Goal: Task Accomplishment & Management: Manage account settings

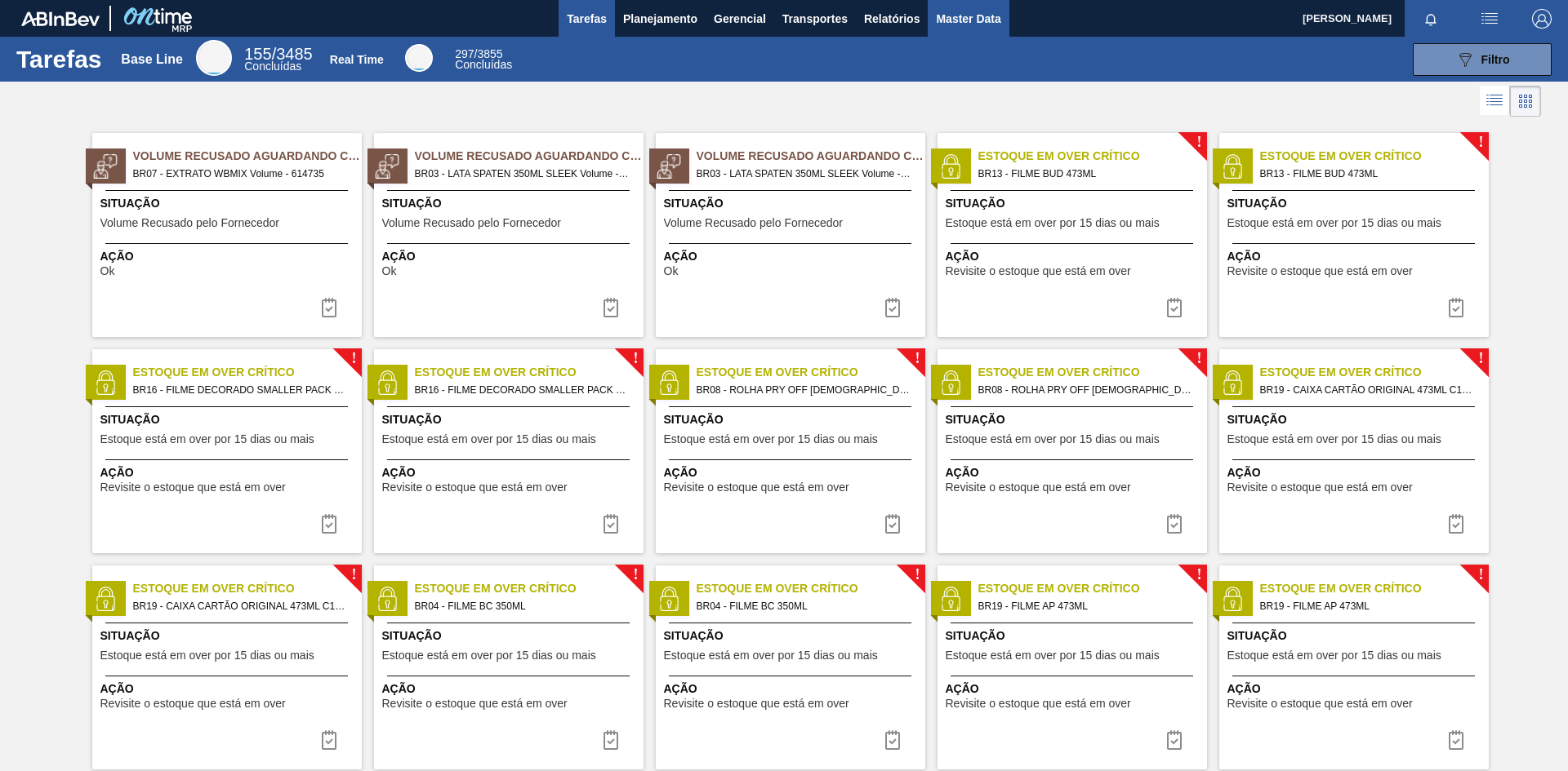
click at [1007, 22] on button "Master Data" at bounding box center [968, 18] width 81 height 36
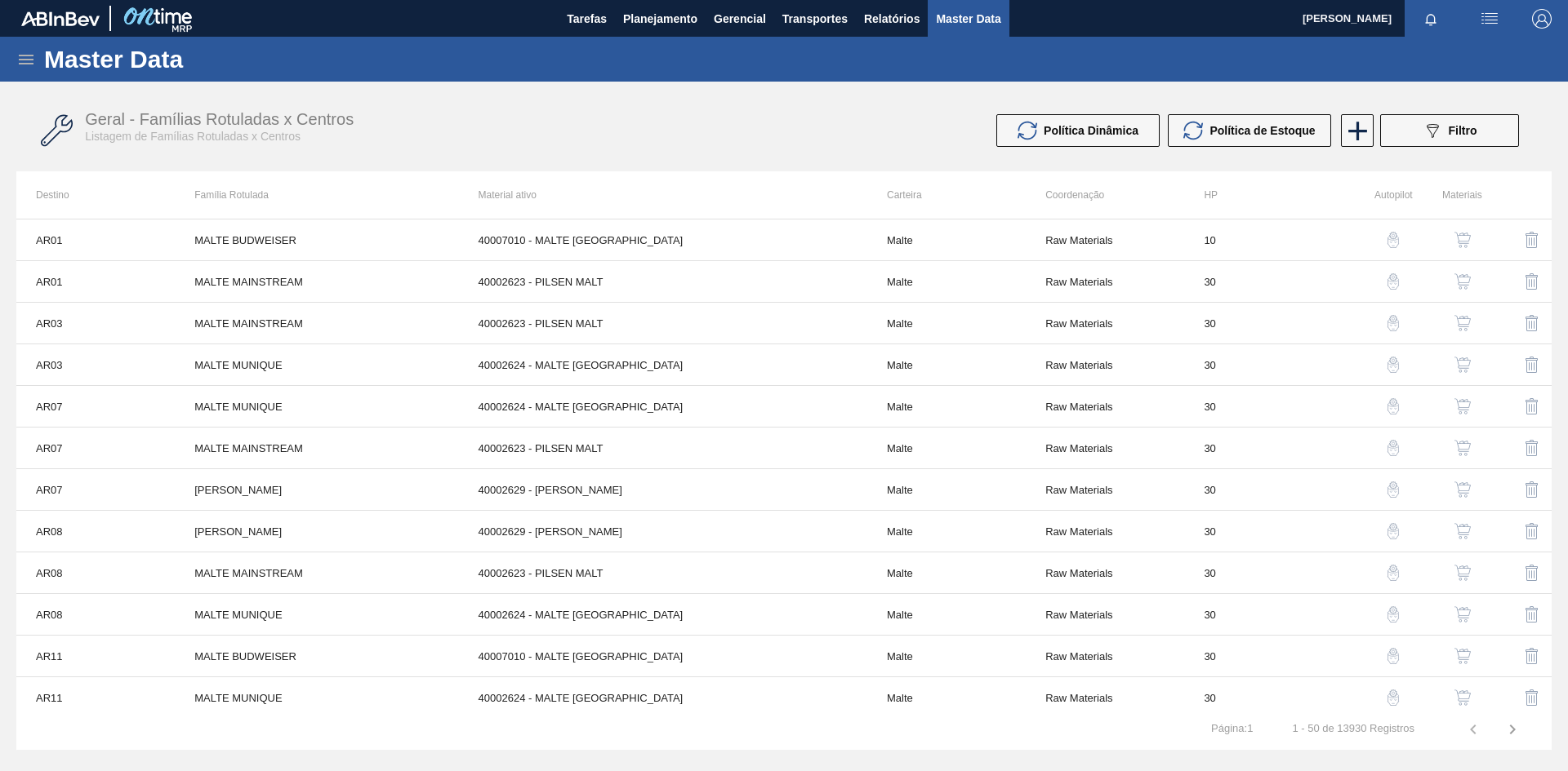
click at [32, 62] on icon at bounding box center [27, 60] width 20 height 20
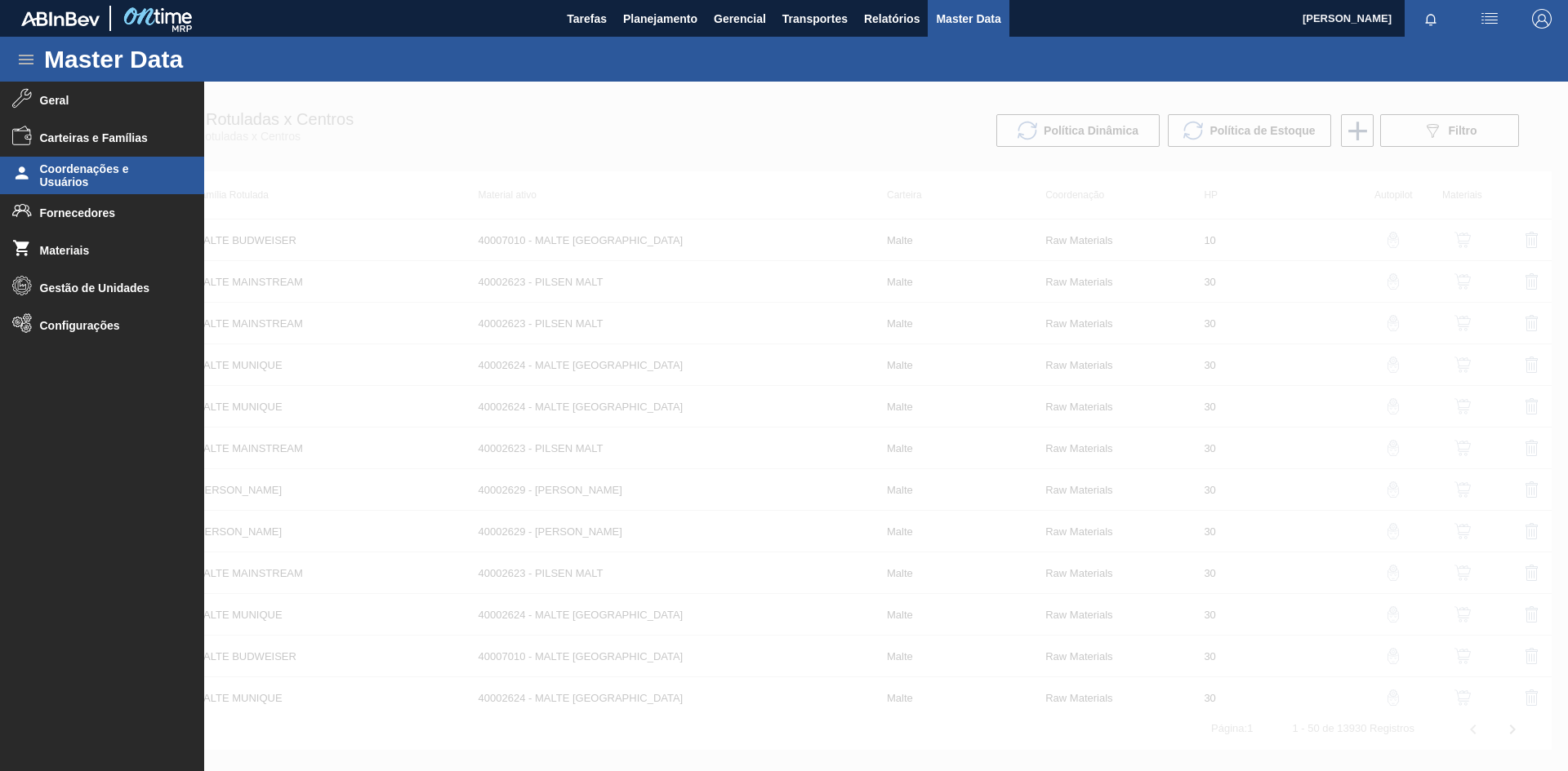
click at [121, 180] on span "Coordenações e Usuários" at bounding box center [107, 175] width 135 height 27
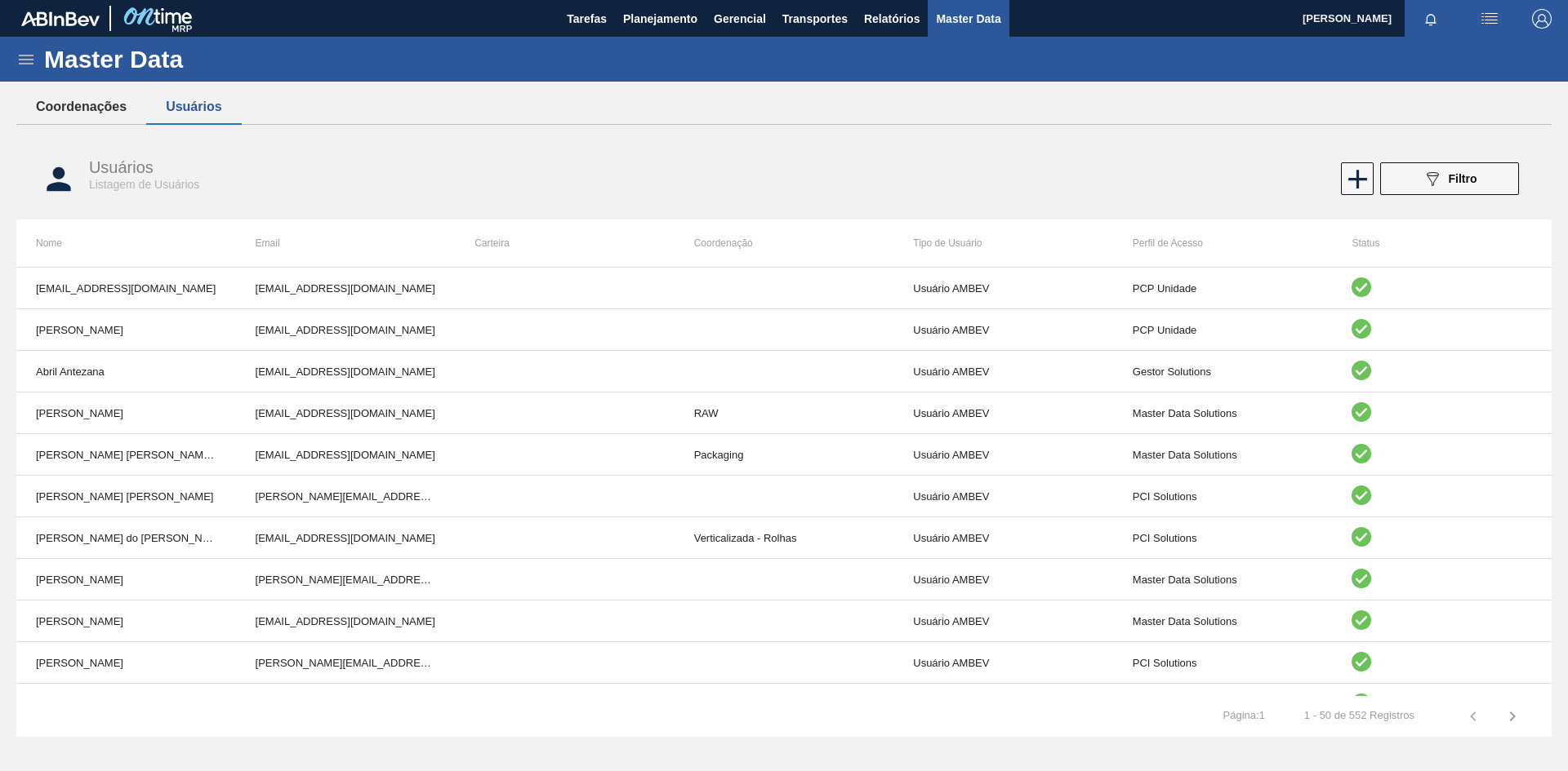
click at [99, 103] on button "Coordenações" at bounding box center [82, 106] width 130 height 34
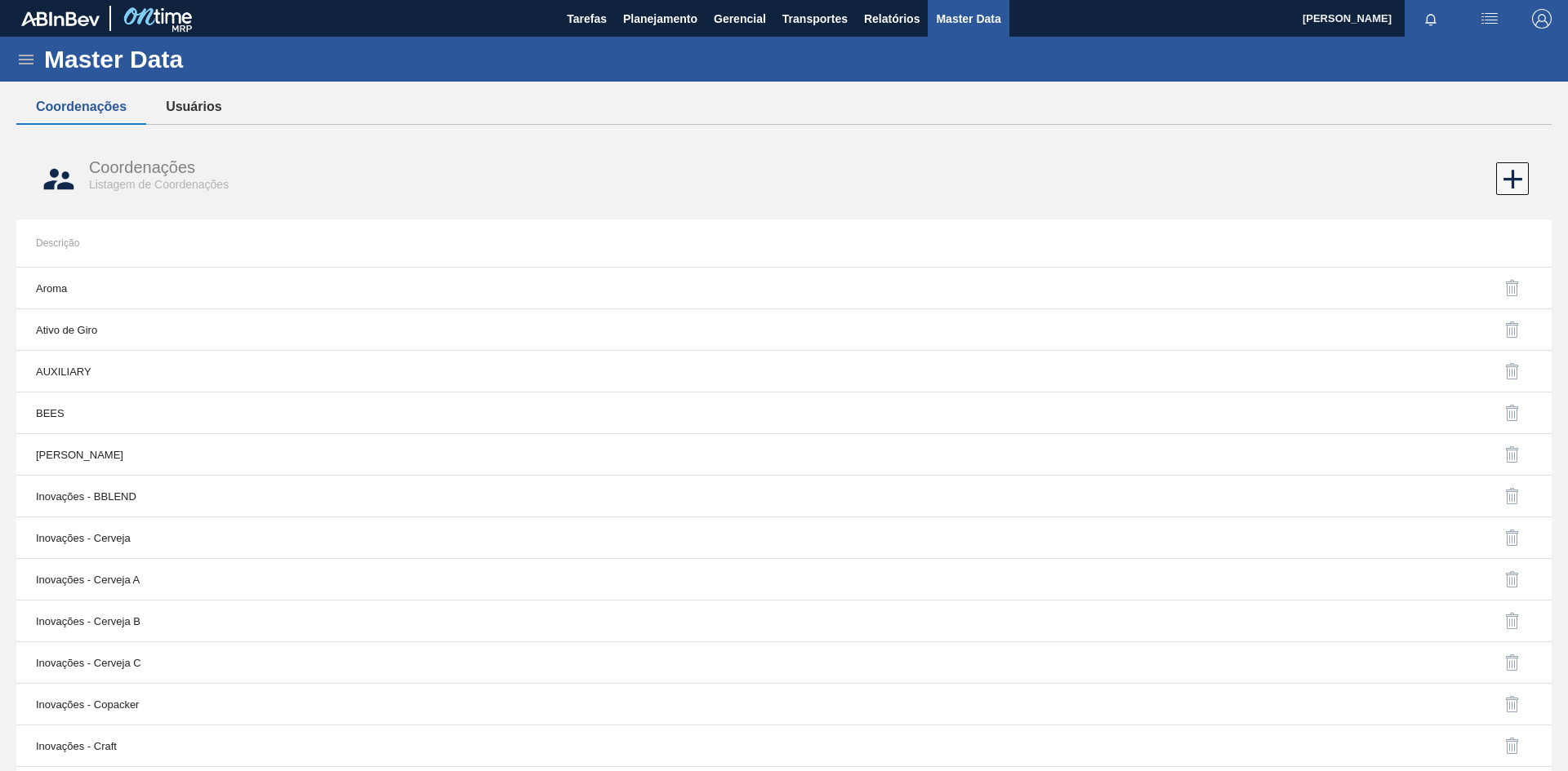
click at [187, 102] on button "Usuários" at bounding box center [194, 106] width 94 height 34
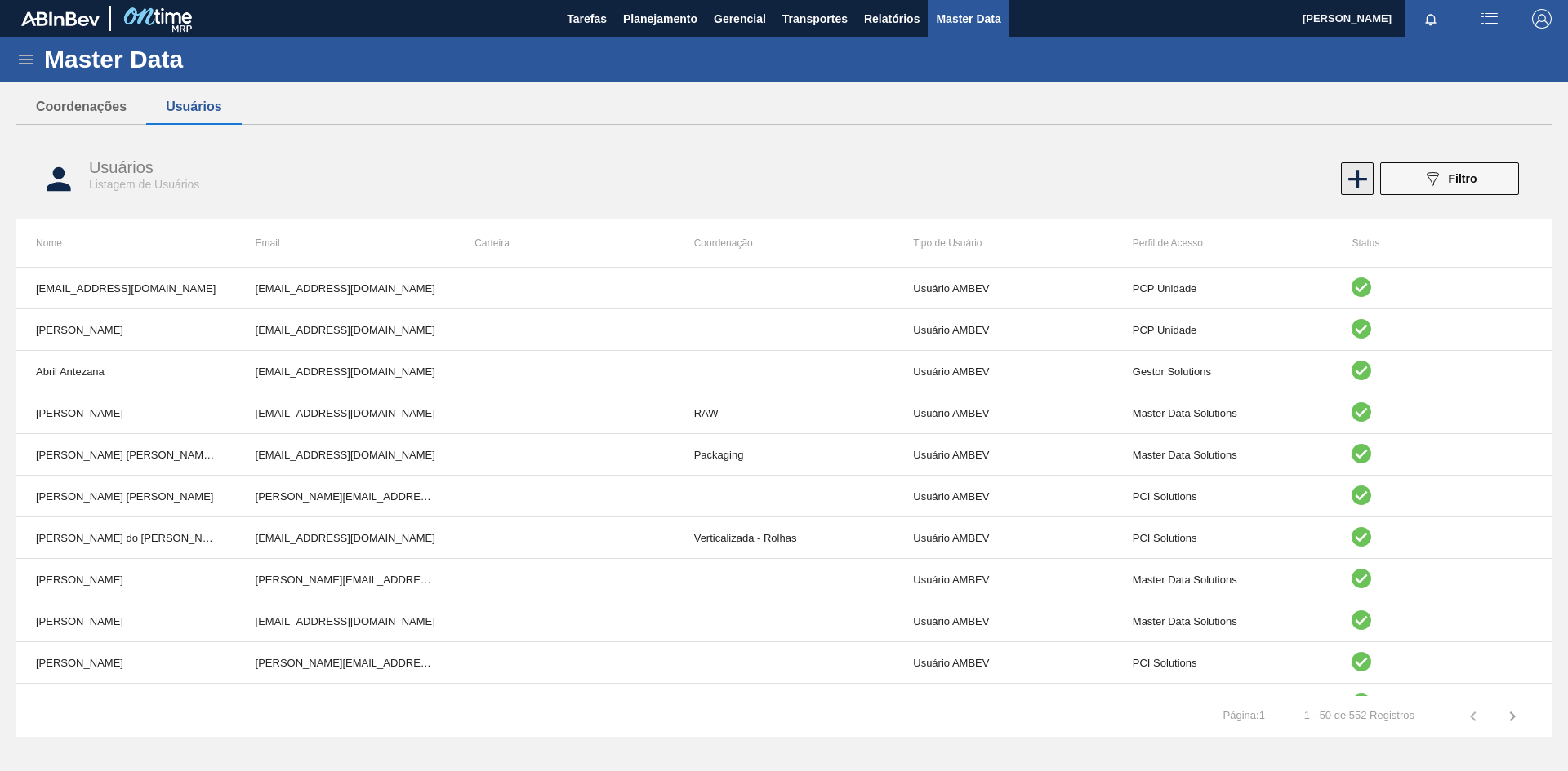
click at [1359, 184] on icon at bounding box center [1357, 179] width 31 height 31
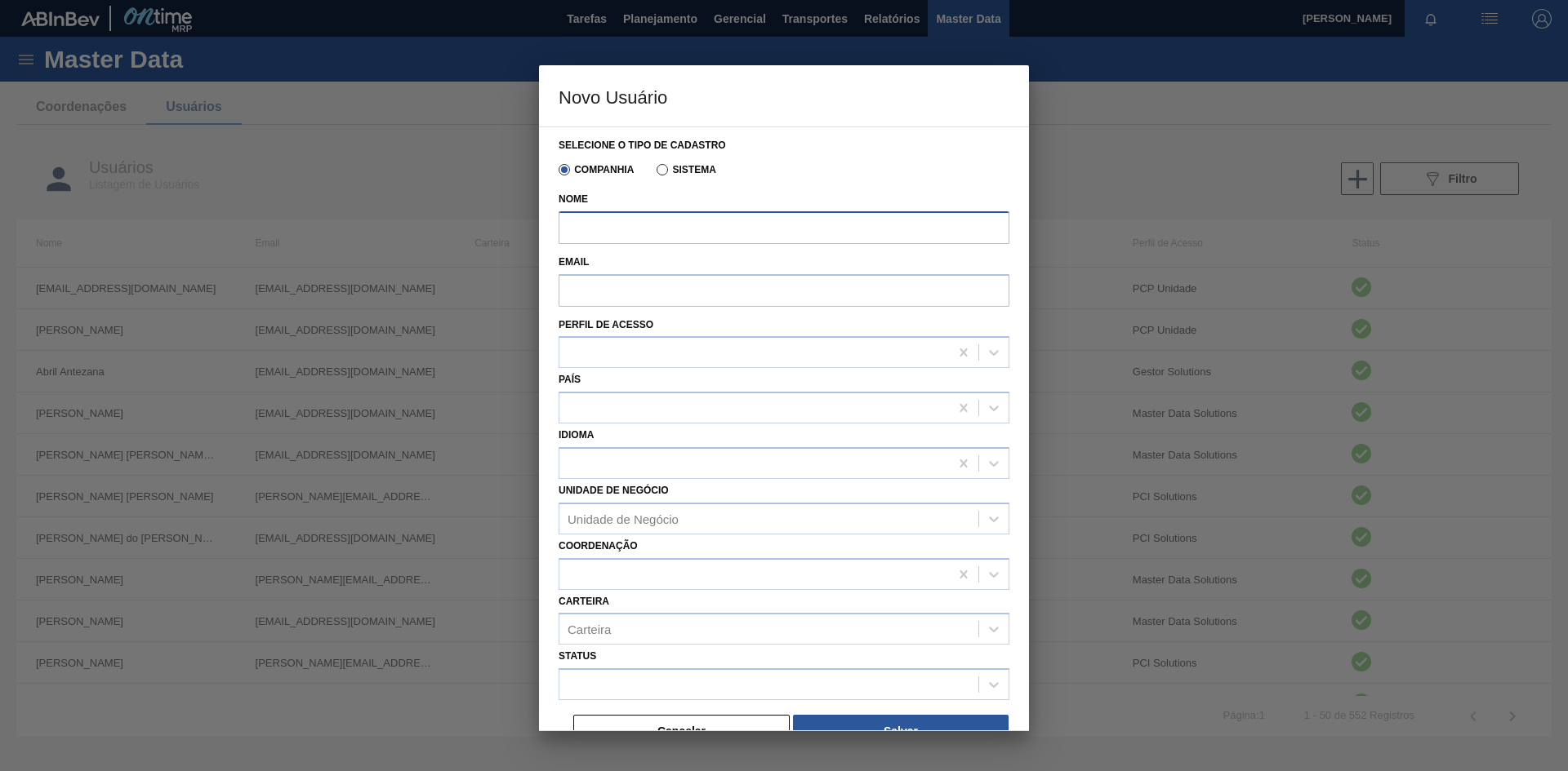
click at [734, 214] on input "Nome" at bounding box center [784, 227] width 451 height 32
type input "[PERSON_NAME]"
click at [692, 286] on input "Email" at bounding box center [784, 290] width 451 height 32
paste input "BRMOU621834@ambev.com.br"
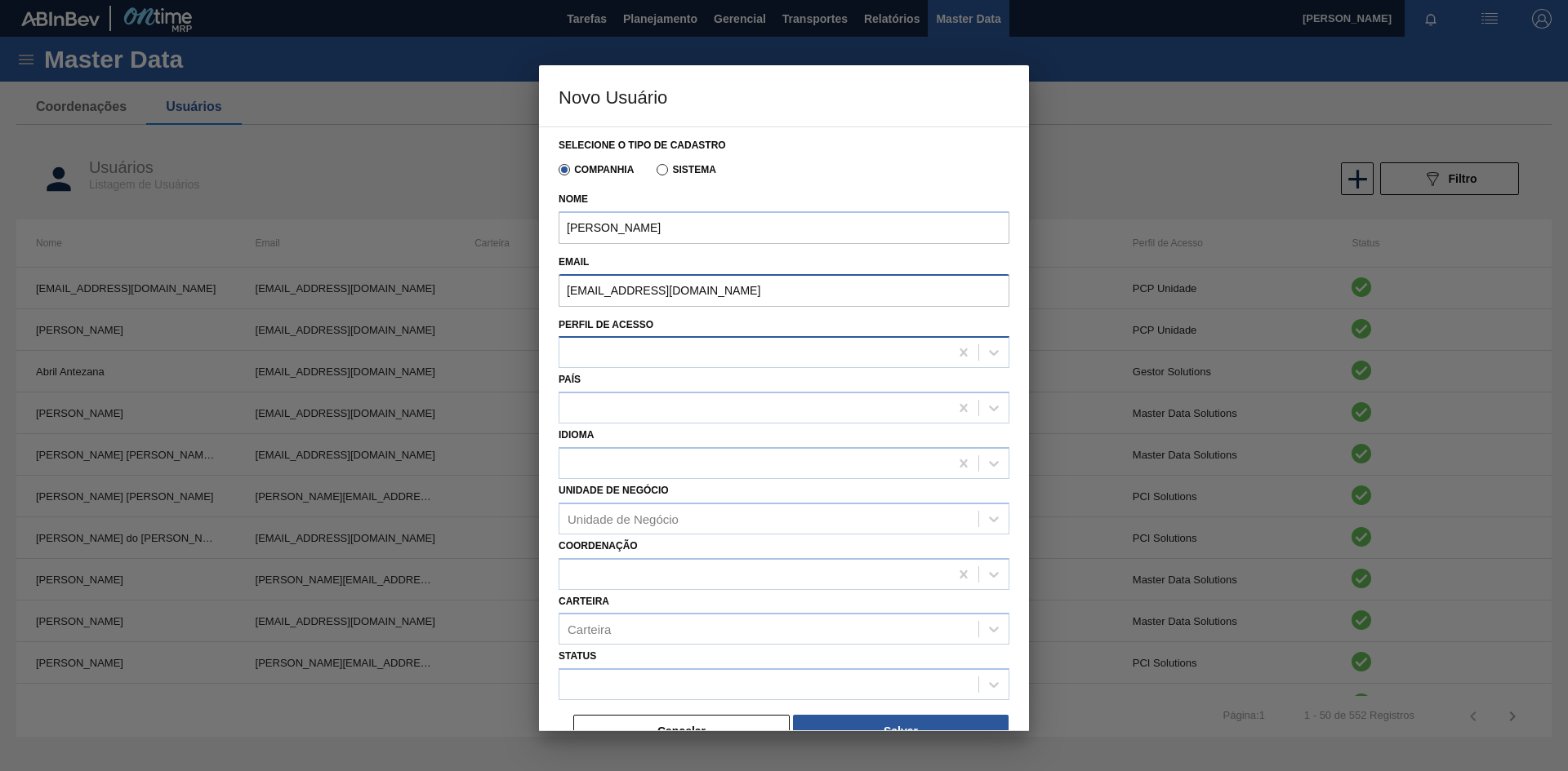
type input "BRMOU621834@ambev.com.br"
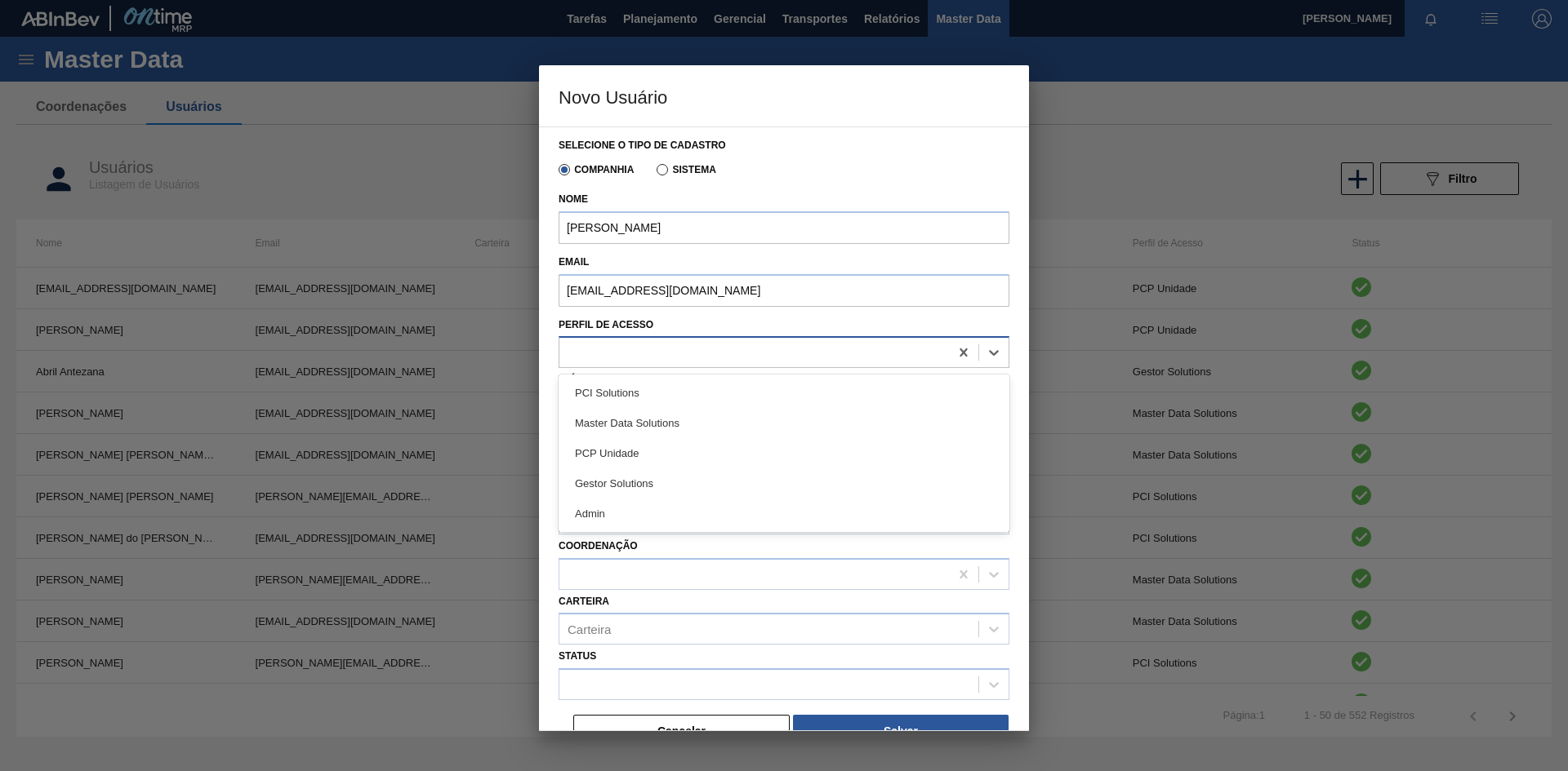
click at [694, 351] on div at bounding box center [754, 353] width 390 height 24
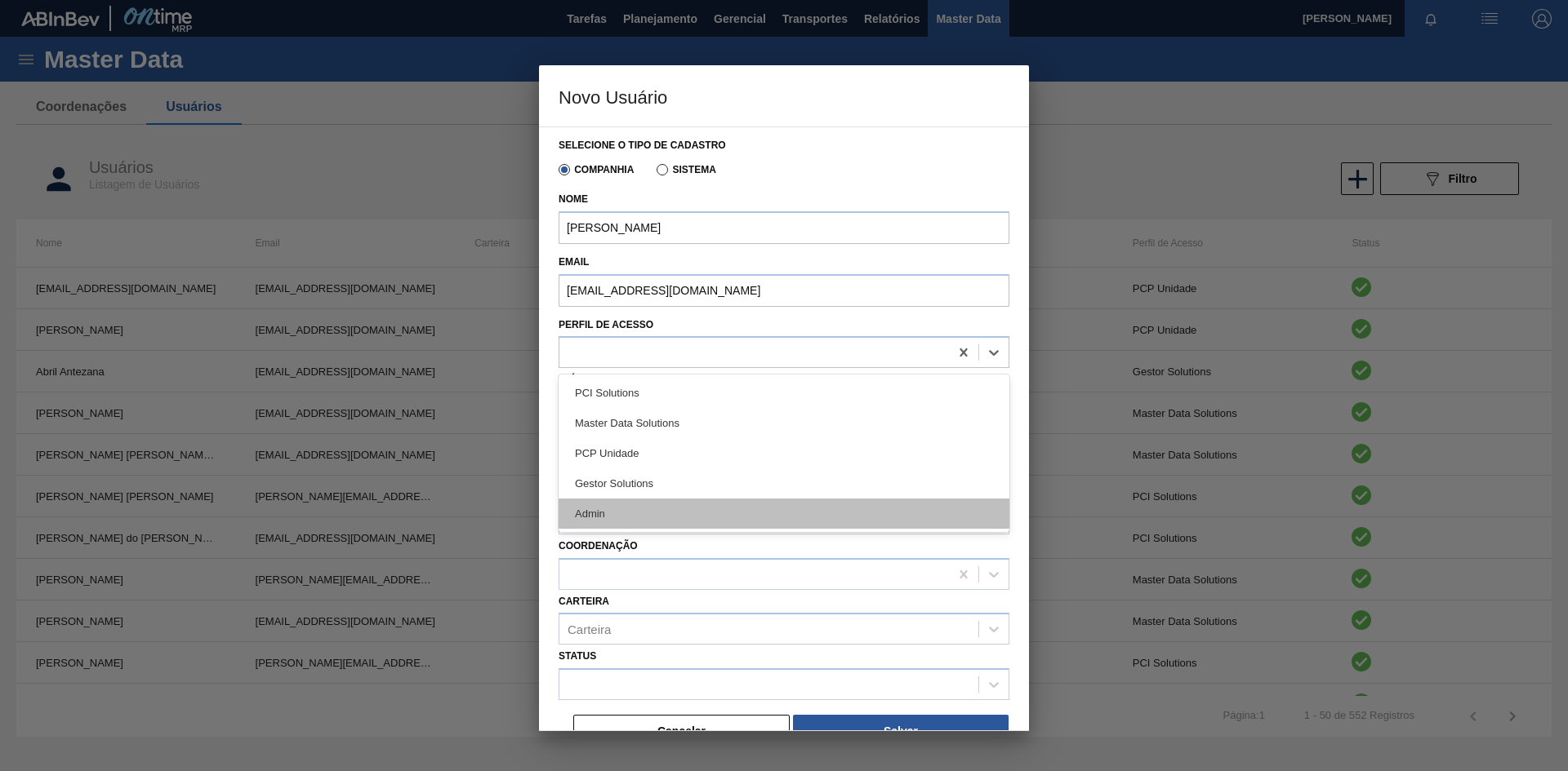
click at [684, 510] on div "Admin" at bounding box center [784, 513] width 451 height 30
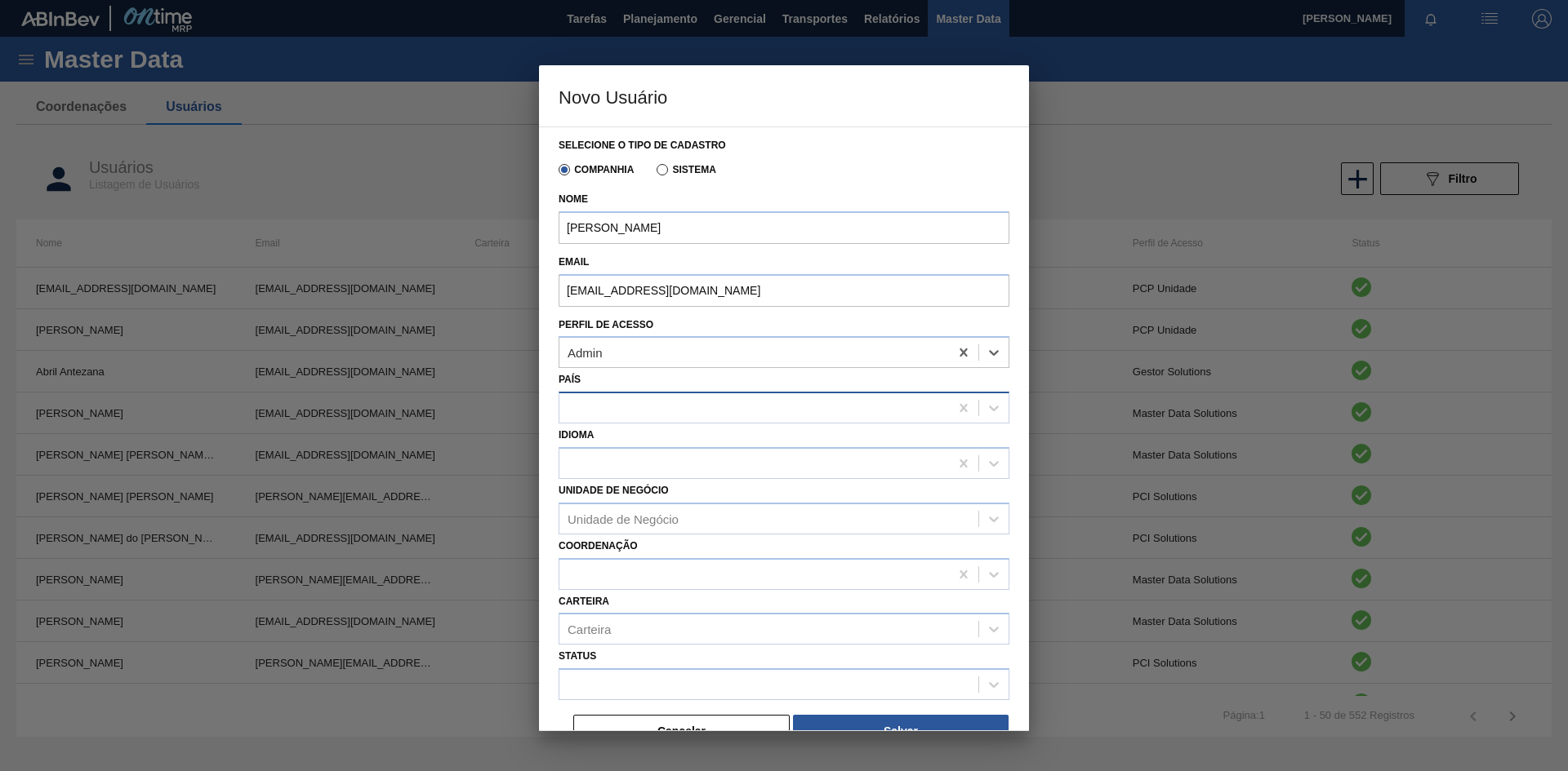
click at [642, 405] on div at bounding box center [754, 408] width 390 height 24
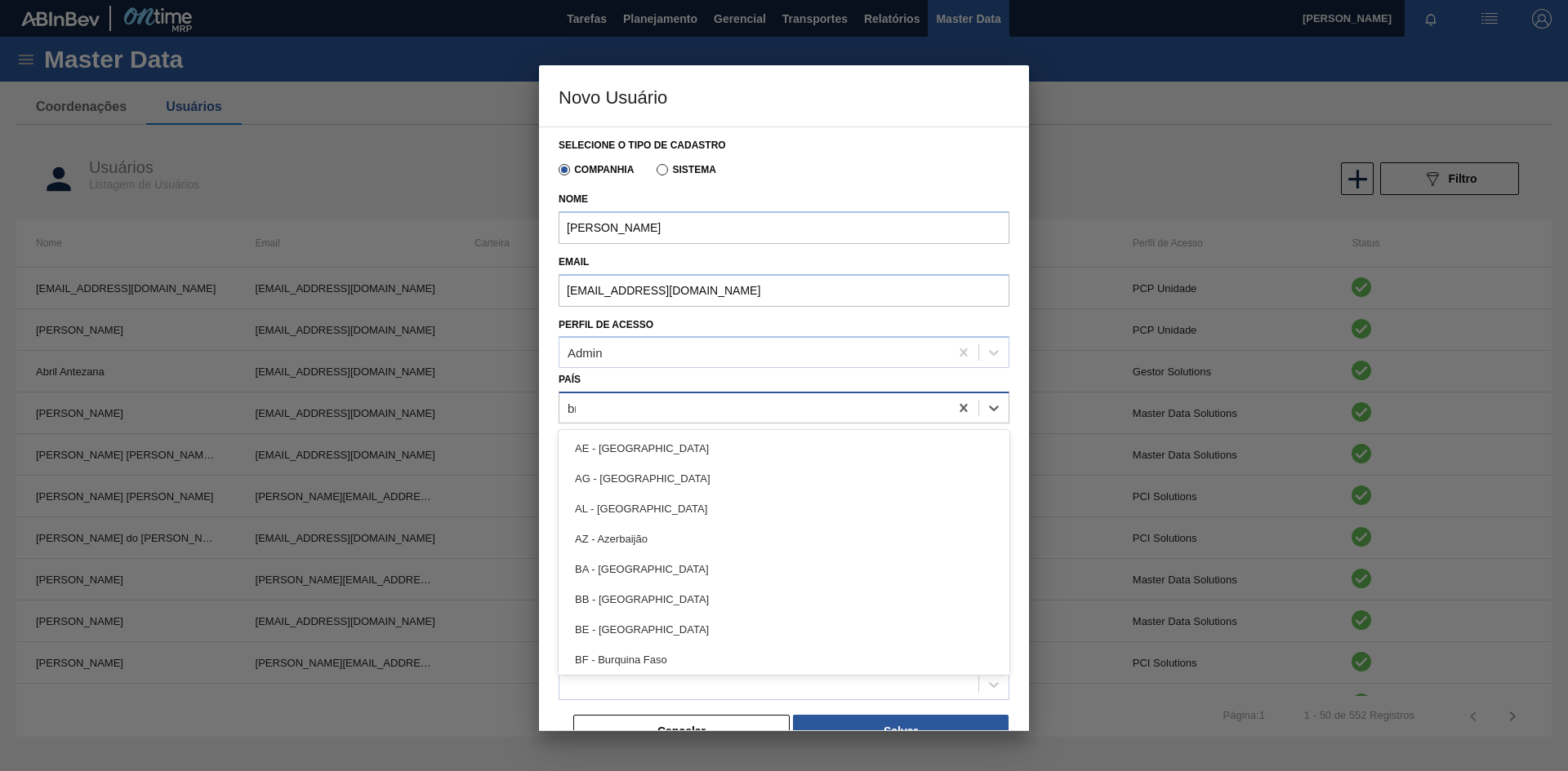
type input "bra"
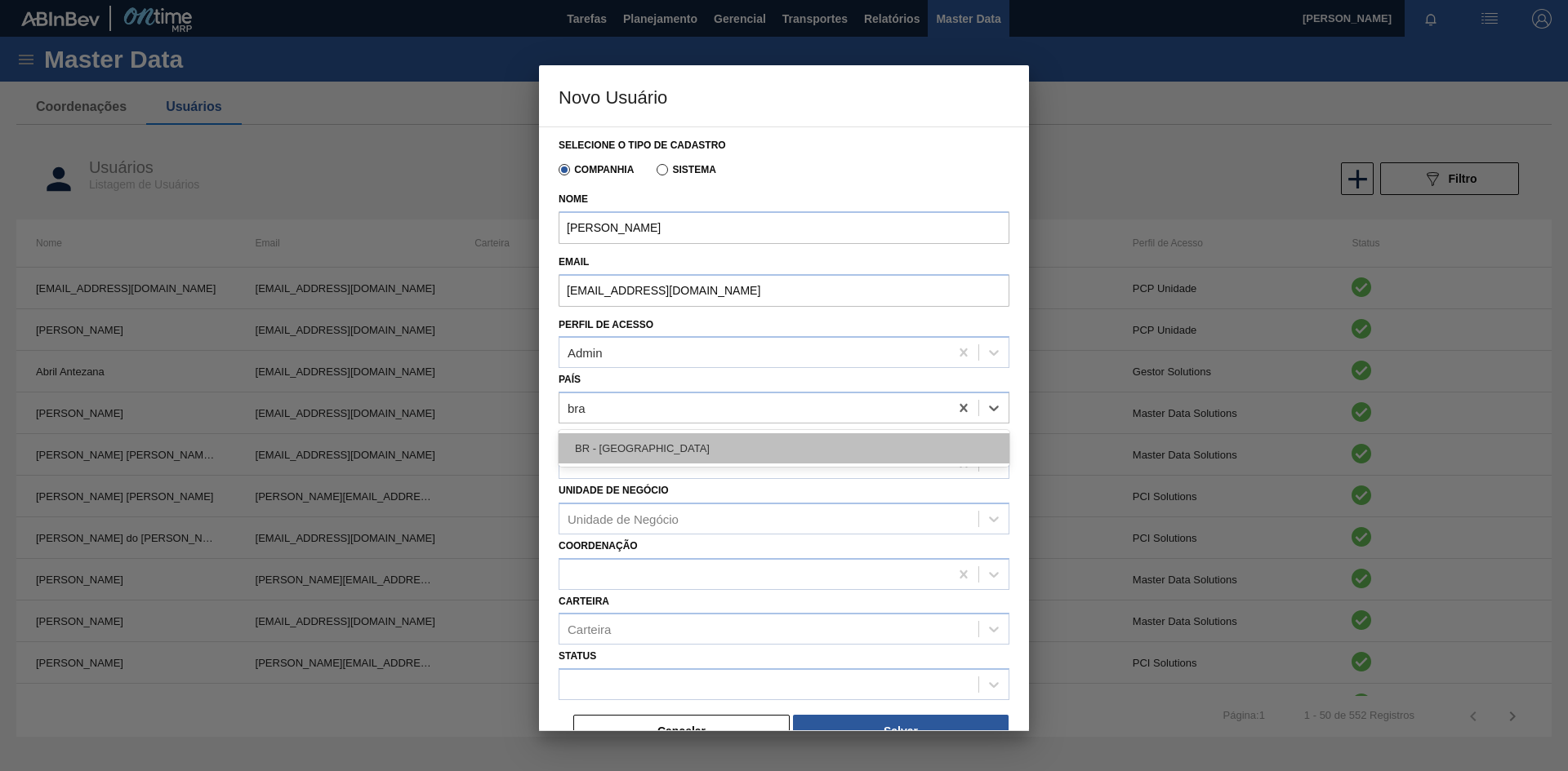
click at [646, 445] on div "BR - Brasil" at bounding box center [784, 448] width 451 height 30
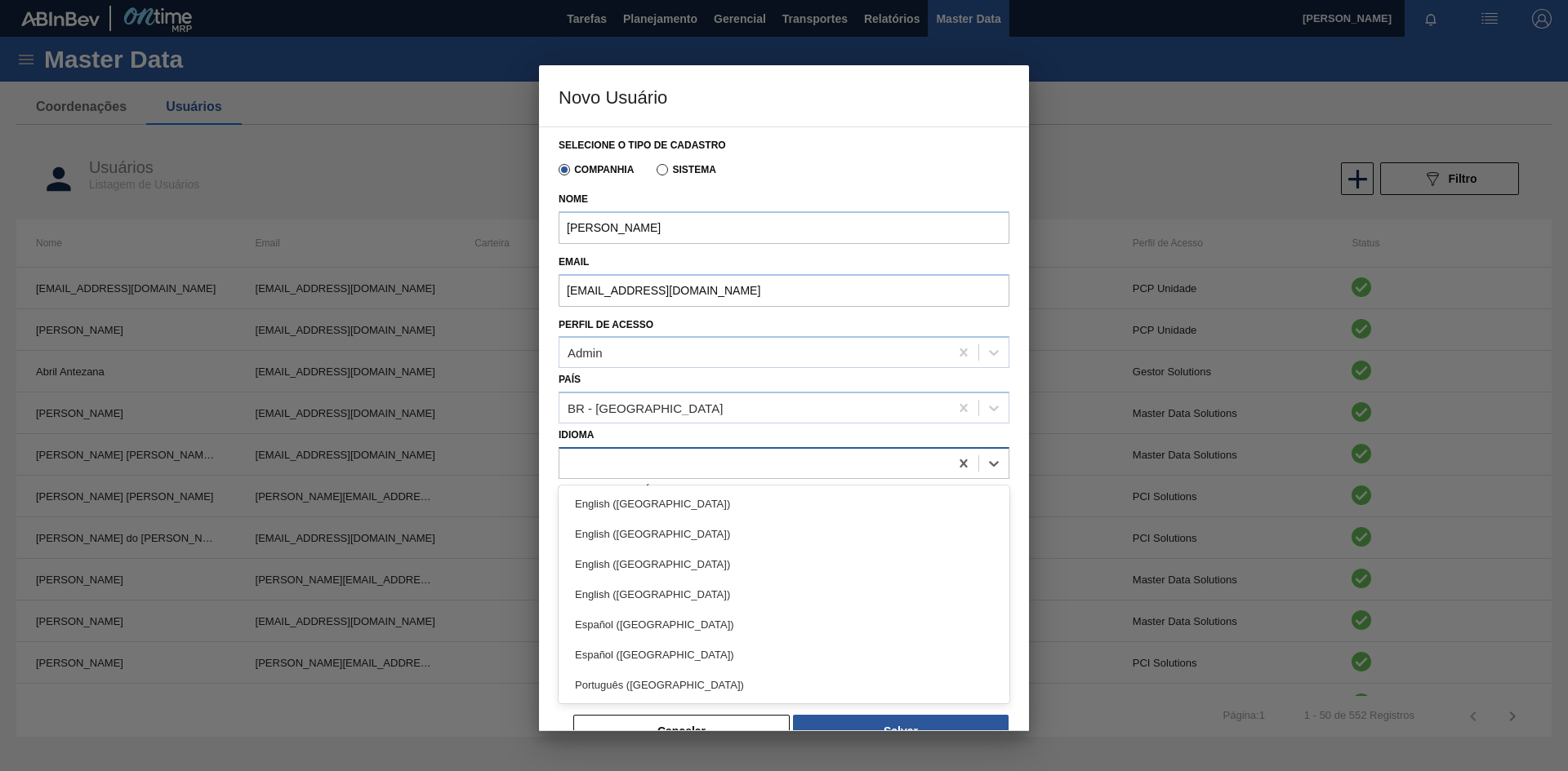
click at [671, 464] on div at bounding box center [754, 463] width 390 height 24
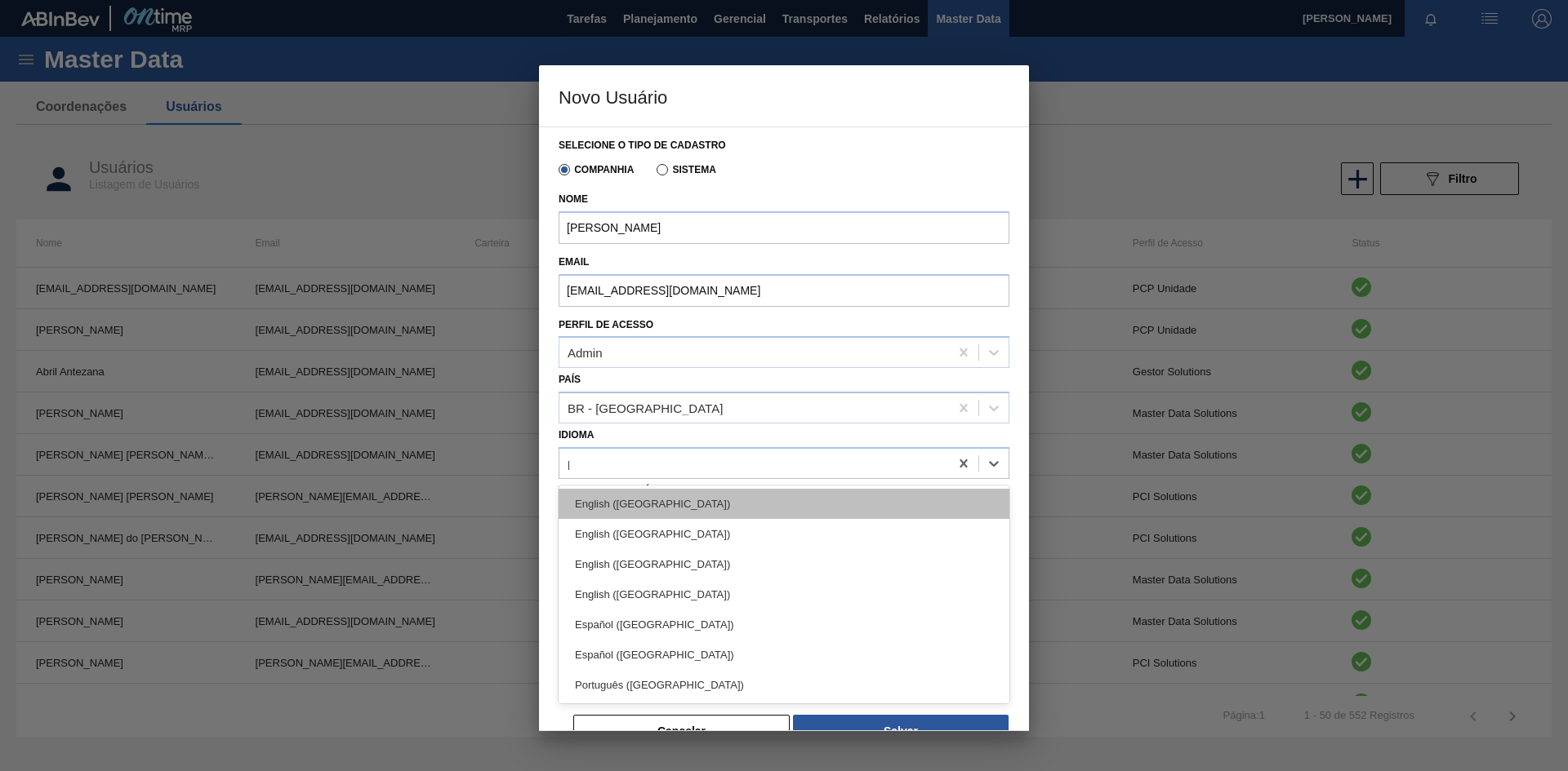
type input "po"
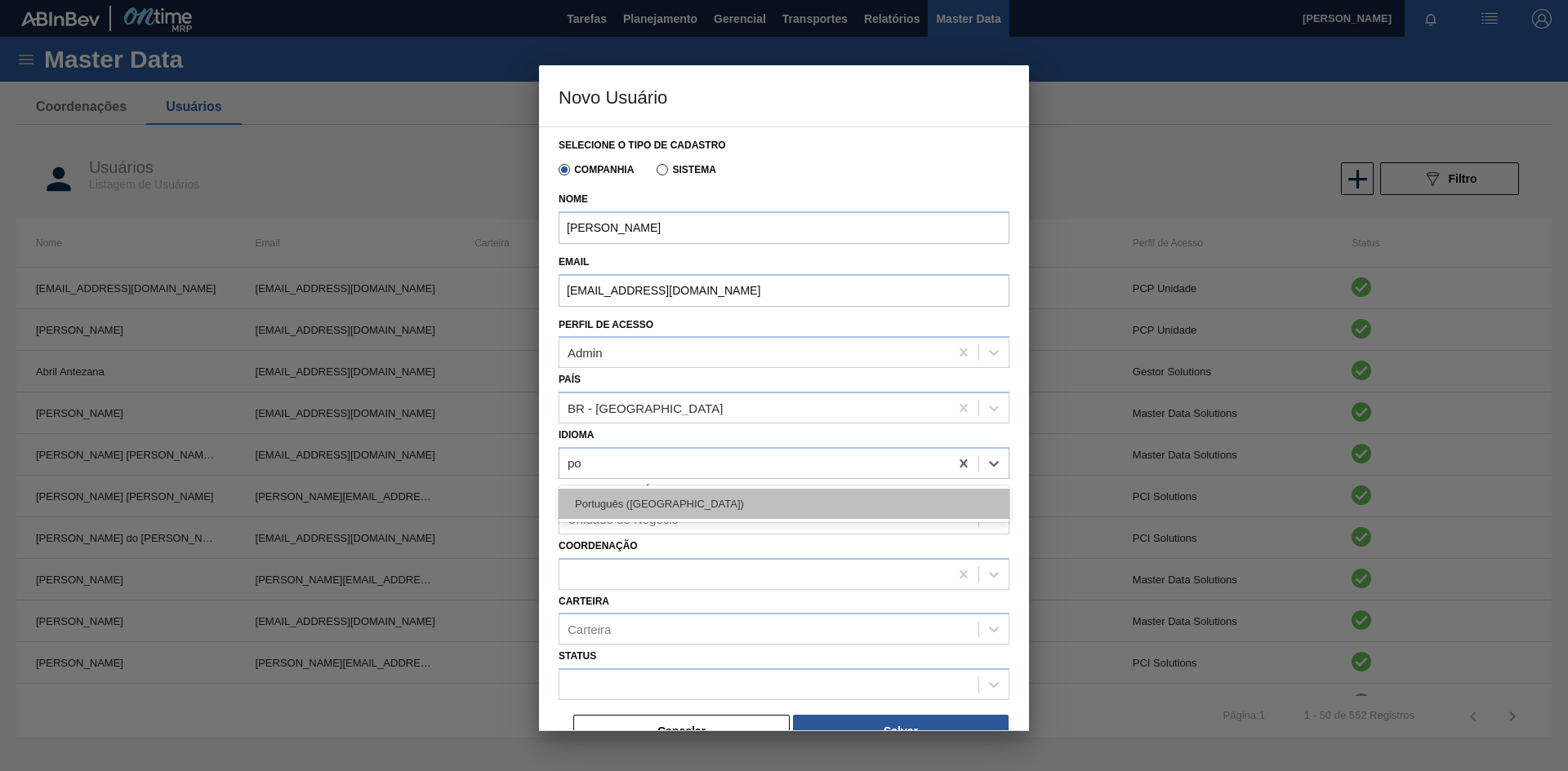
click at [643, 502] on div "Português (Brasil)" at bounding box center [784, 504] width 451 height 30
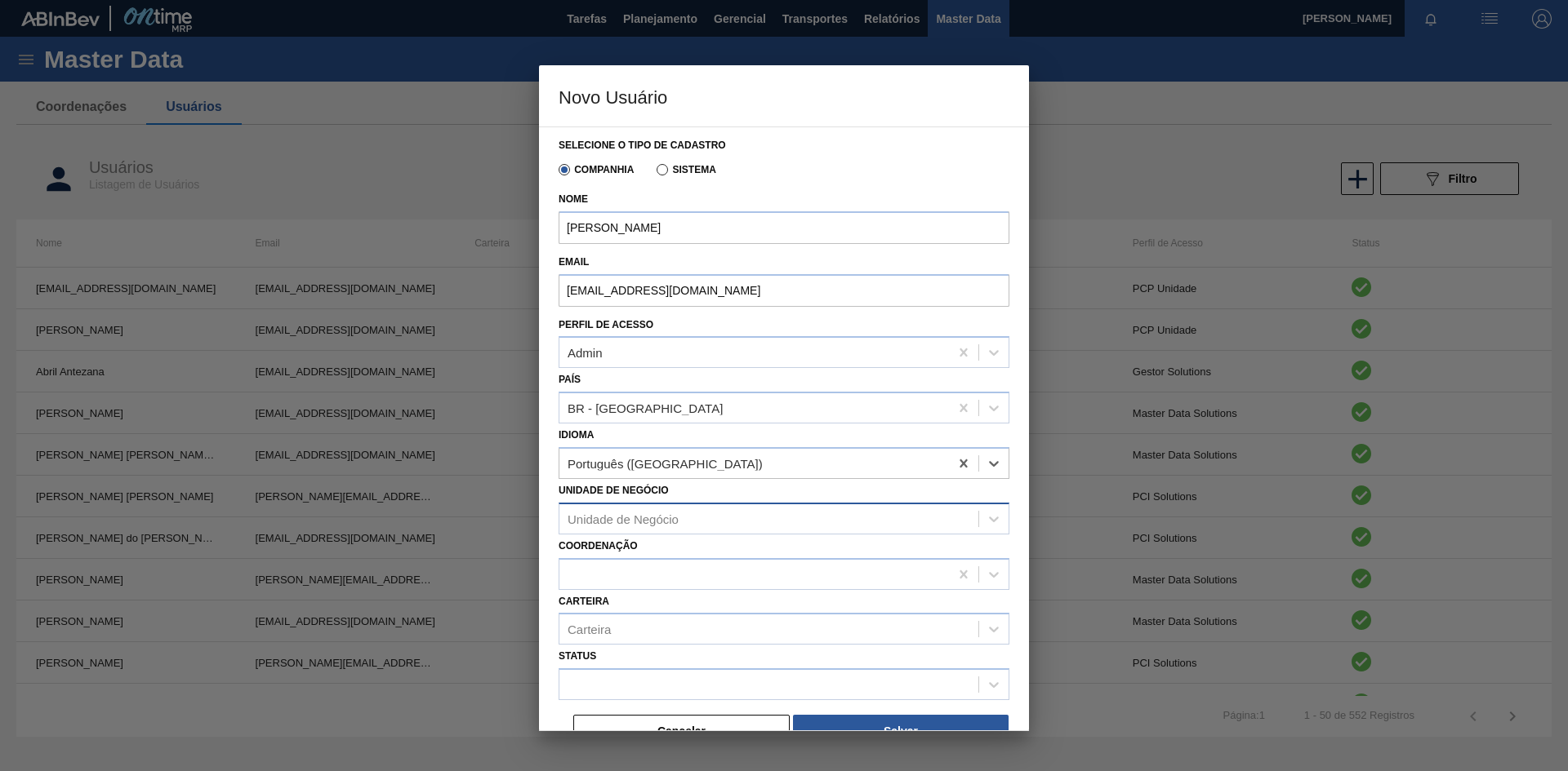
click at [670, 522] on div "Unidade de Negócio" at bounding box center [623, 518] width 111 height 14
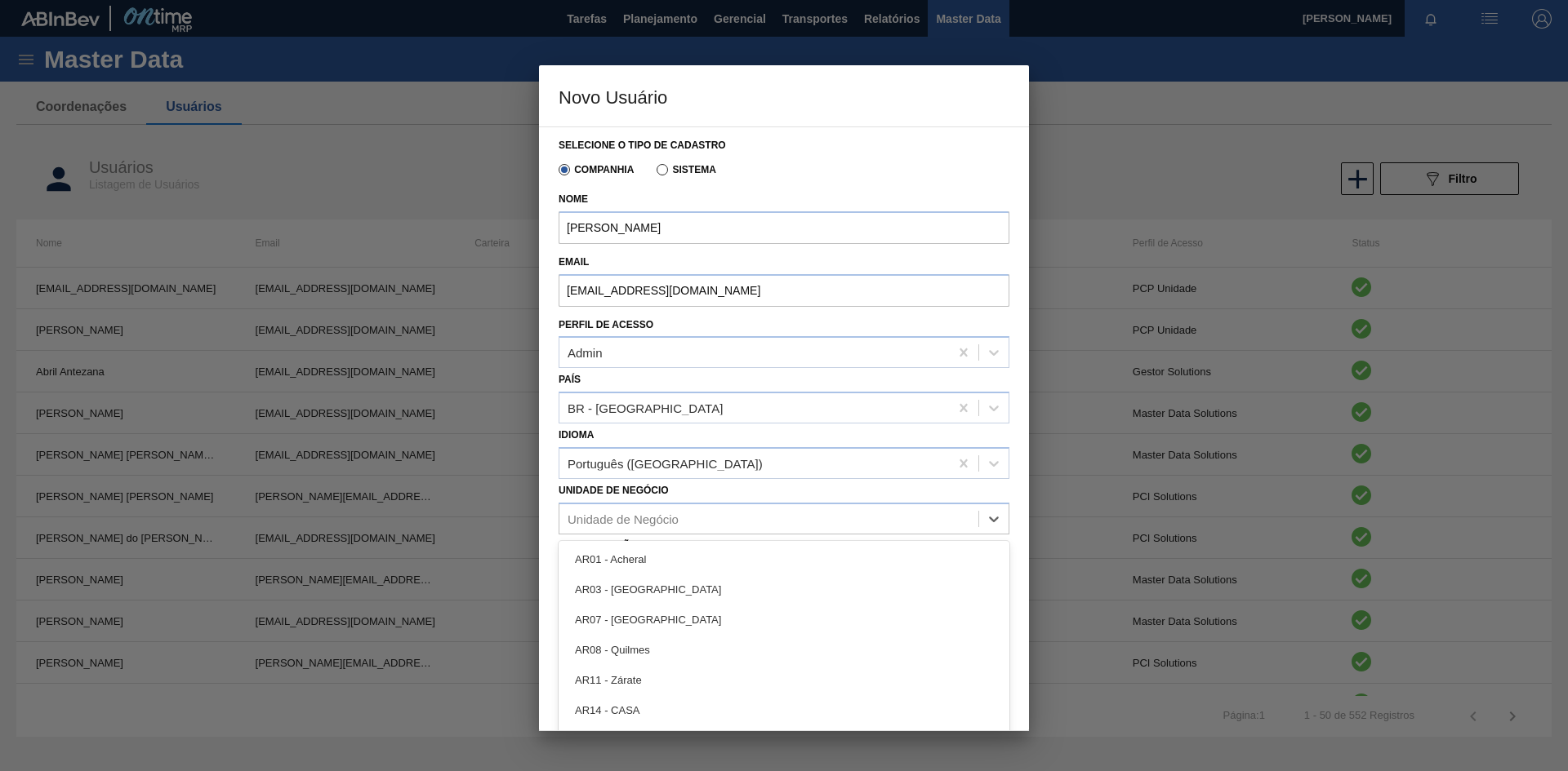
click at [724, 491] on div "Unidade de Negócio option AR01 - Acheral focused, 1 of 96. 96 results available…" at bounding box center [784, 506] width 451 height 55
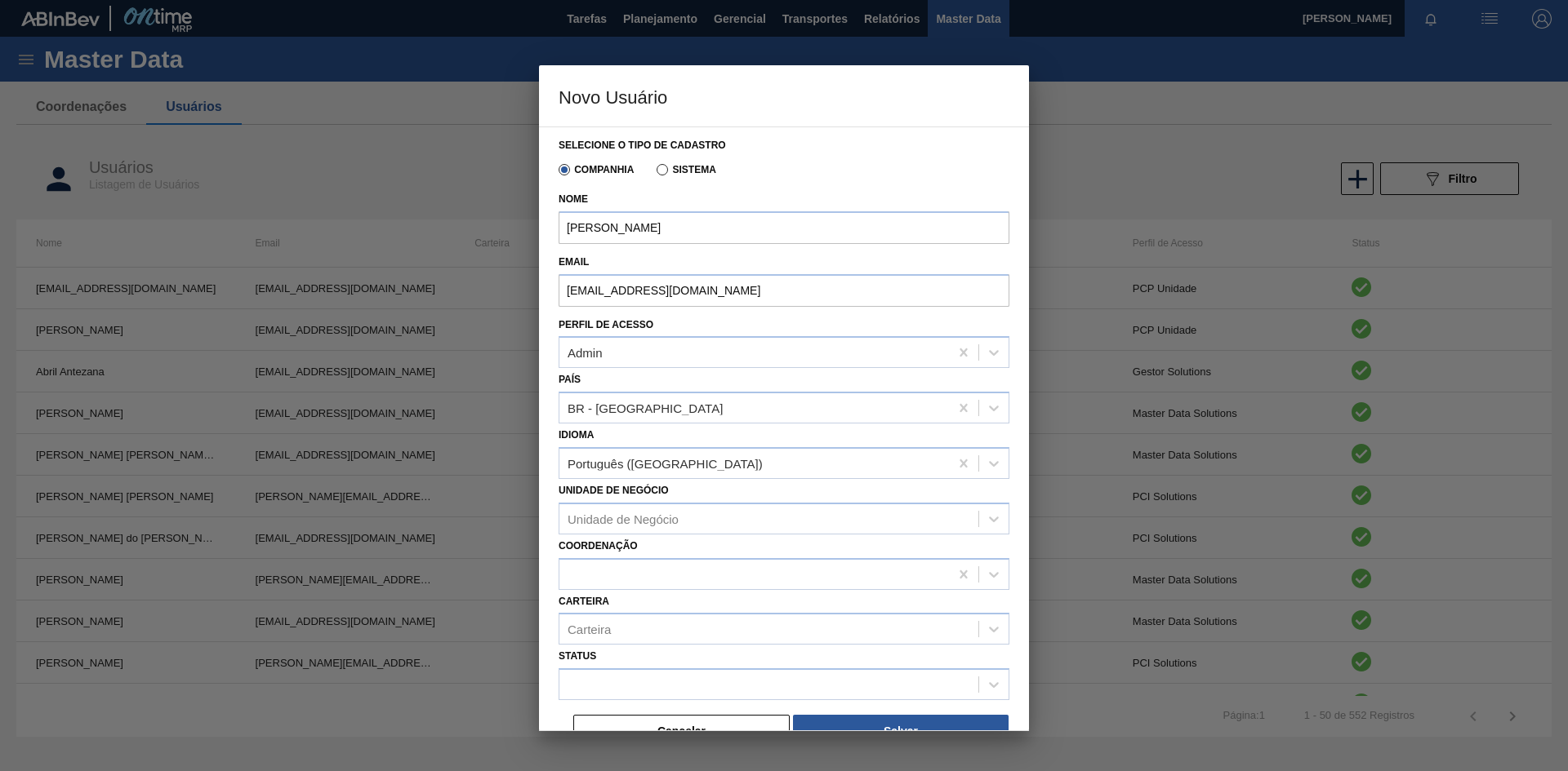
click at [834, 487] on div "Unidade de Negócio Unidade de Negócio" at bounding box center [784, 506] width 451 height 55
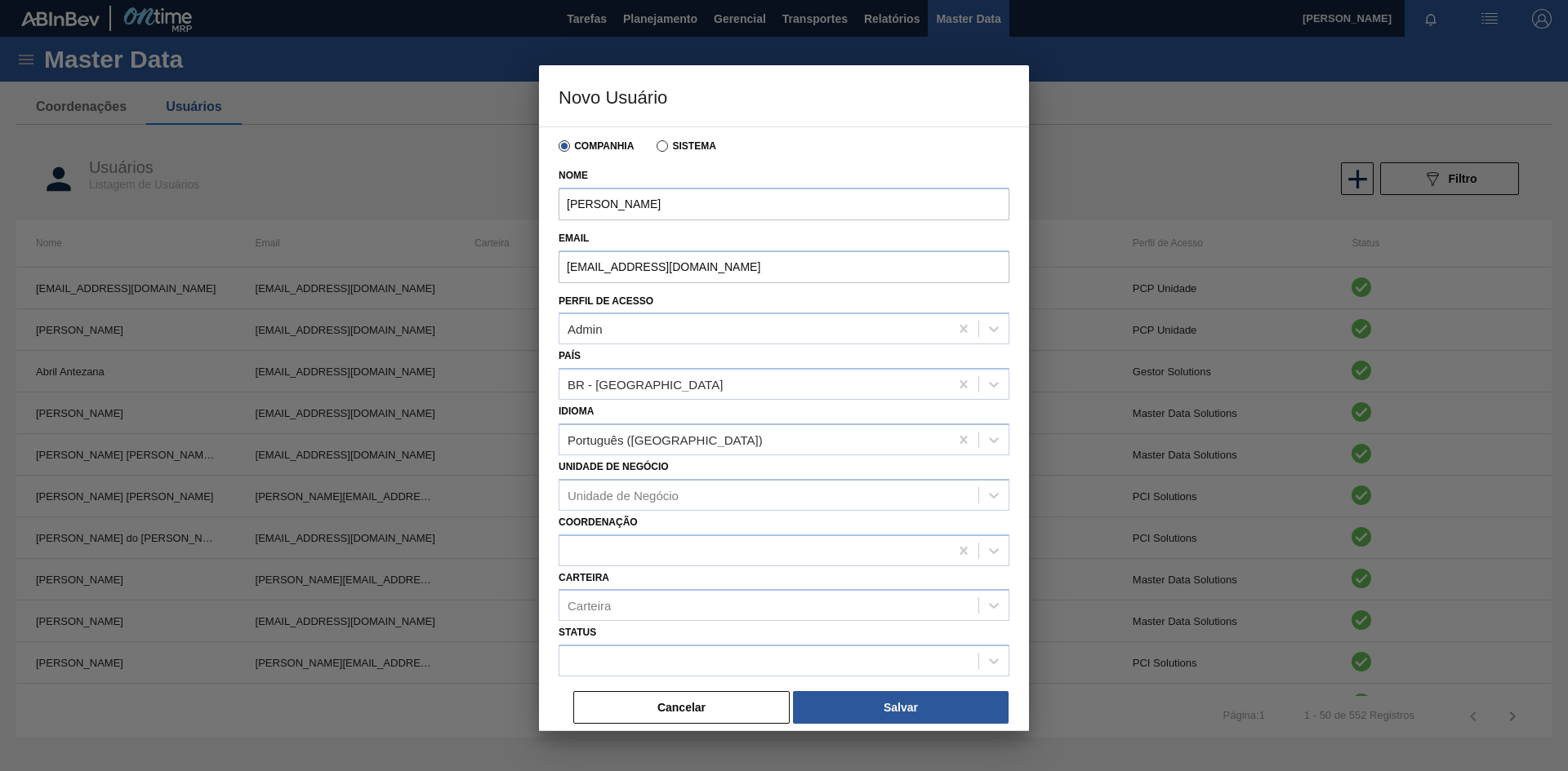
scroll to position [26, 0]
click at [653, 549] on div at bounding box center [754, 549] width 390 height 24
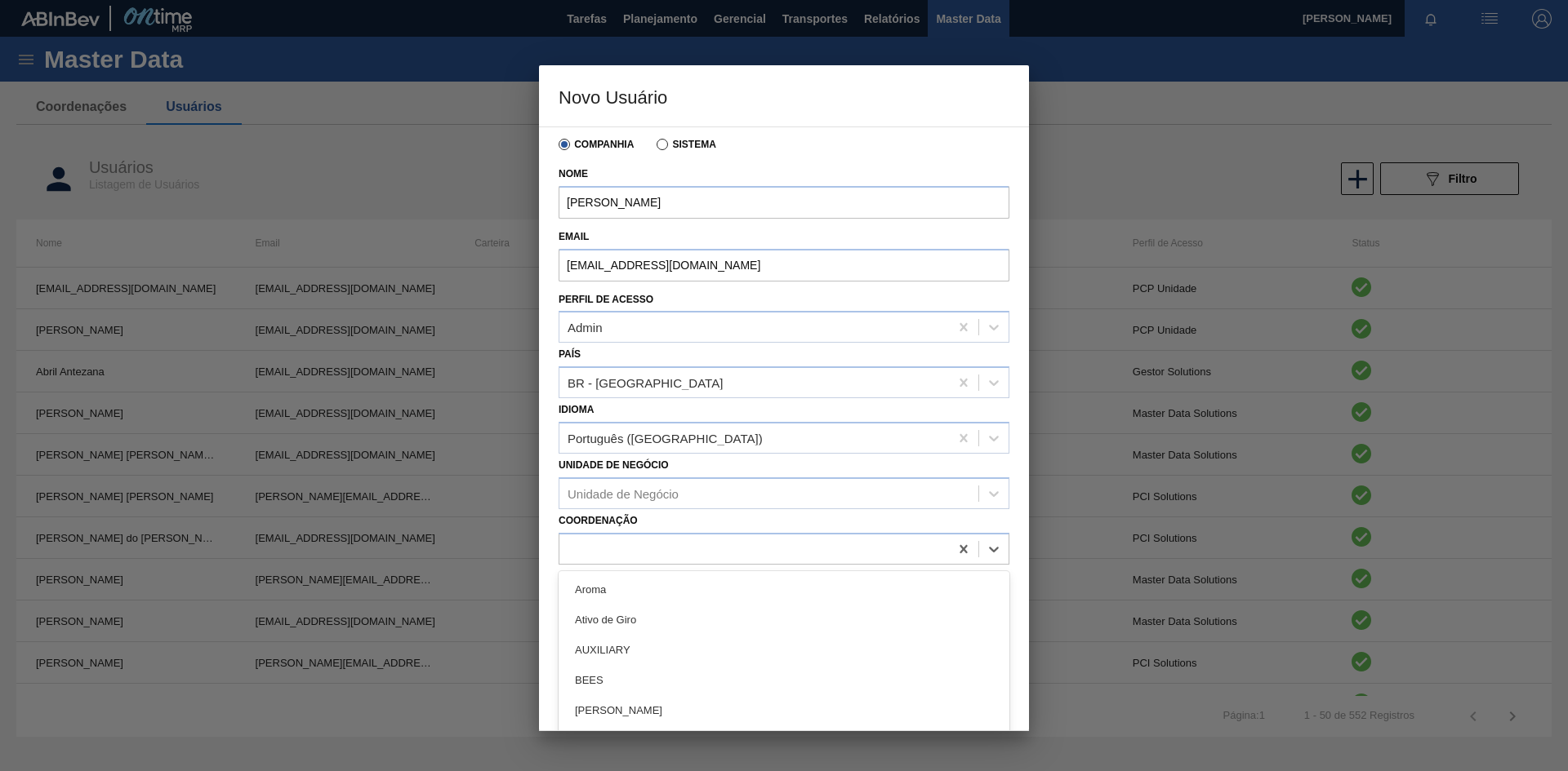
click at [692, 515] on div "Coordenação option Aroma focused, 1 of 37. 37 results available. Use Up and Dow…" at bounding box center [784, 537] width 451 height 55
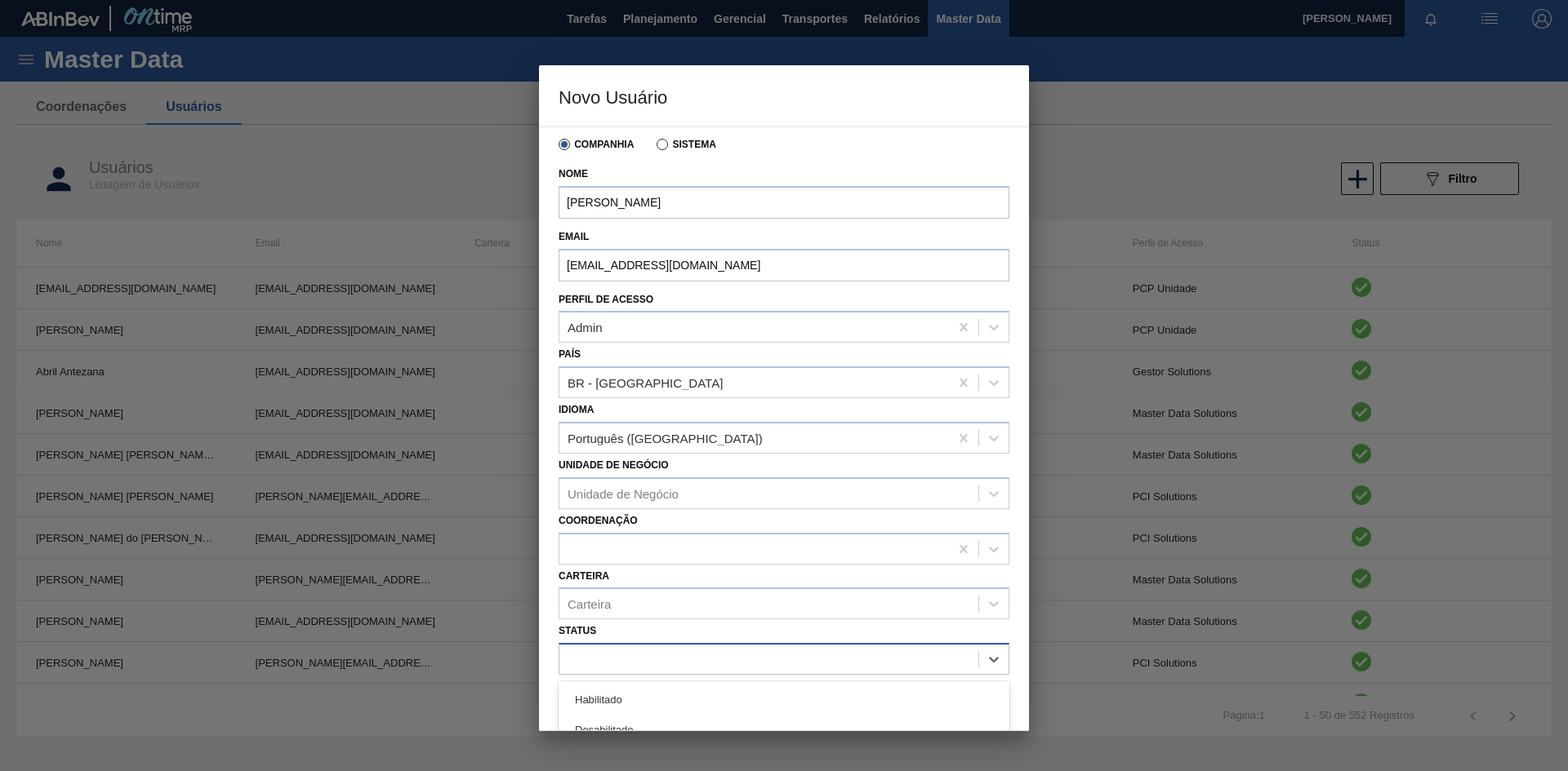
click at [747, 663] on div at bounding box center [769, 660] width 419 height 24
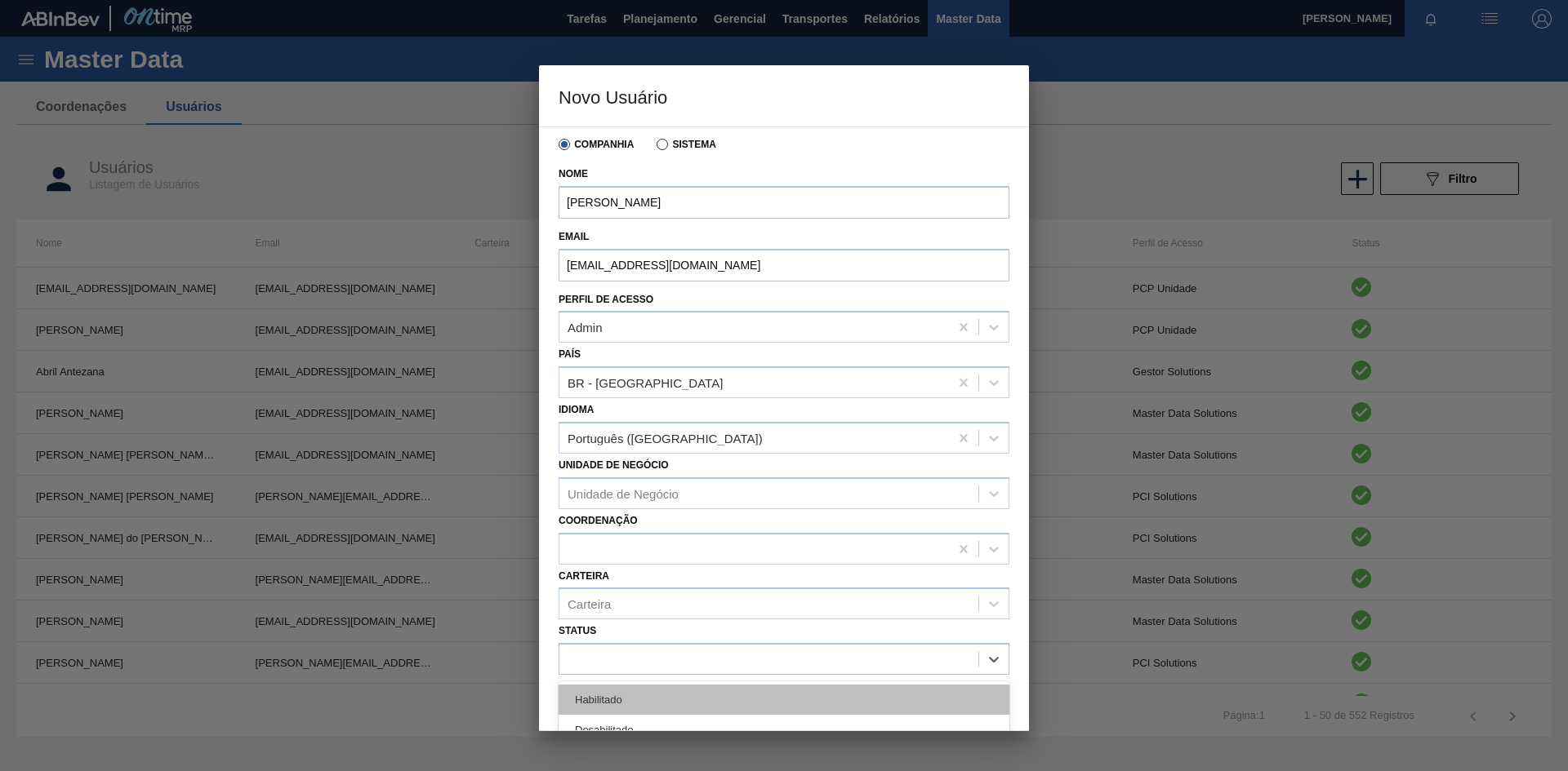
click at [698, 689] on div "Habilitado" at bounding box center [784, 699] width 451 height 30
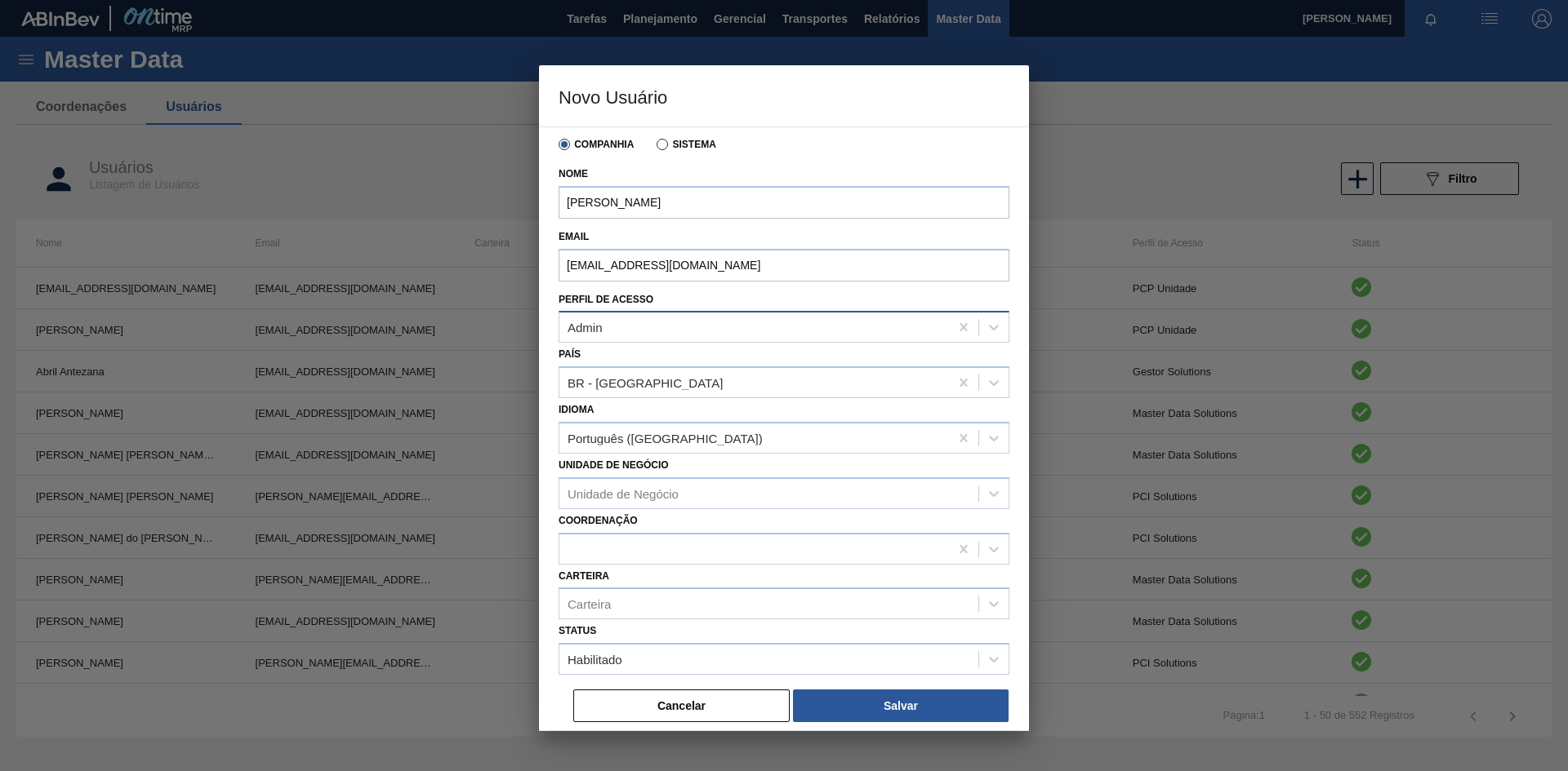
click at [663, 326] on div "Admin" at bounding box center [754, 327] width 390 height 24
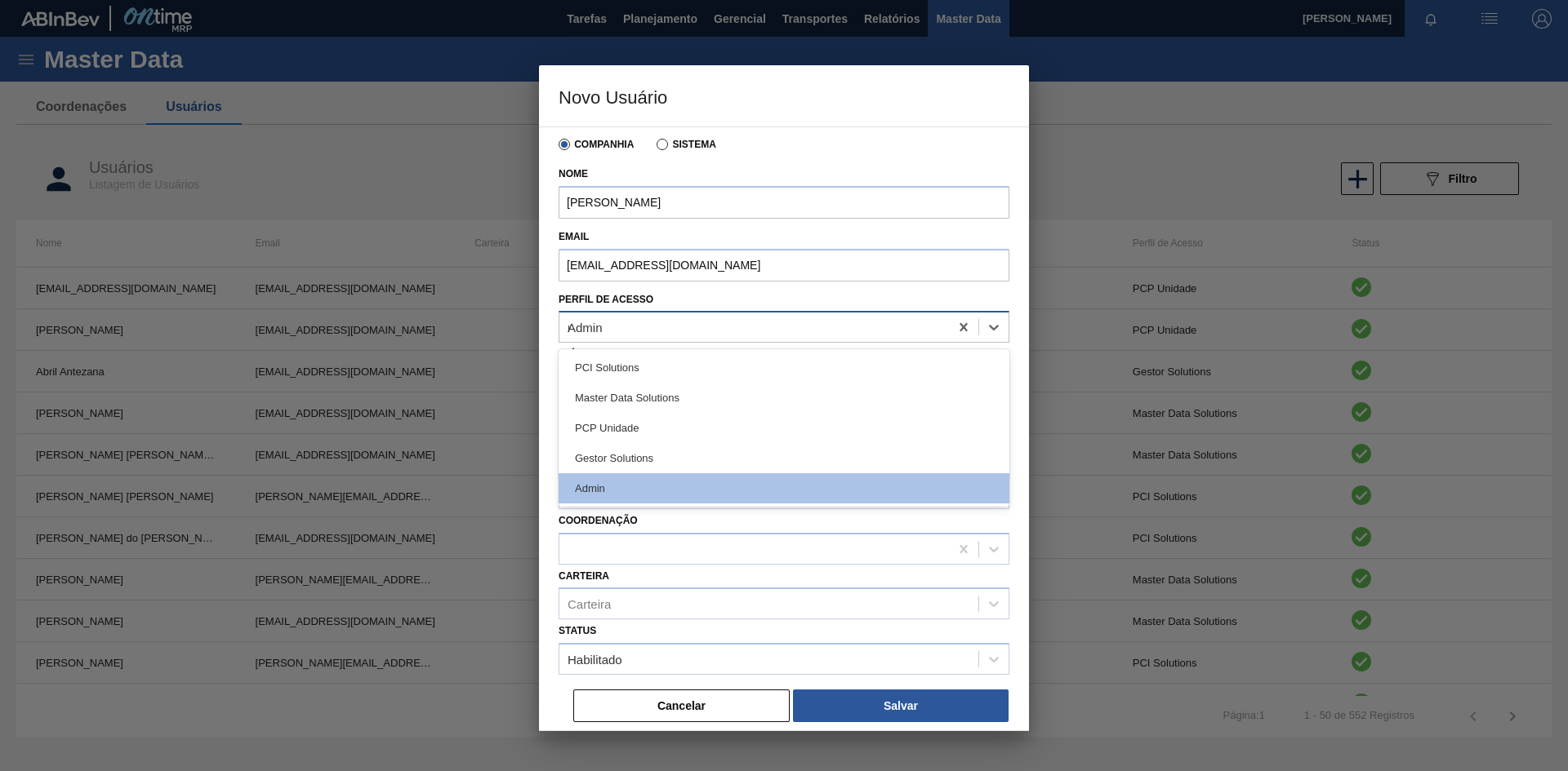
type Acesso "mas"
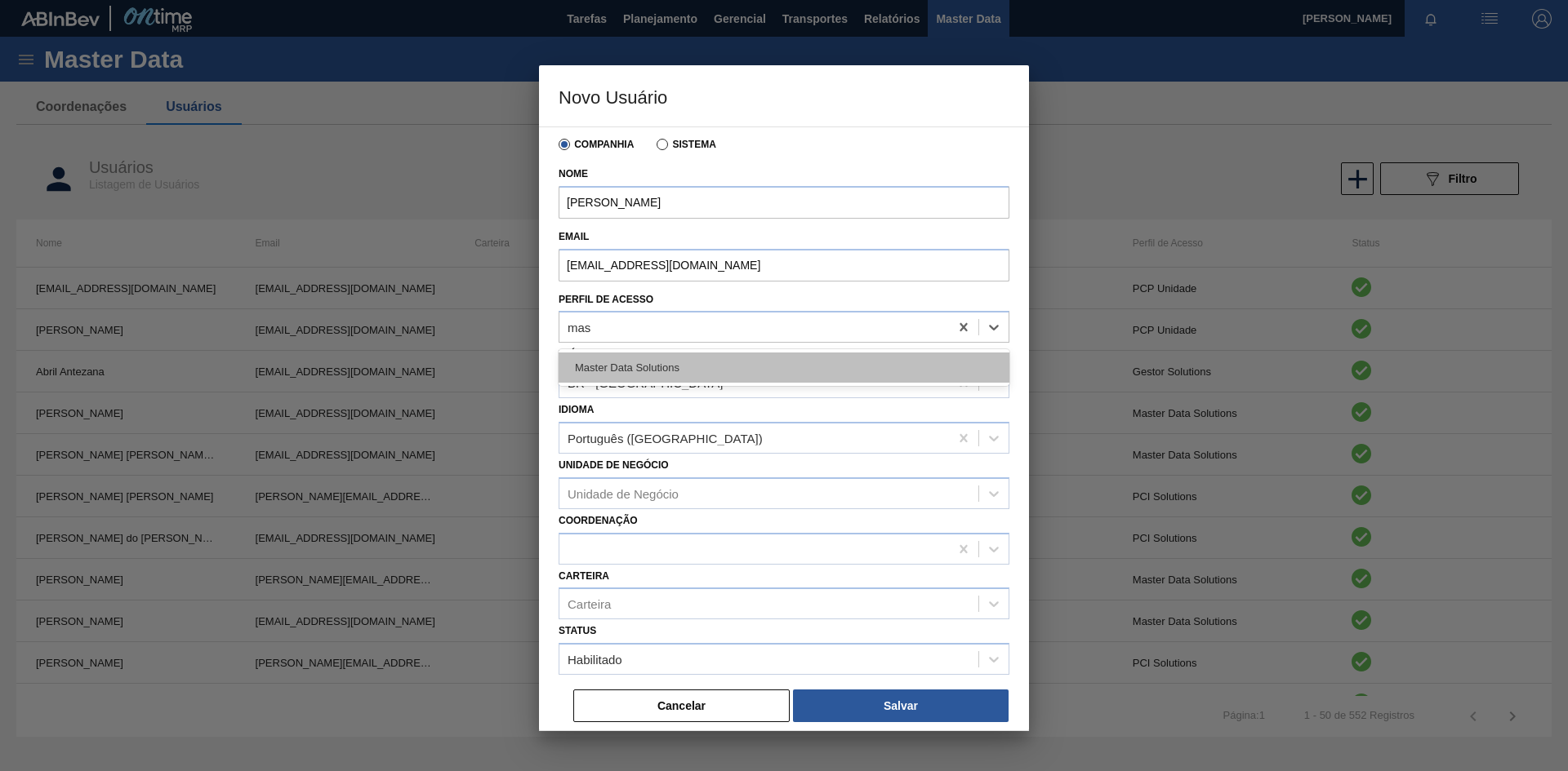
click at [654, 361] on div "Master Data Solutions" at bounding box center [784, 368] width 451 height 30
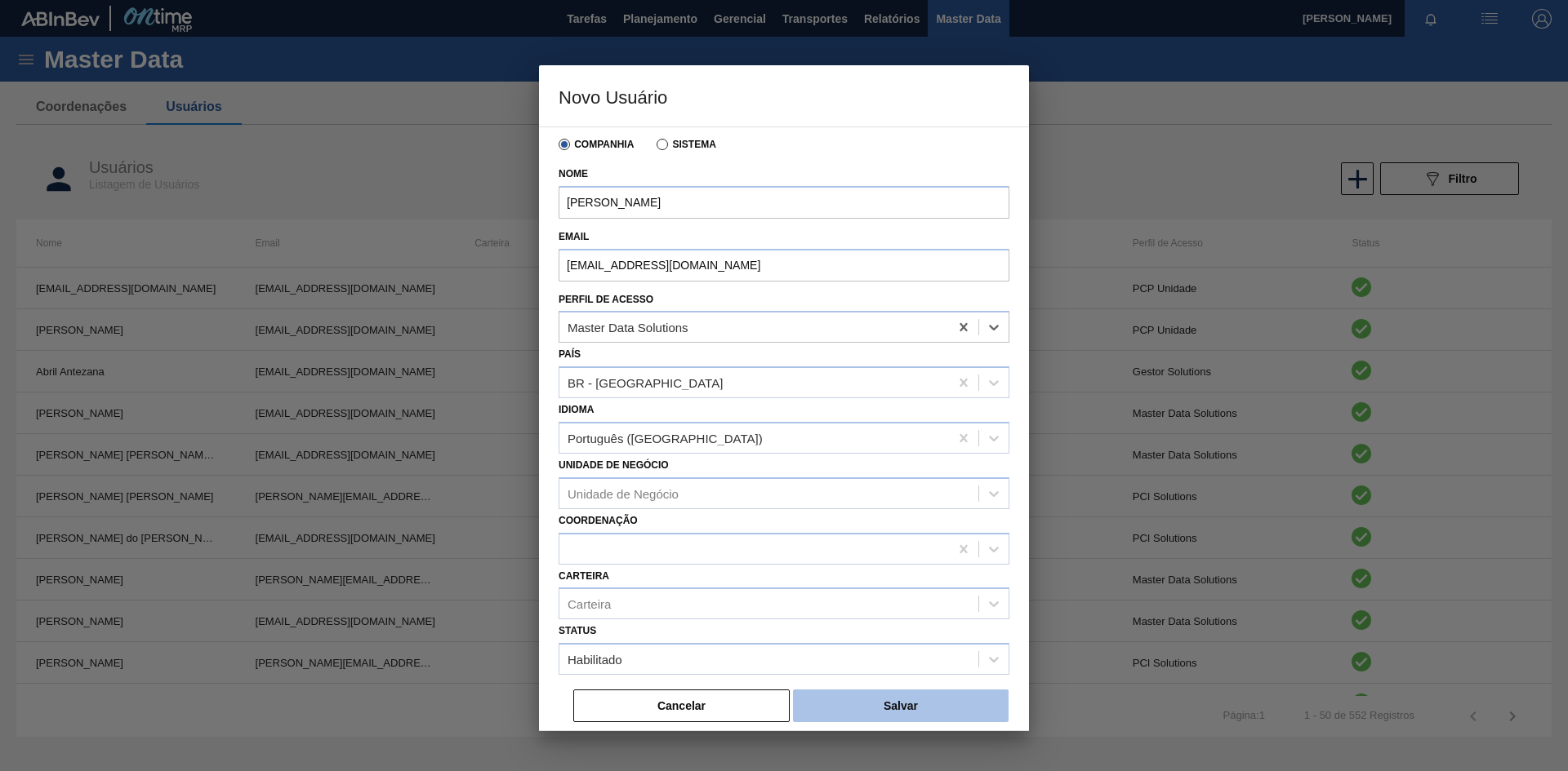
click at [916, 702] on button "Salvar" at bounding box center [900, 705] width 215 height 32
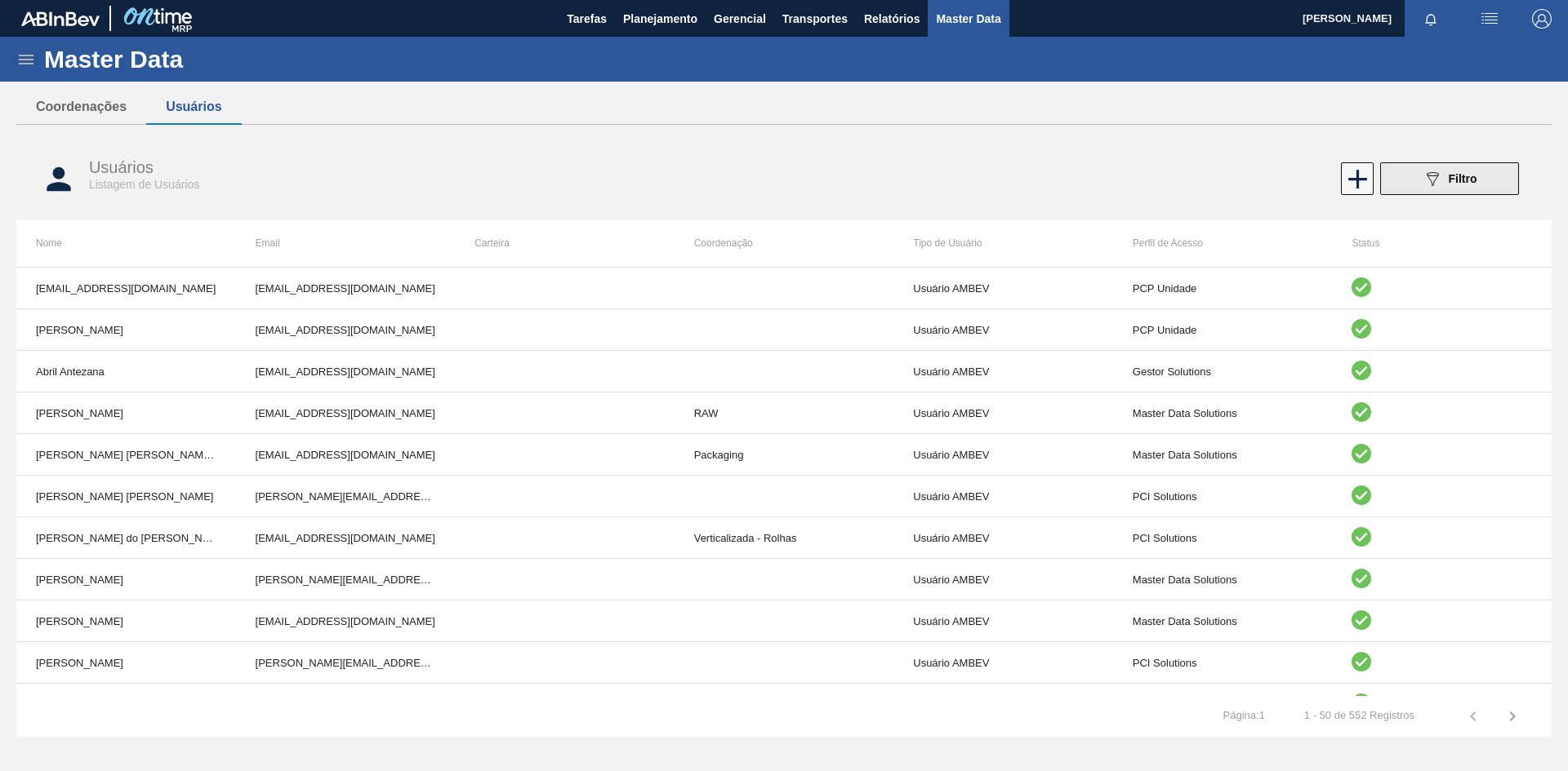
click at [1464, 188] on div "089F7B8B-B2A5-4AFE-B5C0-19BA573D28AC Filtro" at bounding box center [1450, 179] width 55 height 20
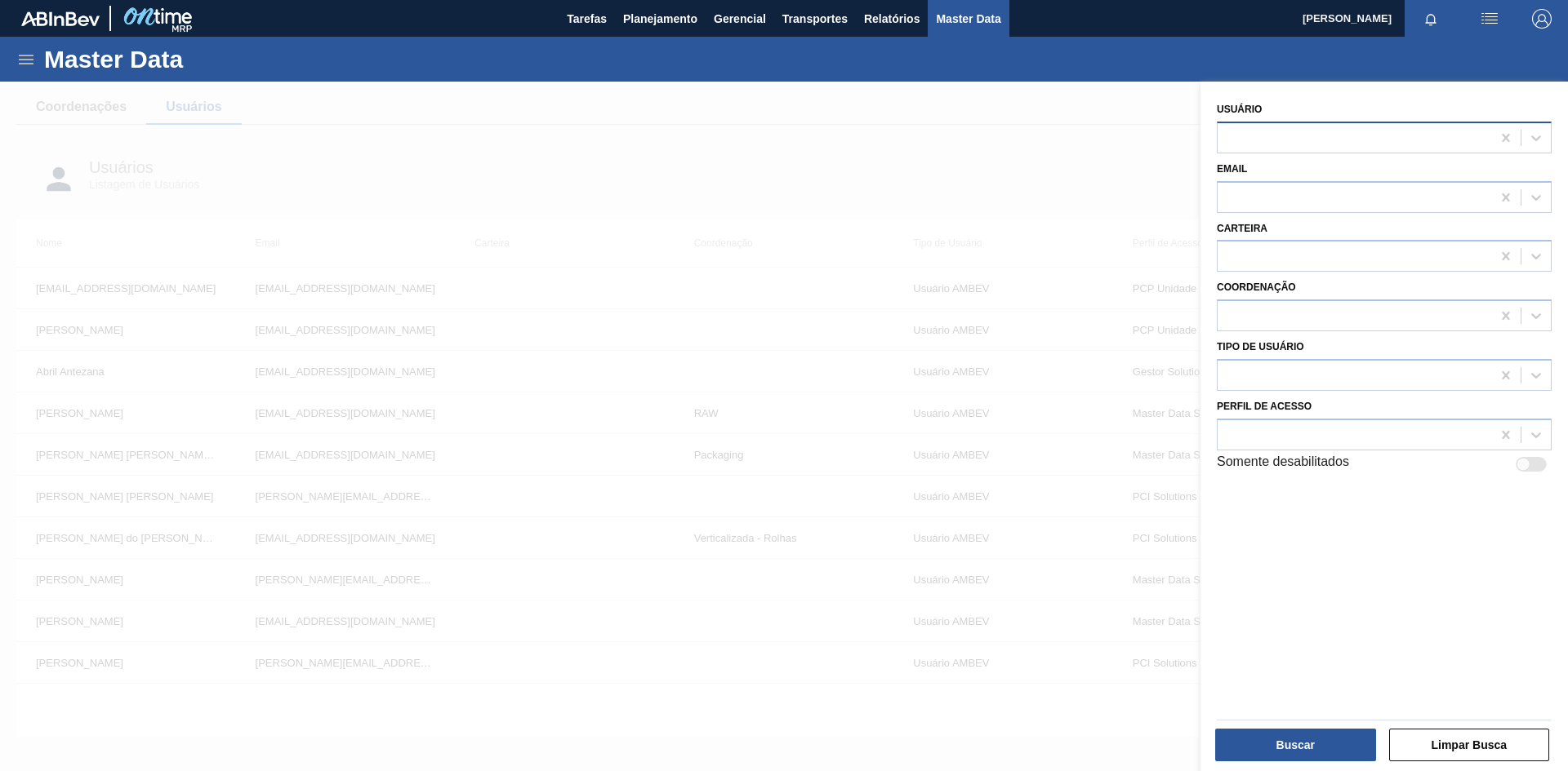
click at [1307, 134] on div at bounding box center [1355, 138] width 273 height 24
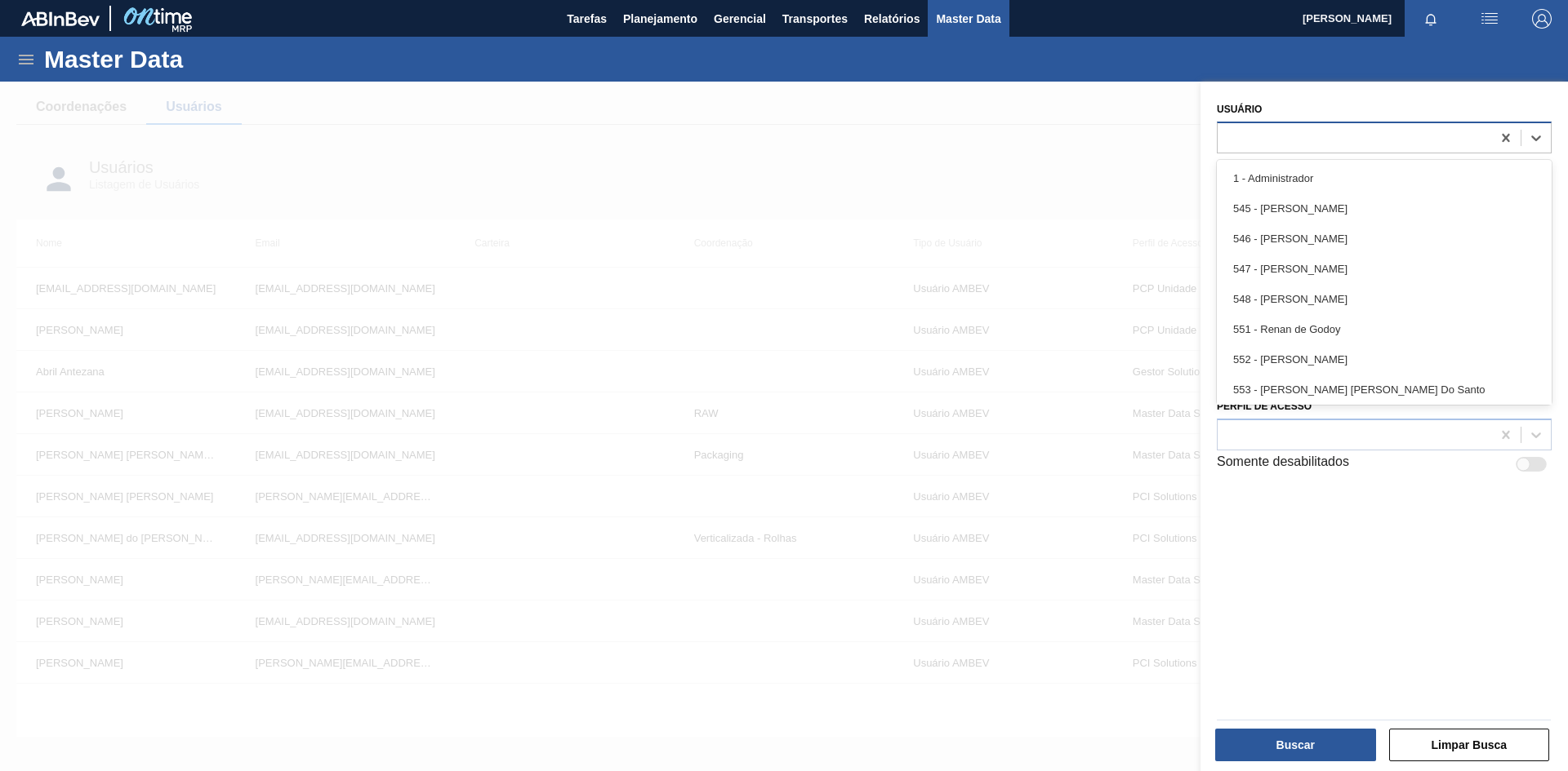
type input "e"
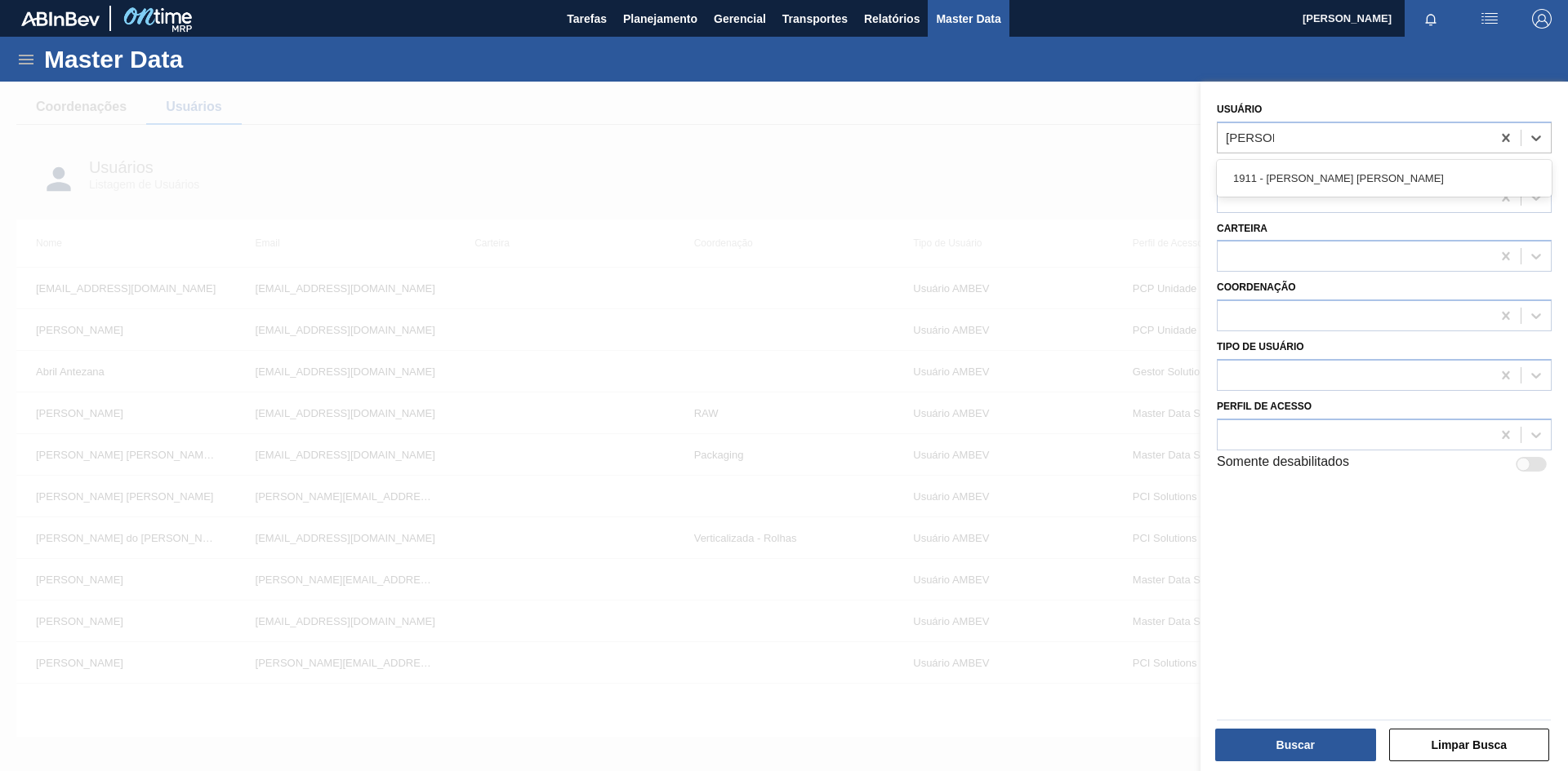
type input "[PERSON_NAME]"
click at [710, 195] on div at bounding box center [784, 467] width 1568 height 771
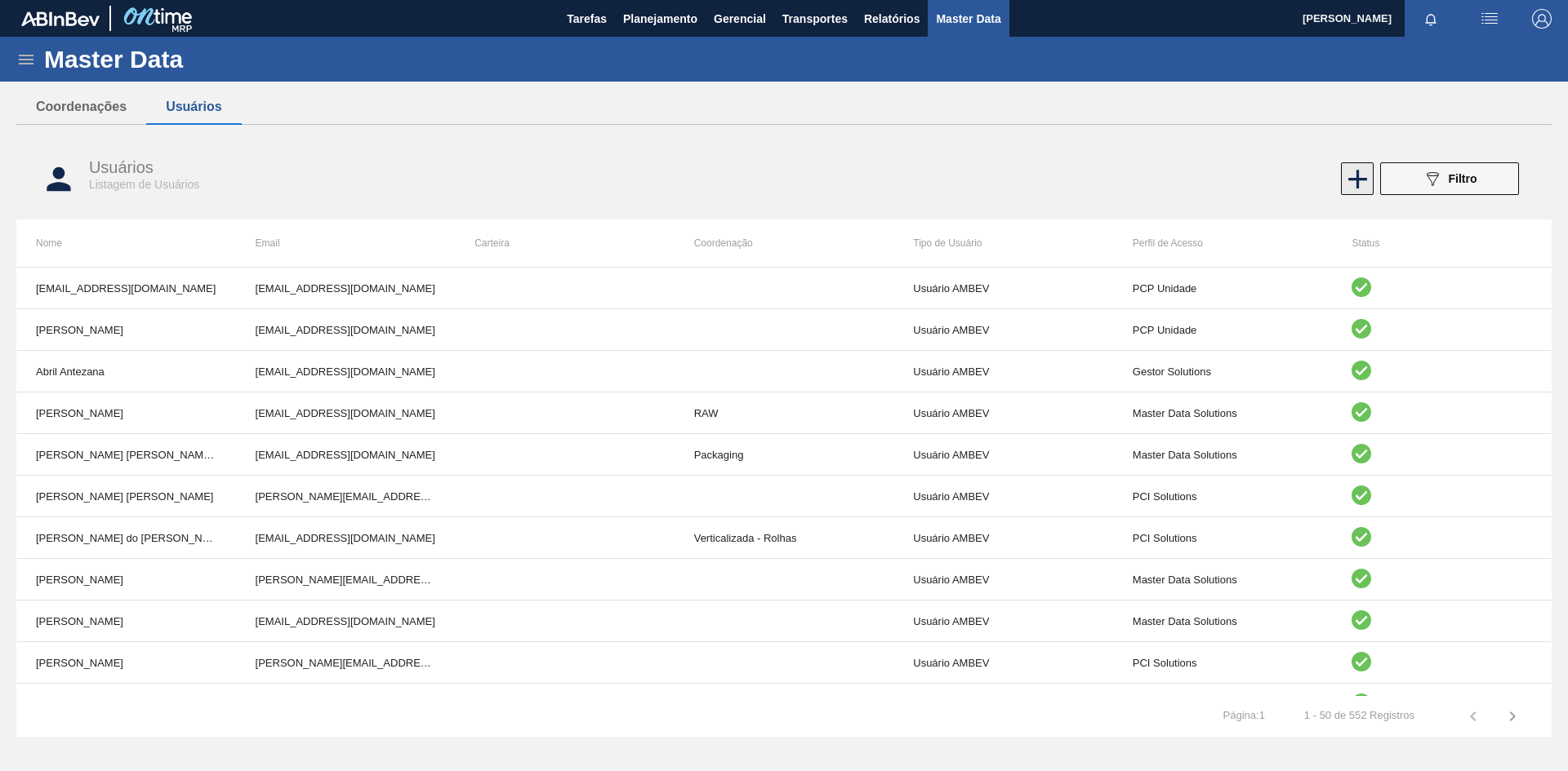
click at [1353, 180] on icon at bounding box center [1357, 179] width 19 height 19
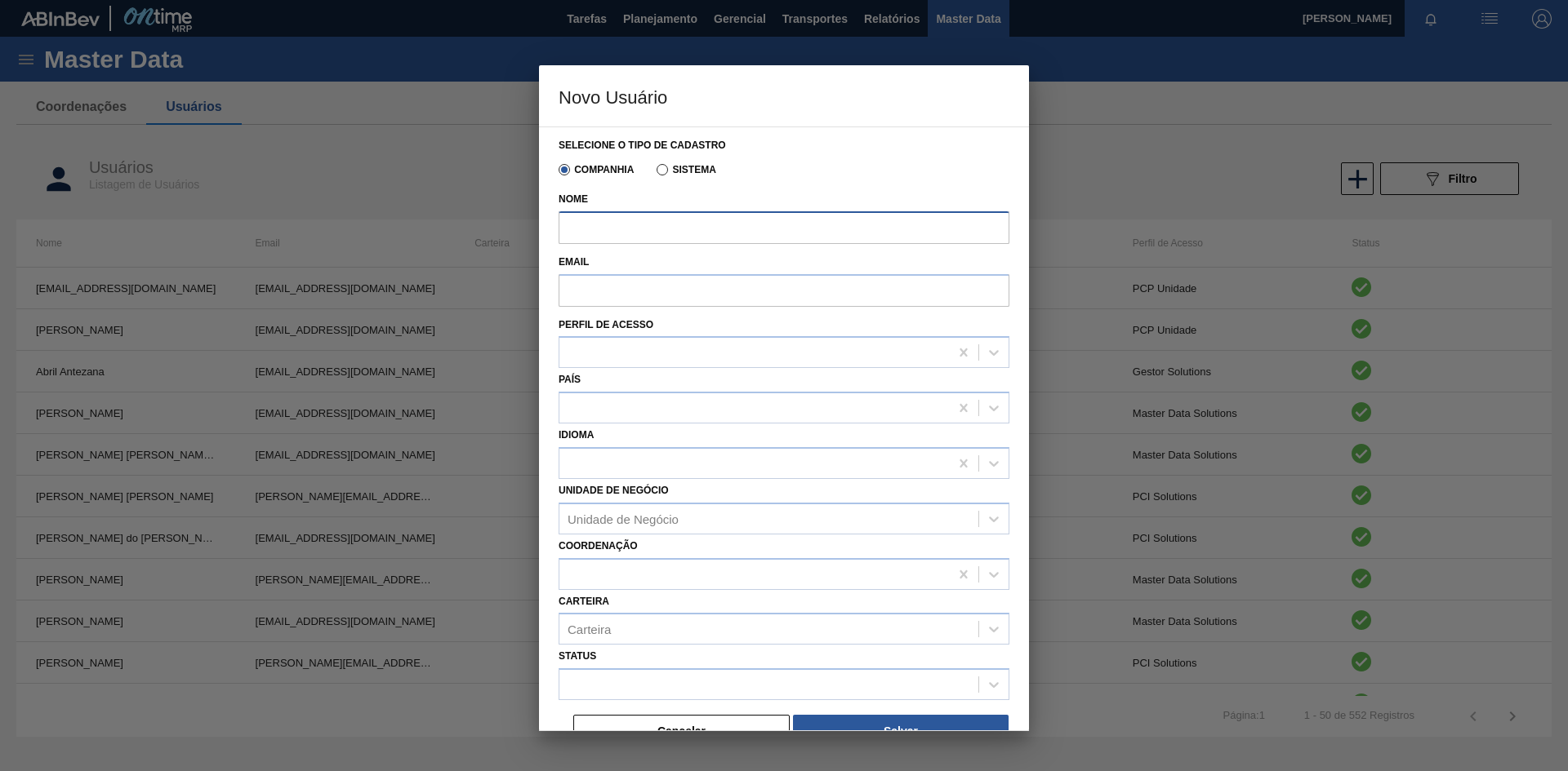
click at [774, 233] on input "Nome" at bounding box center [784, 227] width 451 height 32
type input "[PERSON_NAME]"
click at [607, 247] on div "Nome Felipe Pereira" at bounding box center [784, 219] width 451 height 63
click at [687, 718] on button "Cancelar" at bounding box center [682, 731] width 216 height 32
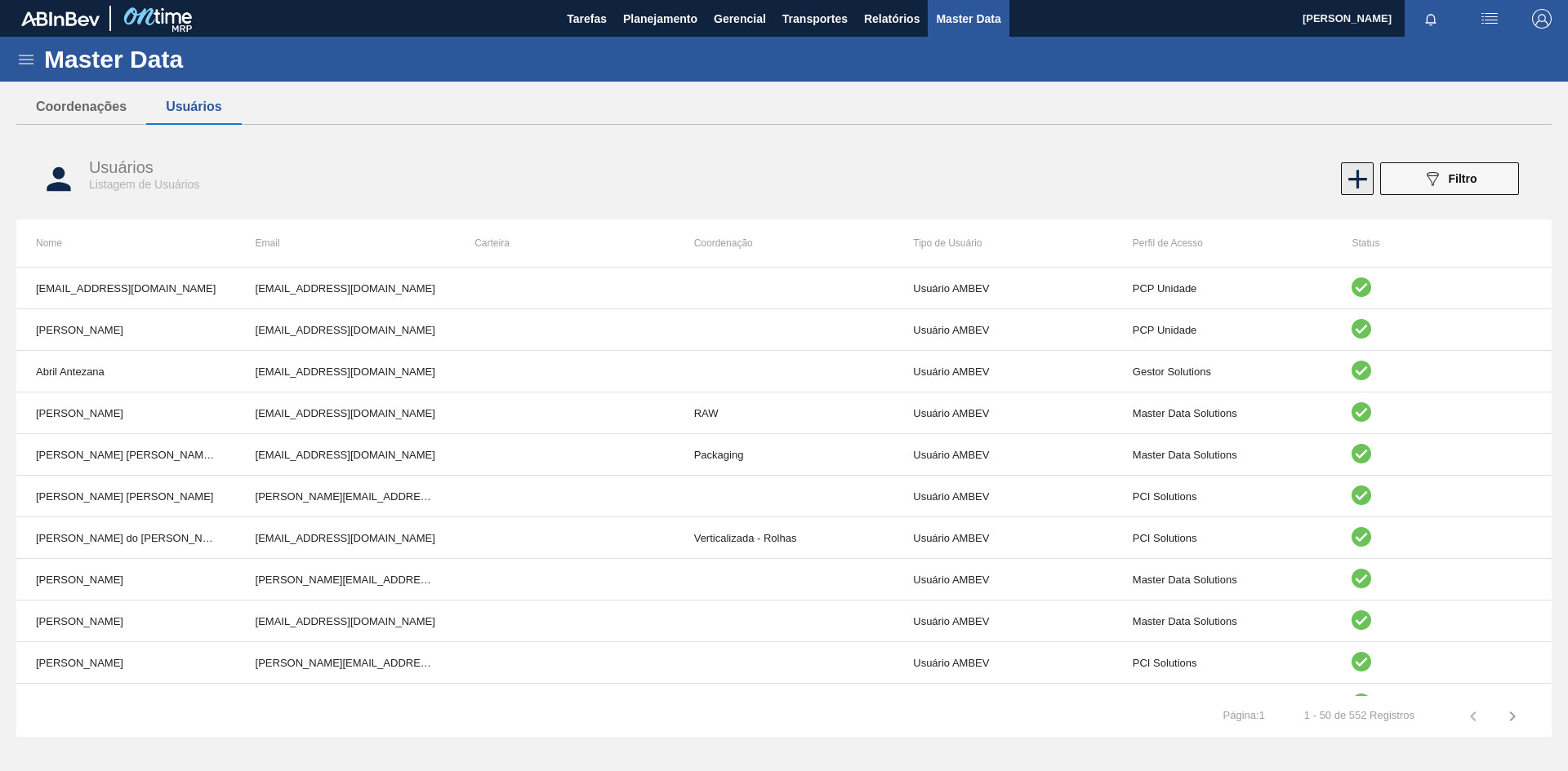
click at [1357, 177] on icon at bounding box center [1357, 179] width 19 height 19
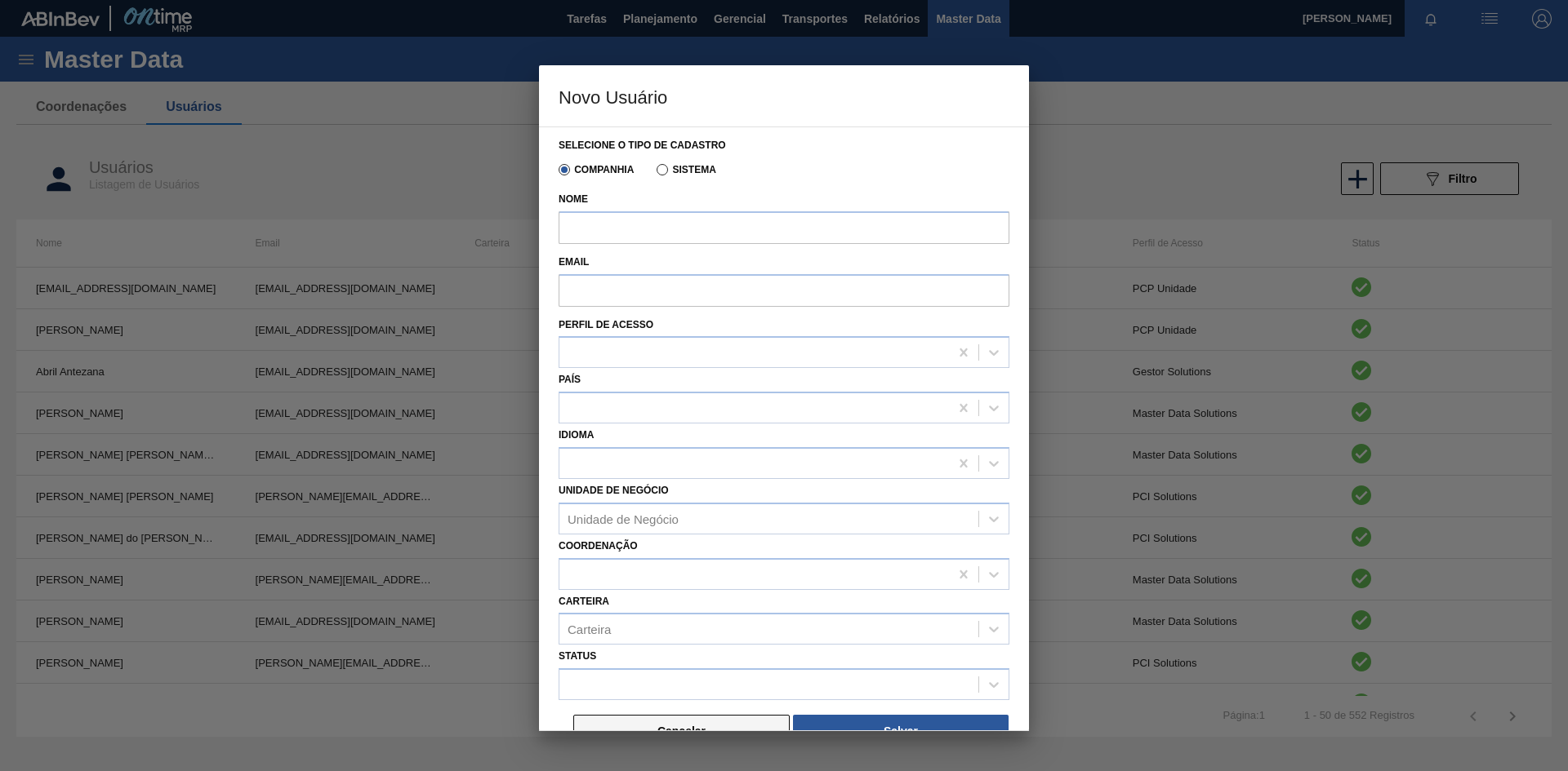
click at [693, 727] on button "Cancelar" at bounding box center [682, 731] width 216 height 32
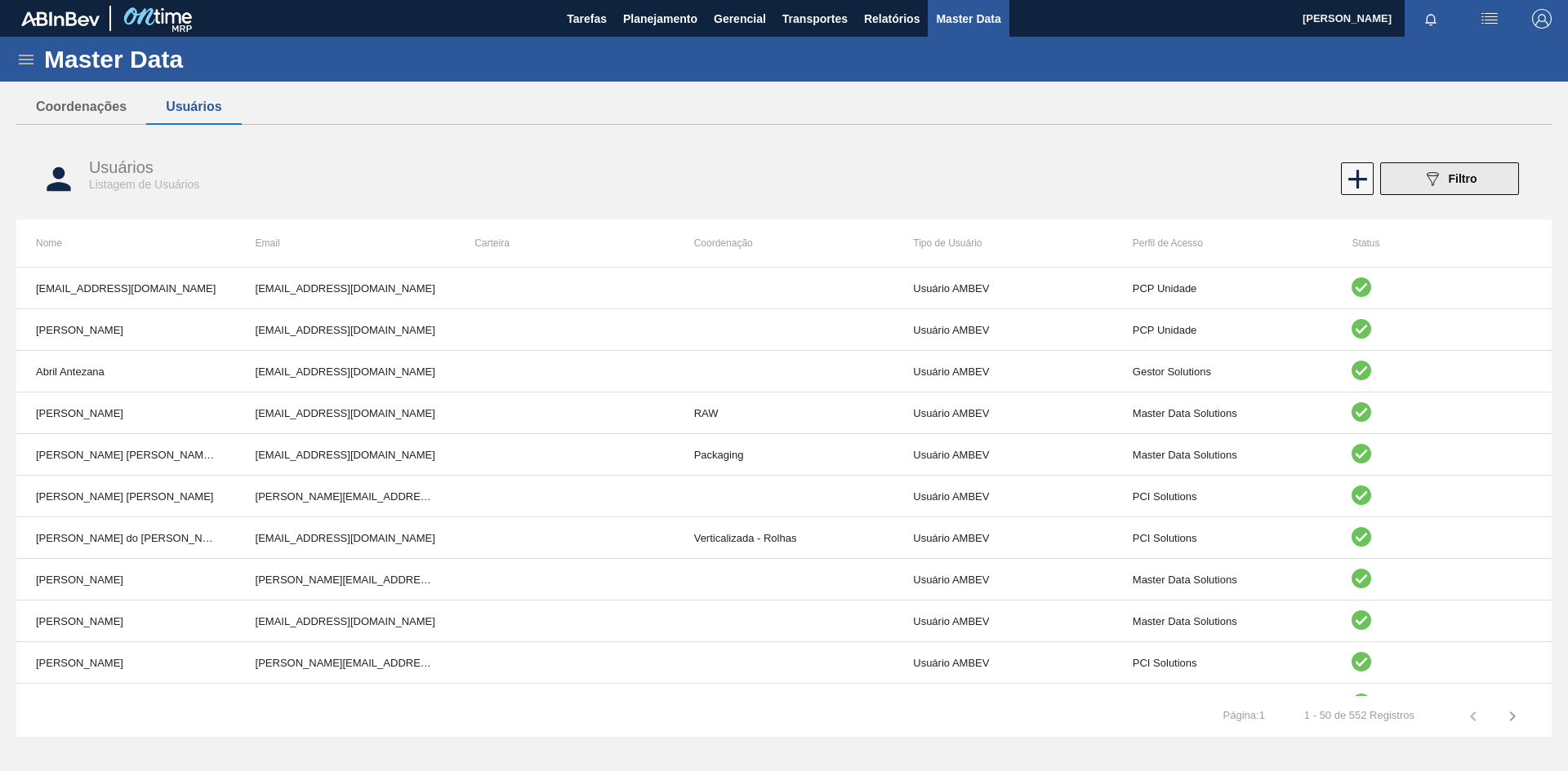
click at [1475, 183] on span "Filtro" at bounding box center [1462, 178] width 29 height 13
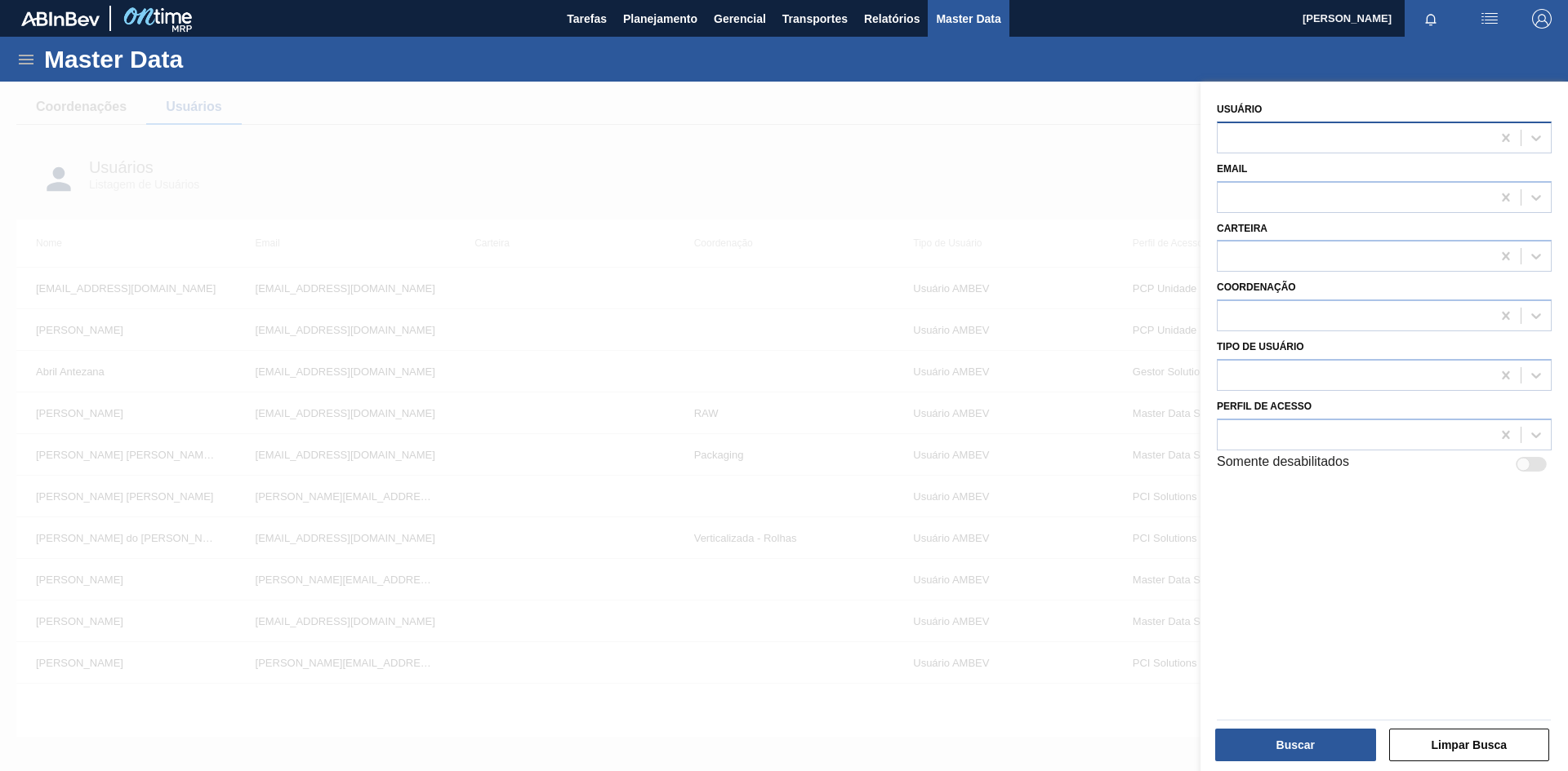
click at [1313, 141] on div at bounding box center [1355, 138] width 273 height 24
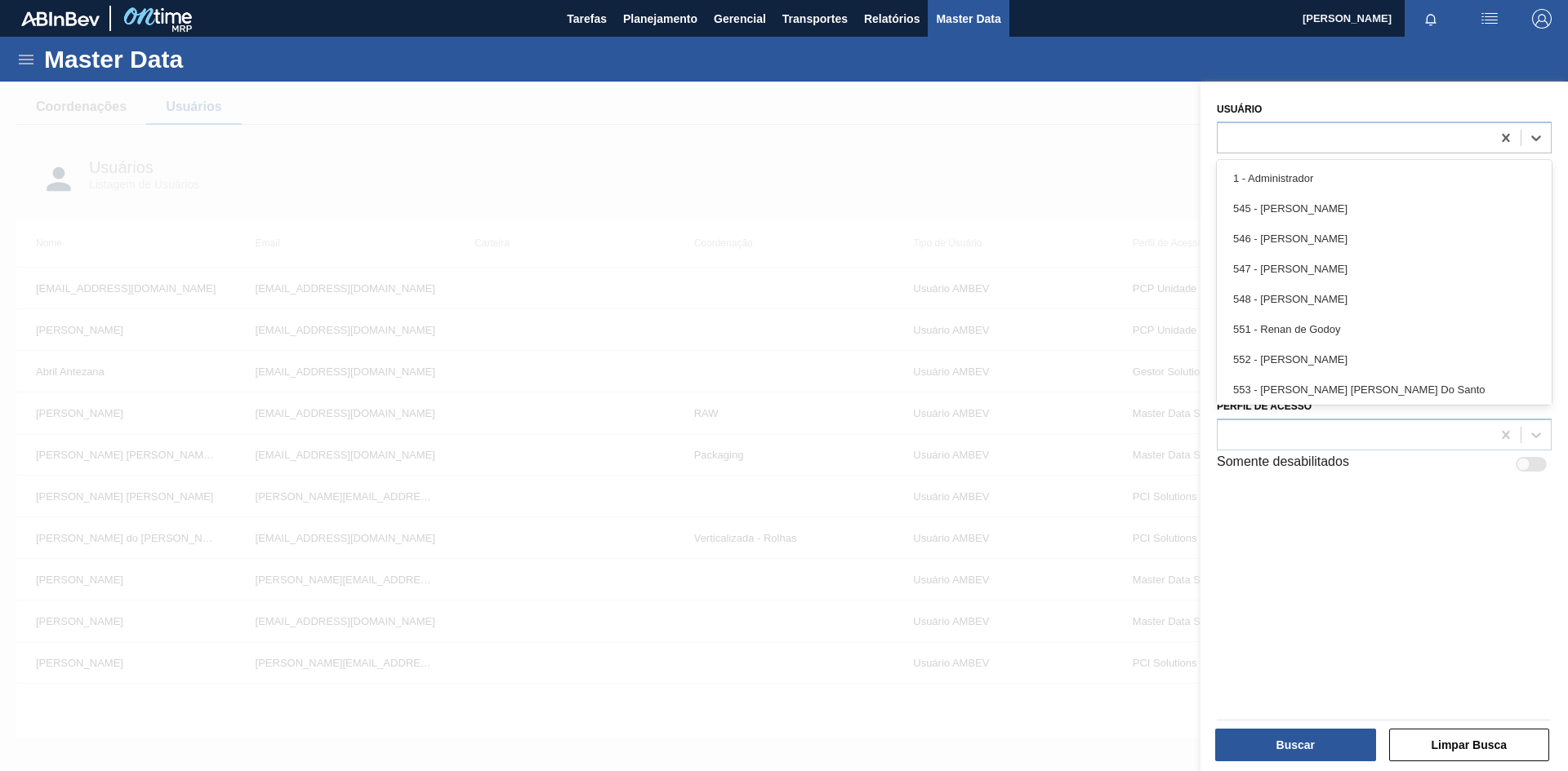
click at [1348, 565] on div "Usuário option 551 - Renan de Godoy focused, 6 of 101. 101 results available. U…" at bounding box center [1383, 428] width 367 height 693
click at [1291, 149] on div at bounding box center [1355, 138] width 273 height 24
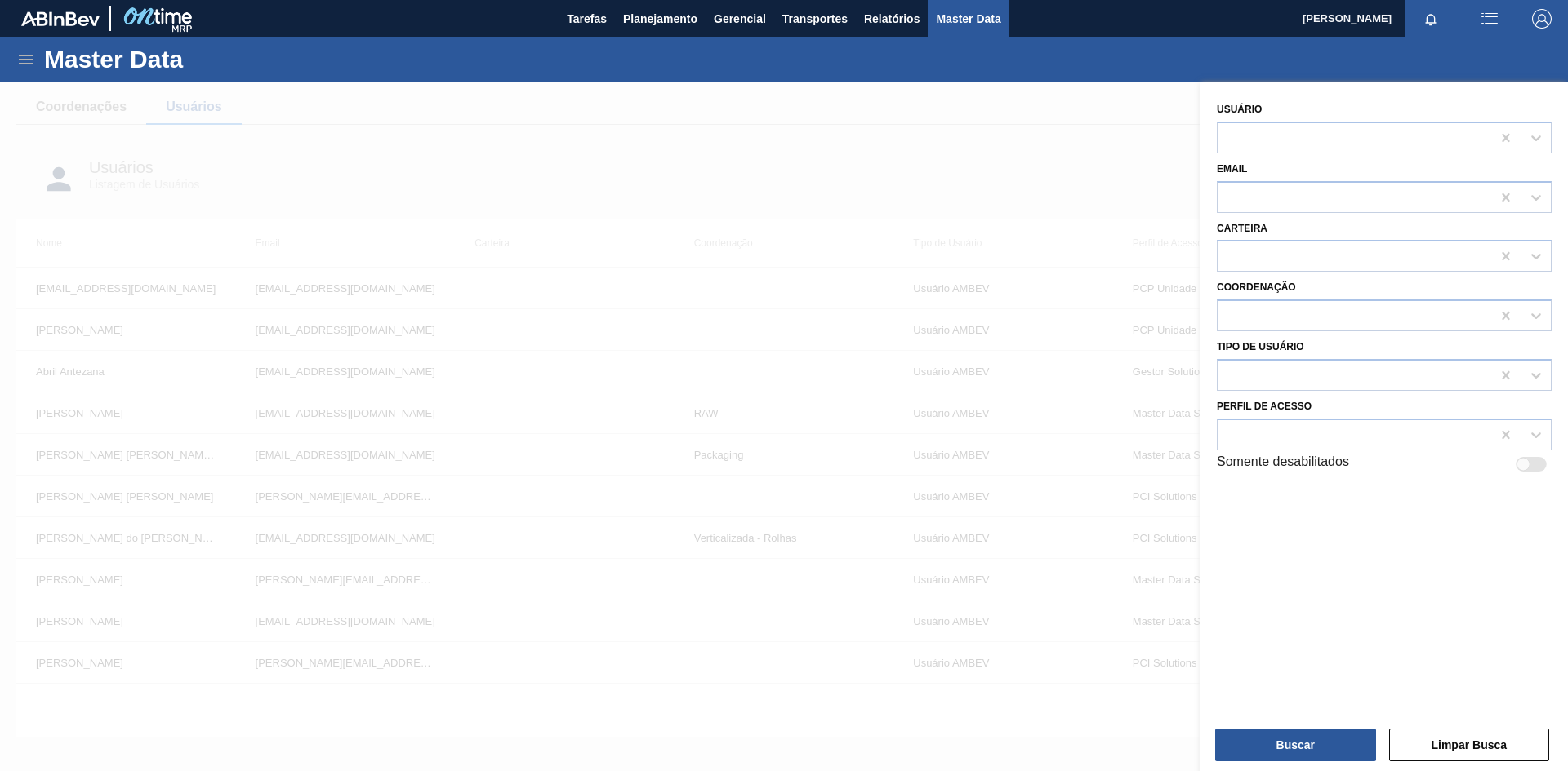
click at [1371, 562] on div "Usuário Email Carteira Coordenação Tipo de Usuário Perfil de Acesso Somente des…" at bounding box center [1383, 428] width 367 height 693
click at [1297, 187] on div at bounding box center [1355, 197] width 273 height 24
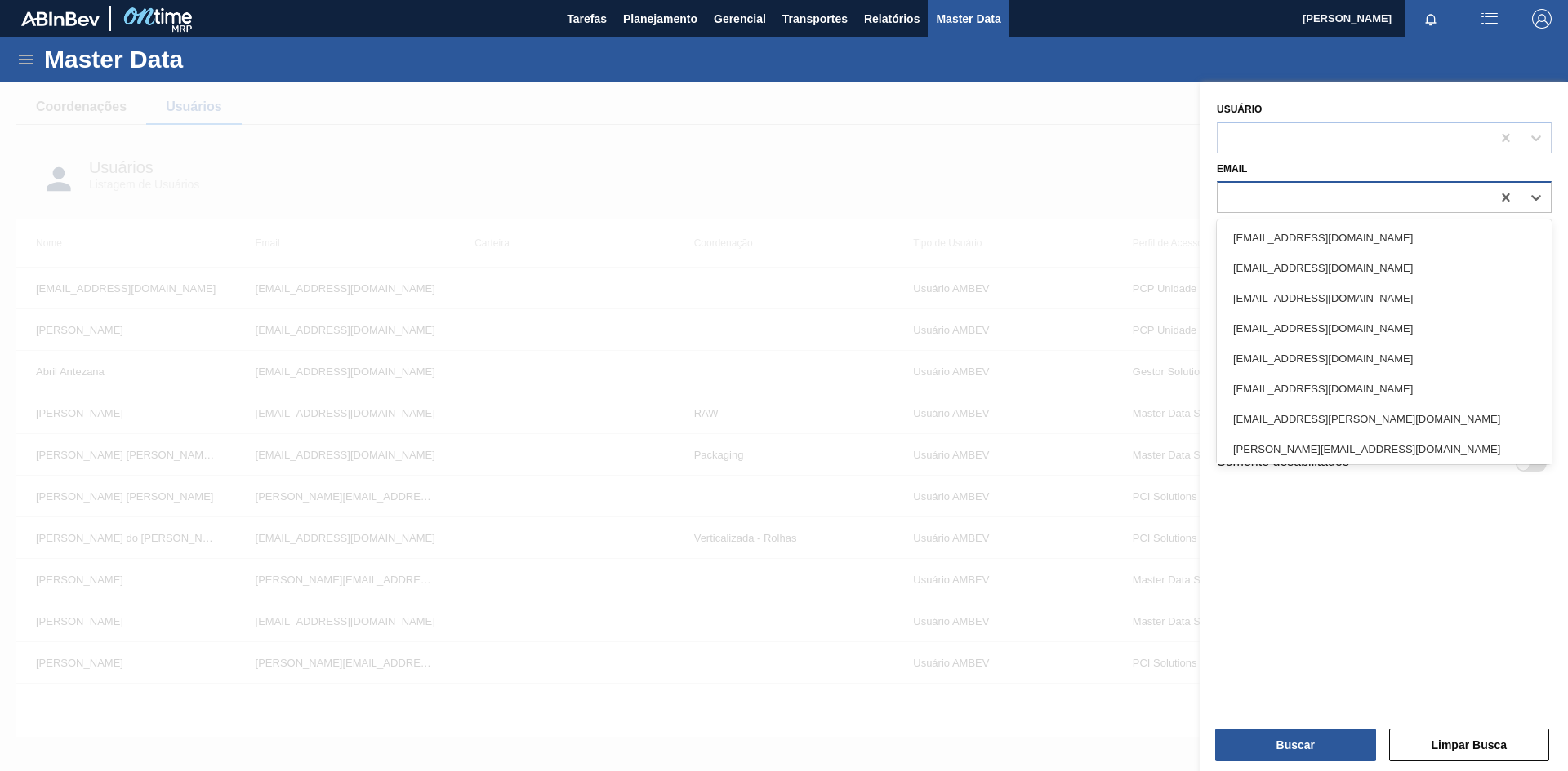
paste input "BRMOU907165@ambev.com.br"
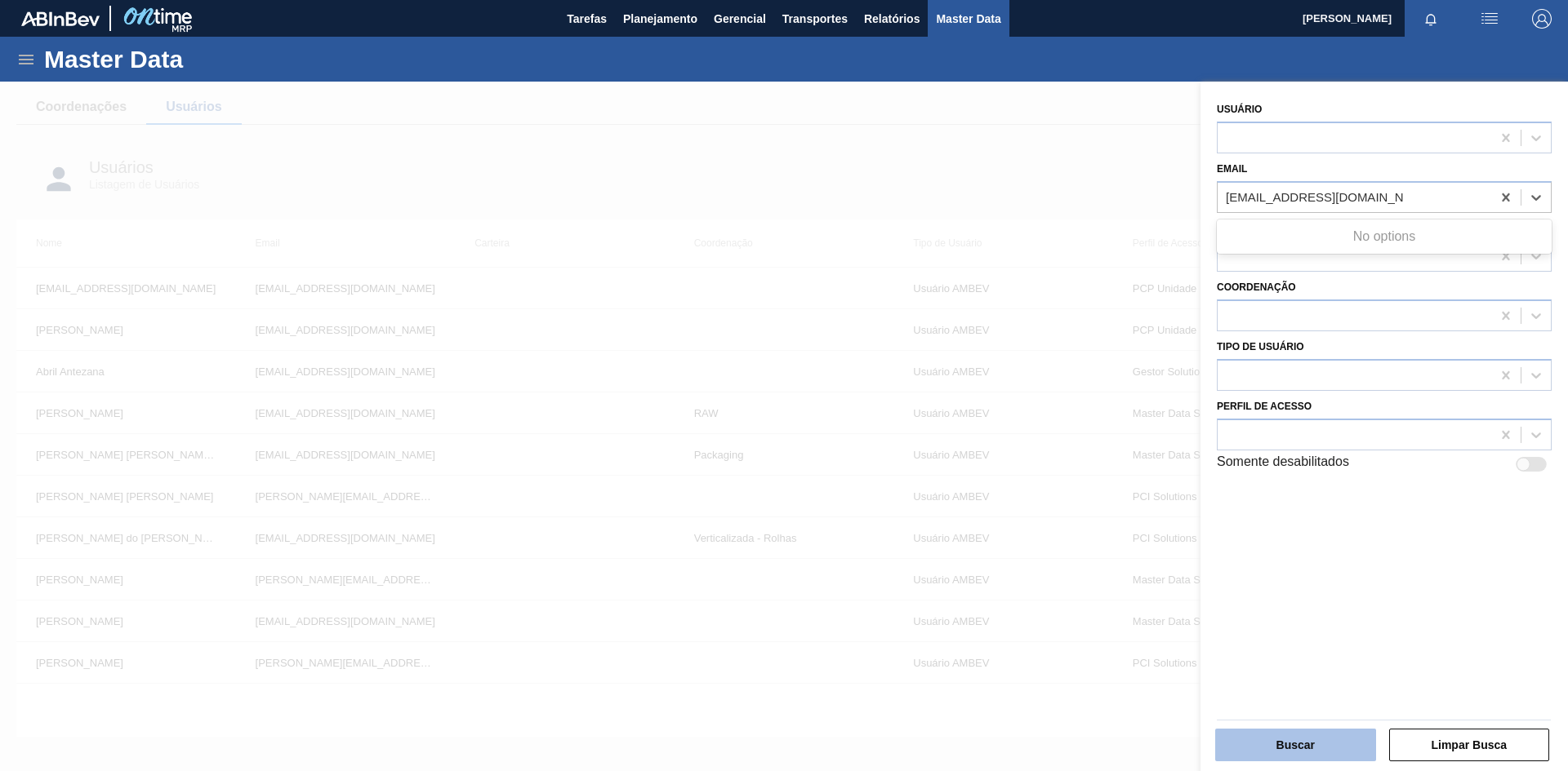
type input "BRMOU907165@ambev.com.br"
click at [1292, 741] on button "Buscar" at bounding box center [1296, 744] width 161 height 32
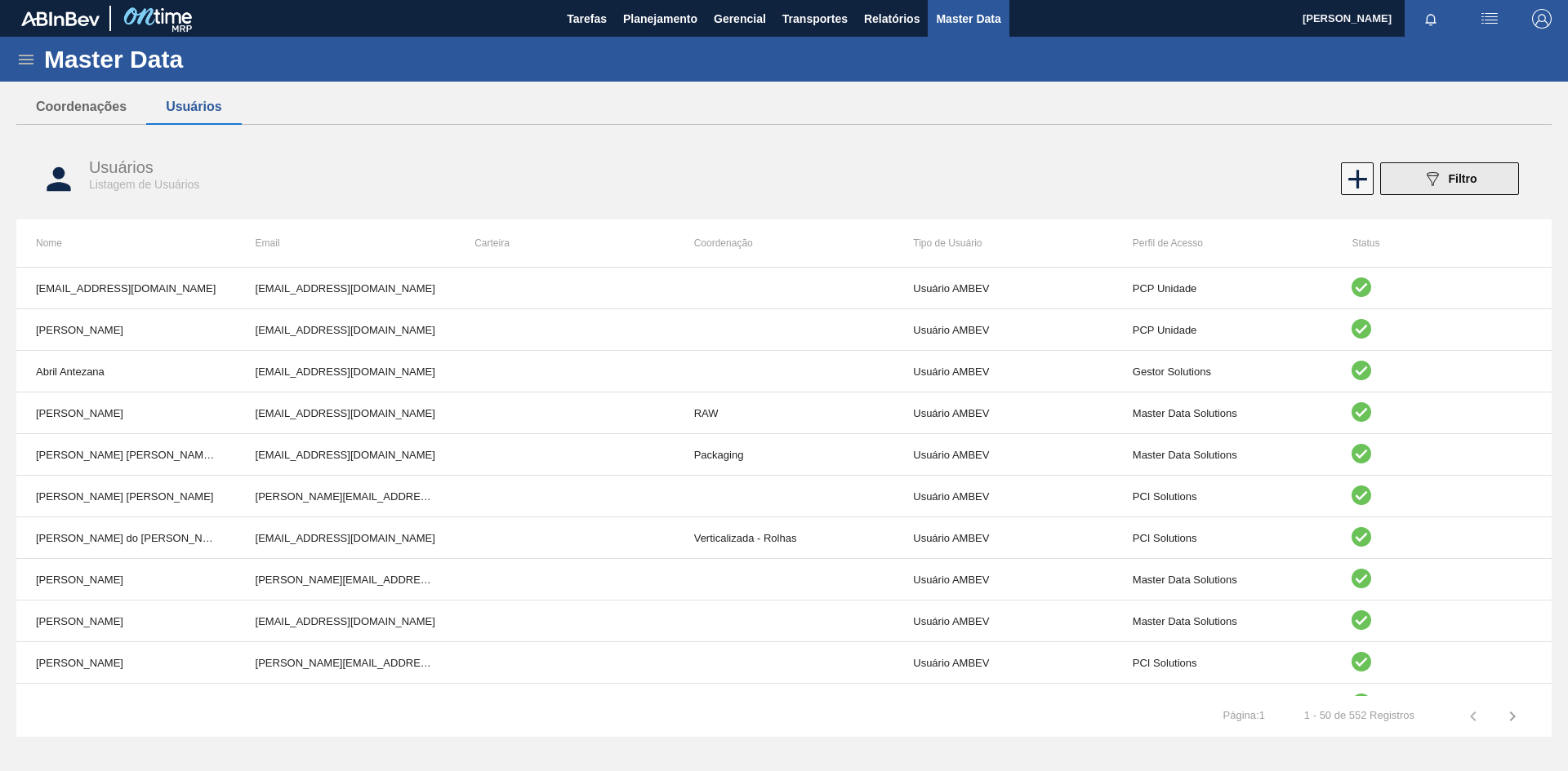
click at [1455, 181] on span "Filtro" at bounding box center [1462, 178] width 29 height 13
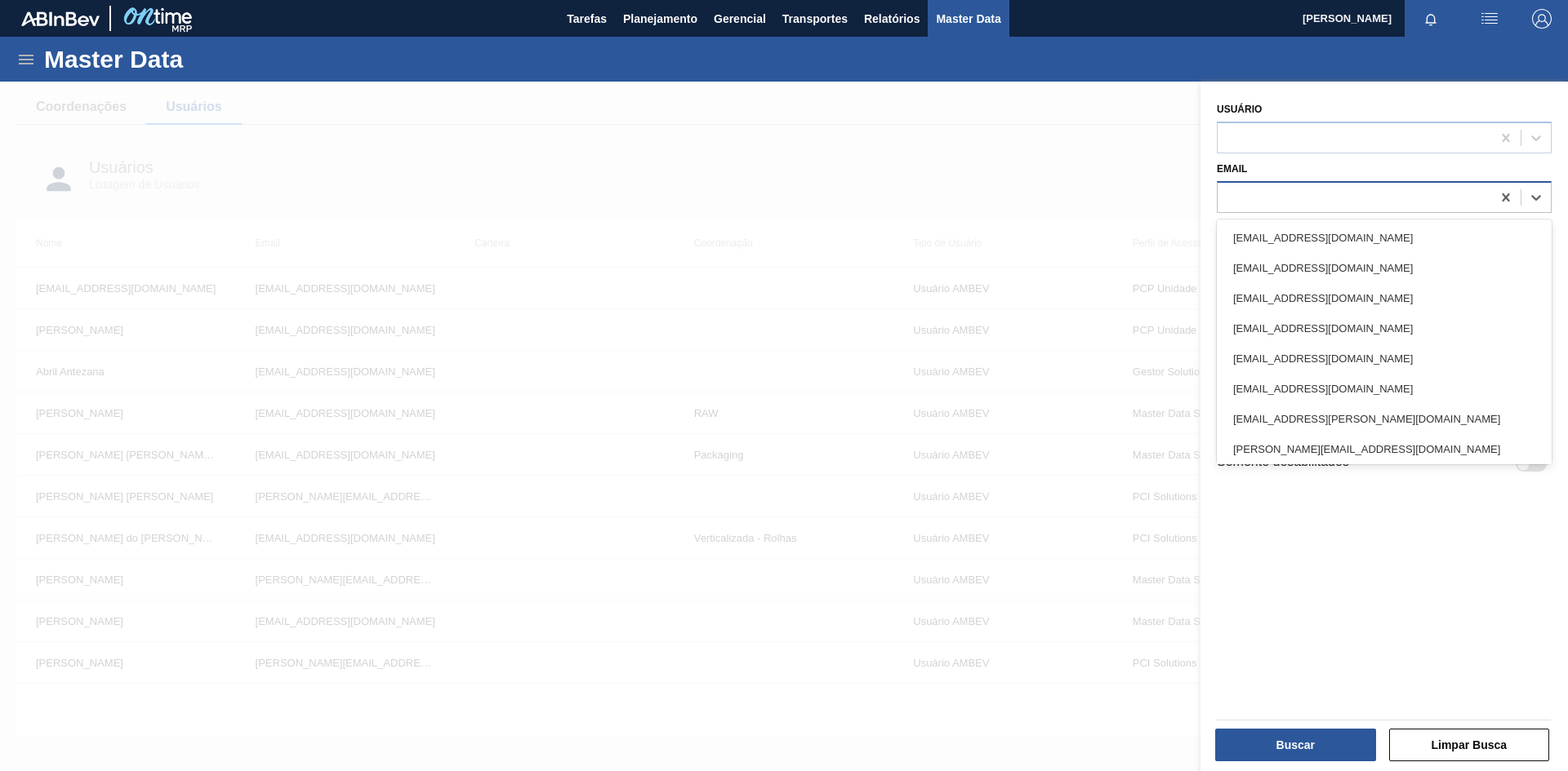
click at [1289, 208] on div at bounding box center [1355, 197] width 273 height 24
paste input "BRMOU907165@ambev.com.br"
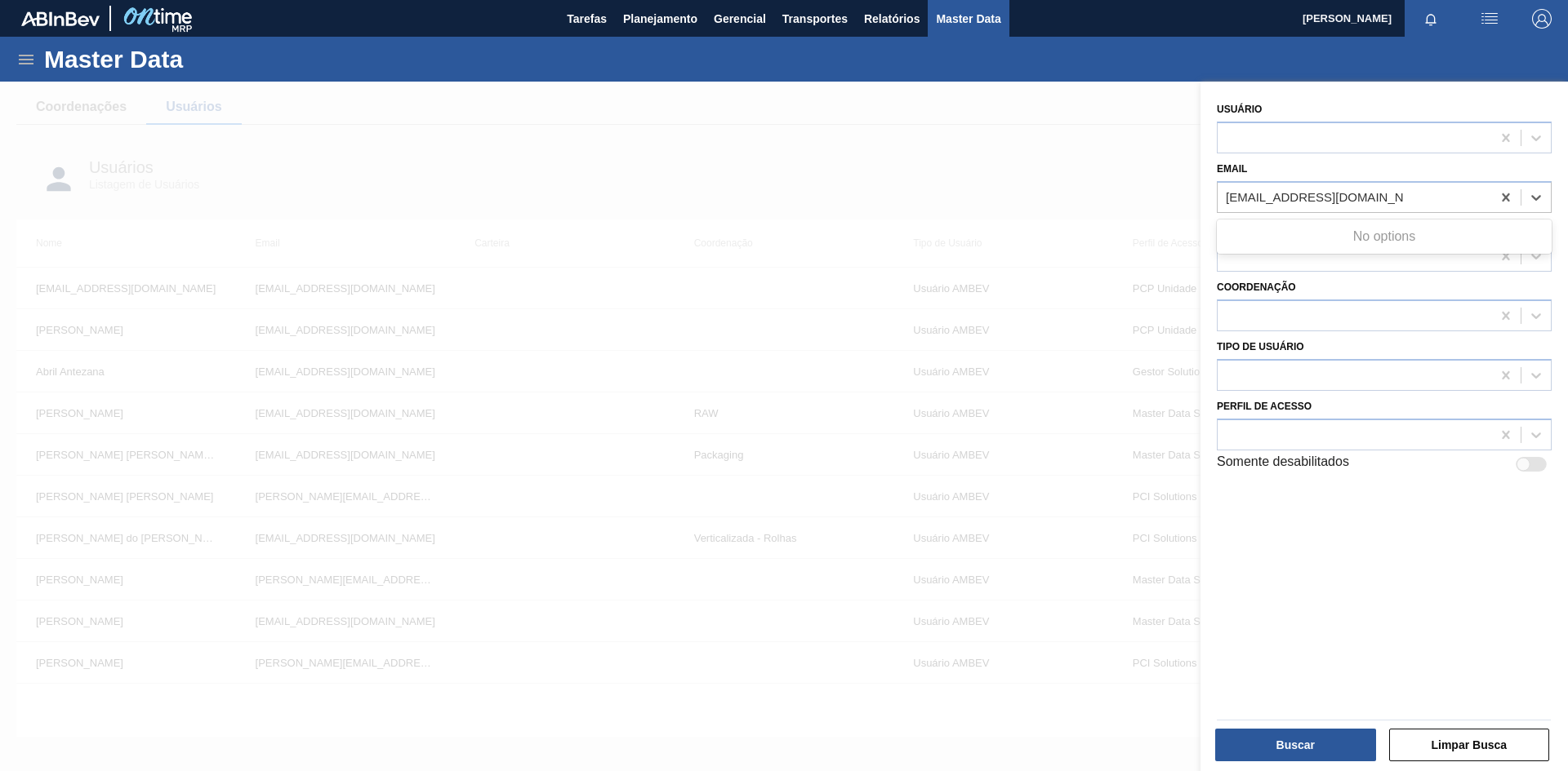
type input "BRMOU907165@ambev.com.br"
click at [1268, 569] on div "Usuário Email Carteira Coordenação Tipo de Usuário Perfil de Acesso Somente des…" at bounding box center [1383, 428] width 367 height 693
click at [1263, 132] on div at bounding box center [1355, 138] width 273 height 24
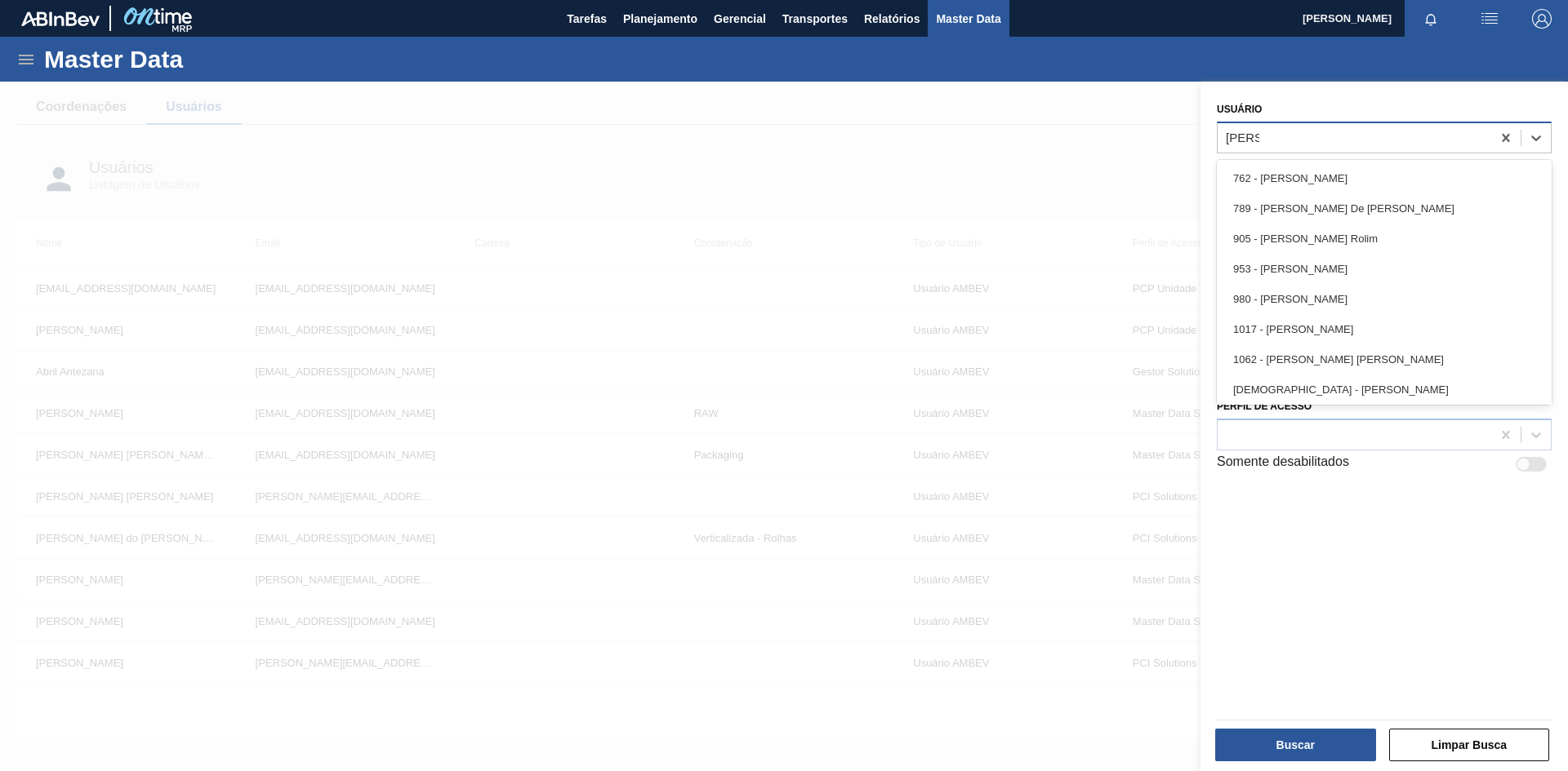
type input "[PERSON_NAME]"
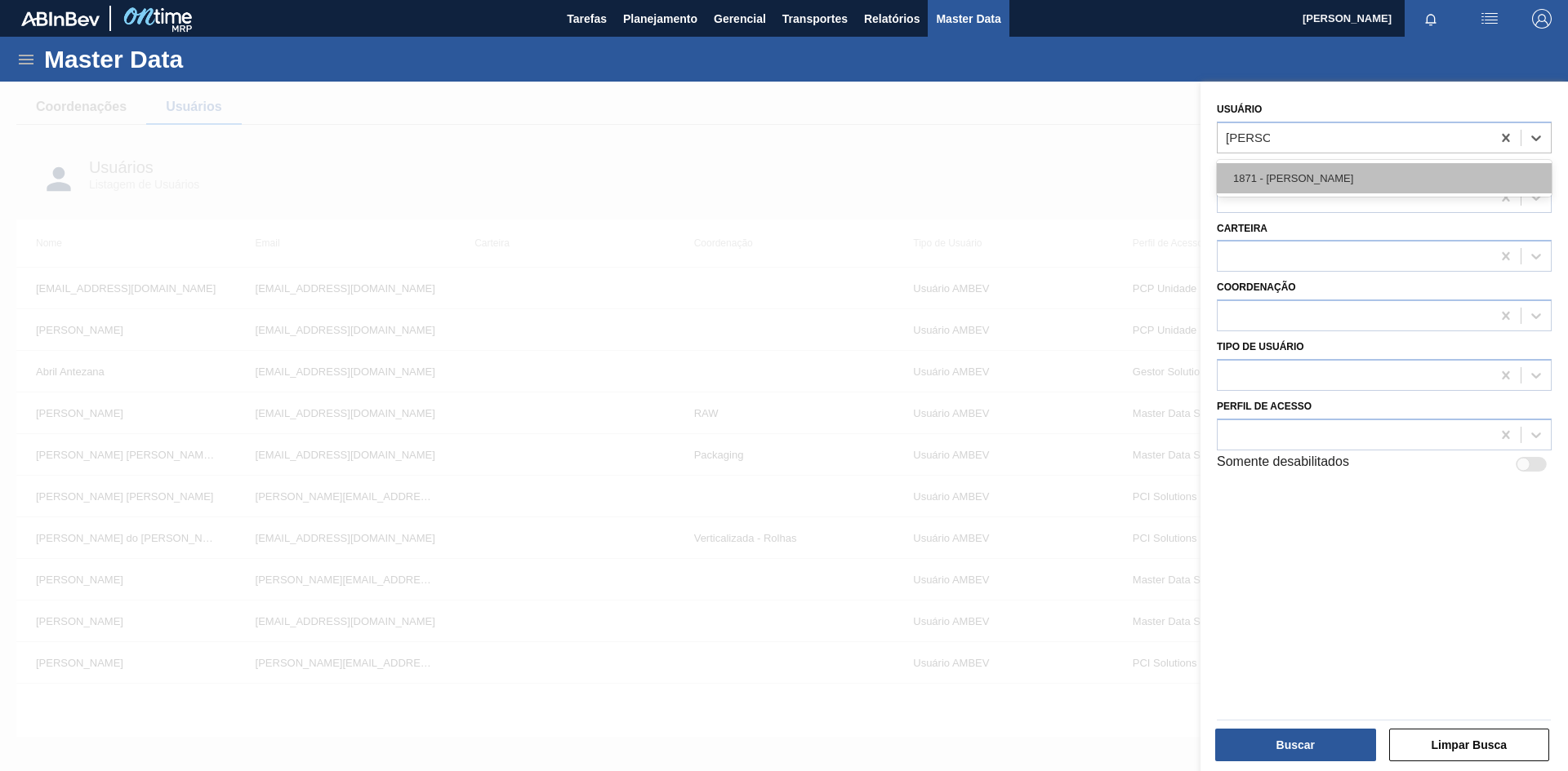
click at [1284, 174] on div "1871 - [PERSON_NAME]" at bounding box center [1384, 178] width 334 height 30
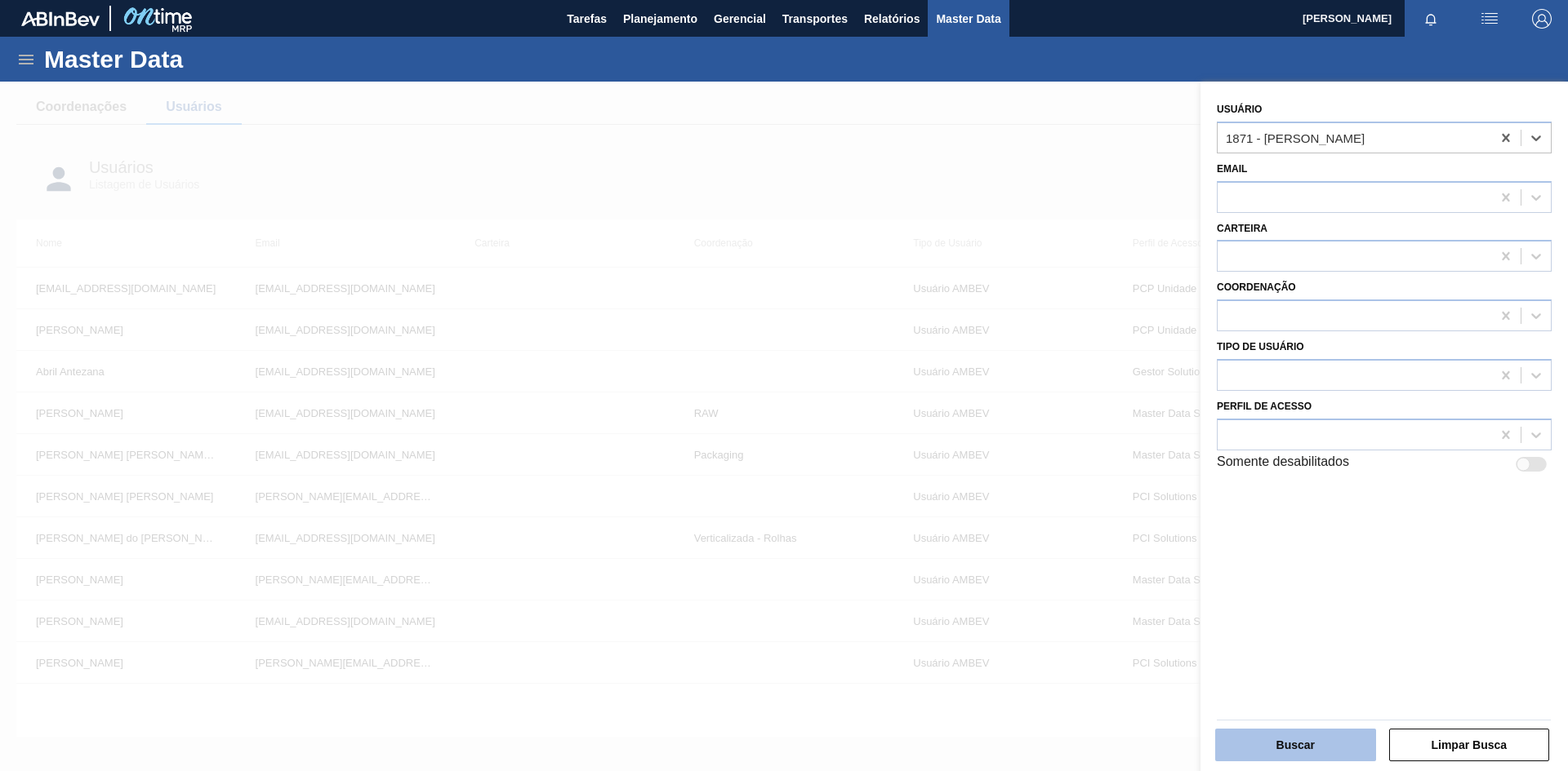
click at [1313, 746] on button "Buscar" at bounding box center [1296, 744] width 161 height 32
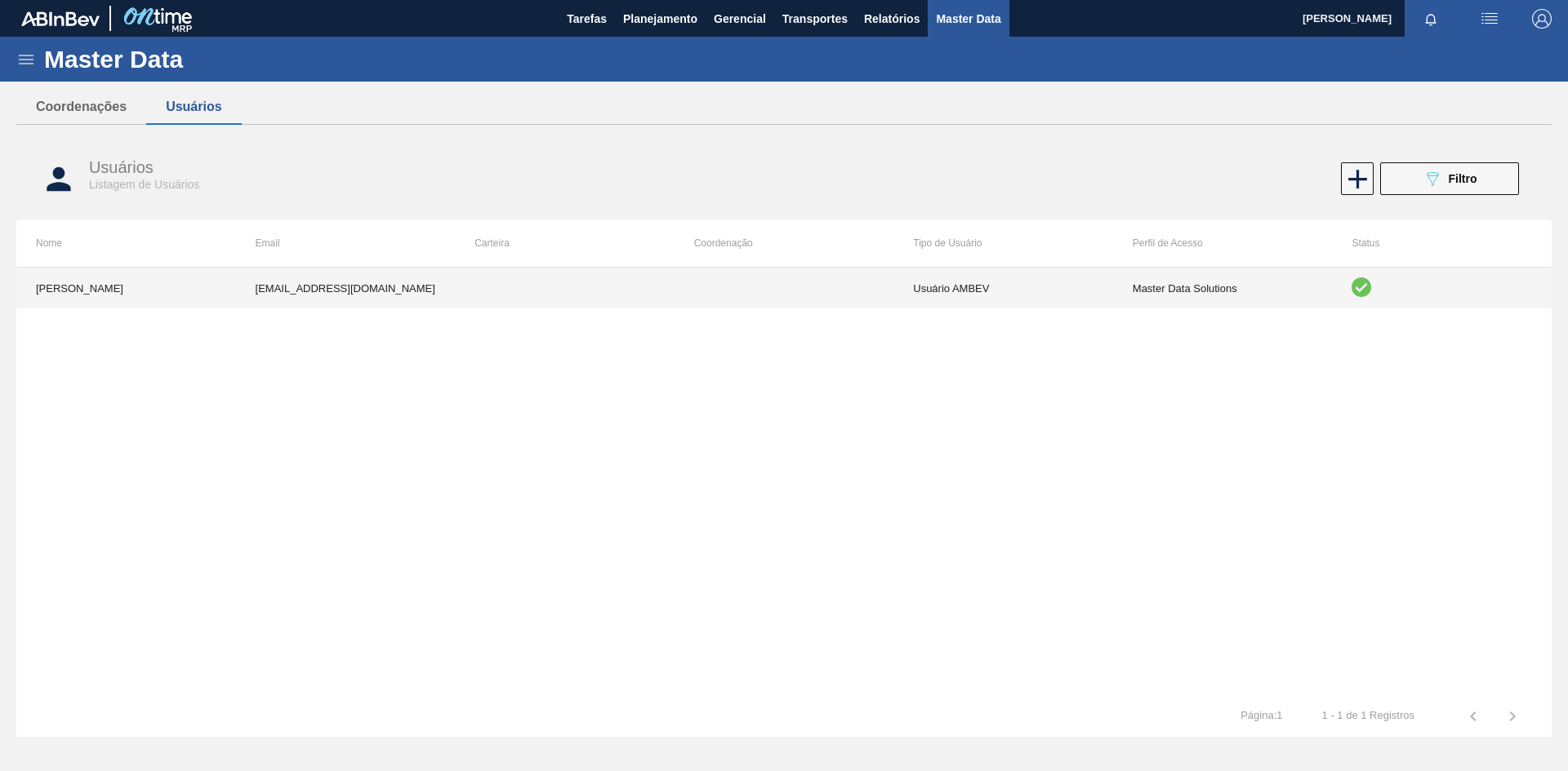
click at [341, 283] on td "[EMAIL_ADDRESS][DOMAIN_NAME]" at bounding box center [345, 287] width 219 height 40
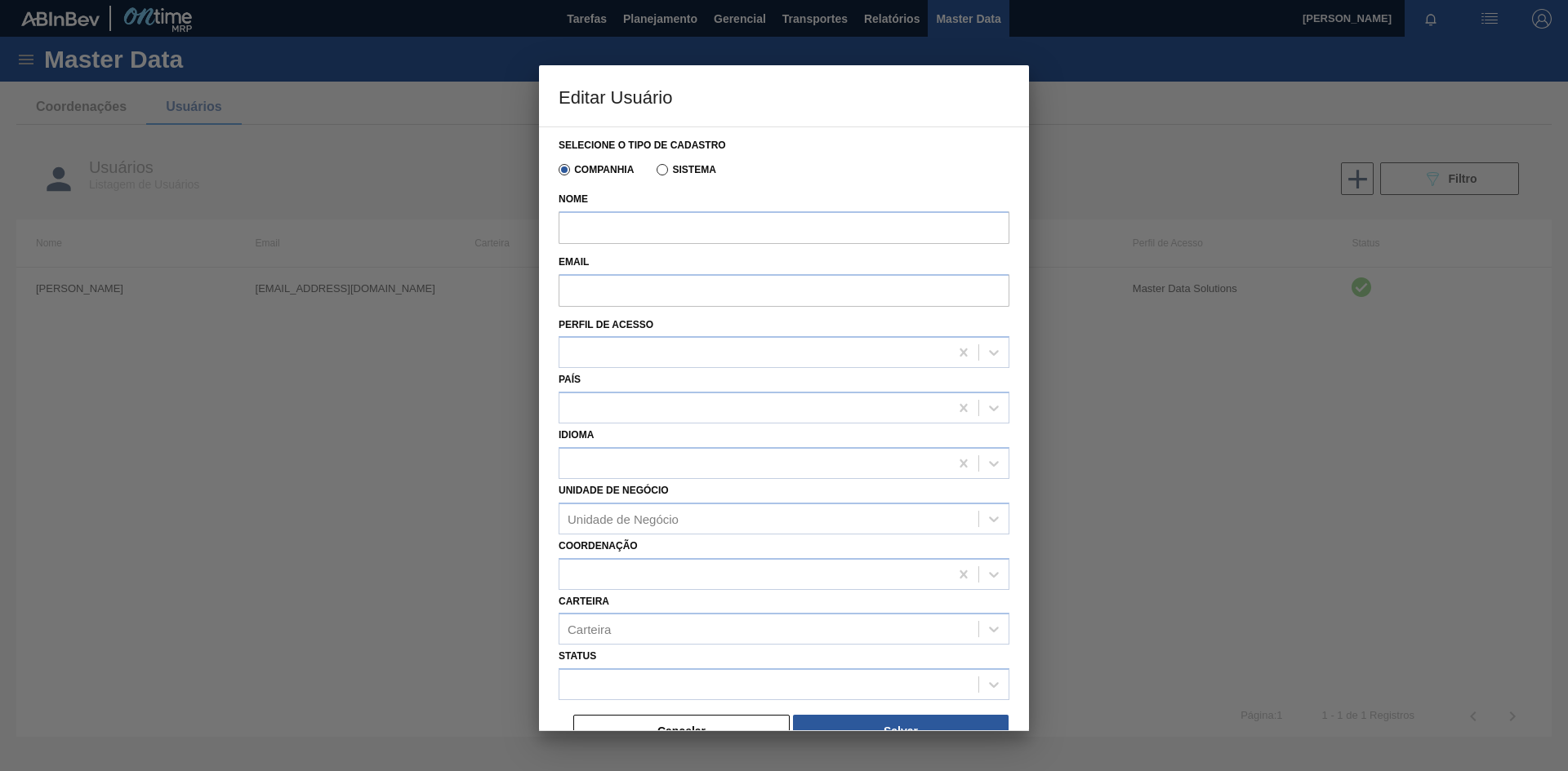
type input "[PERSON_NAME]"
type input "[EMAIL_ADDRESS][DOMAIN_NAME]"
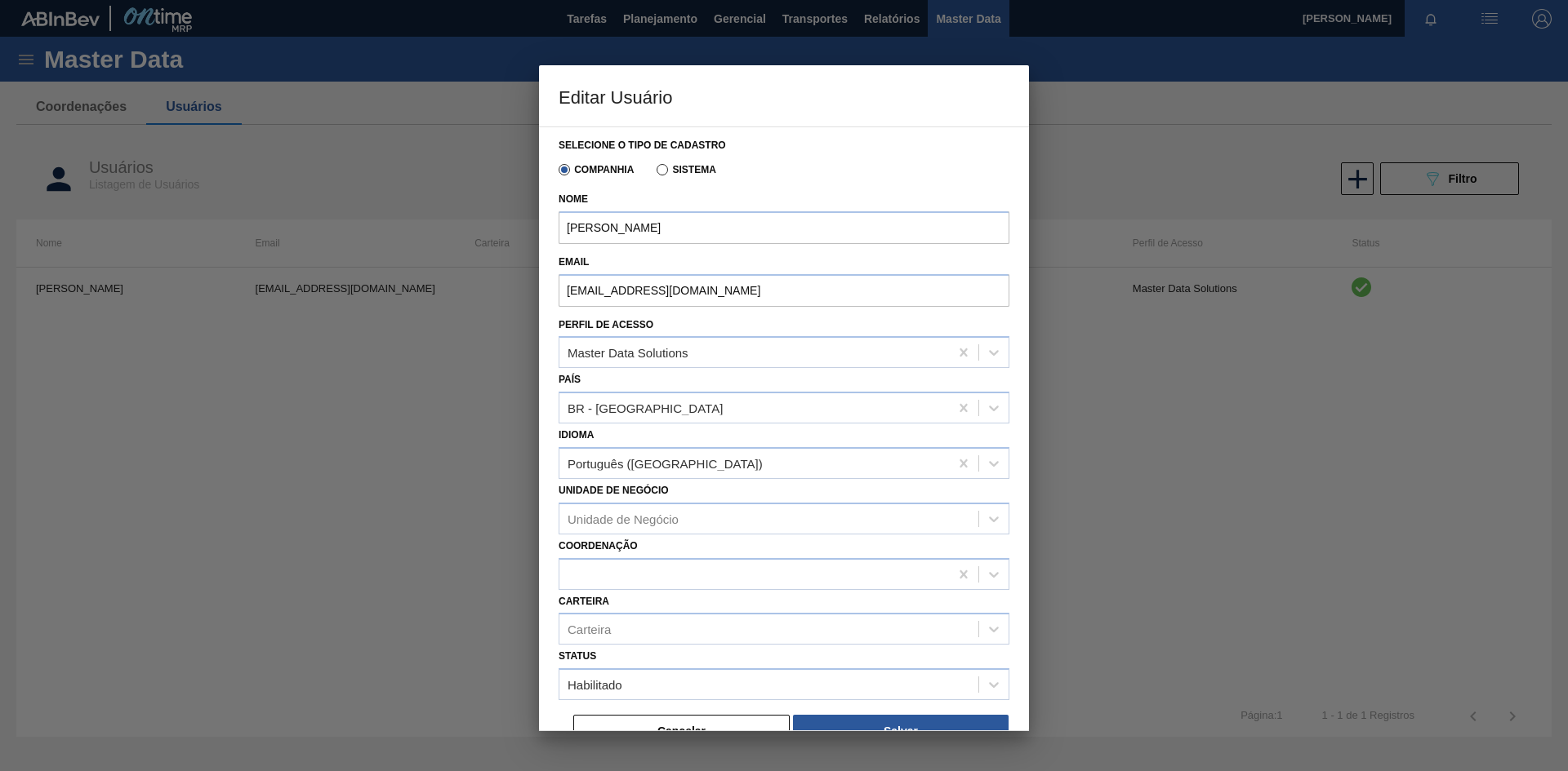
click at [897, 175] on div "Companhia Sistema" at bounding box center [777, 167] width 437 height 31
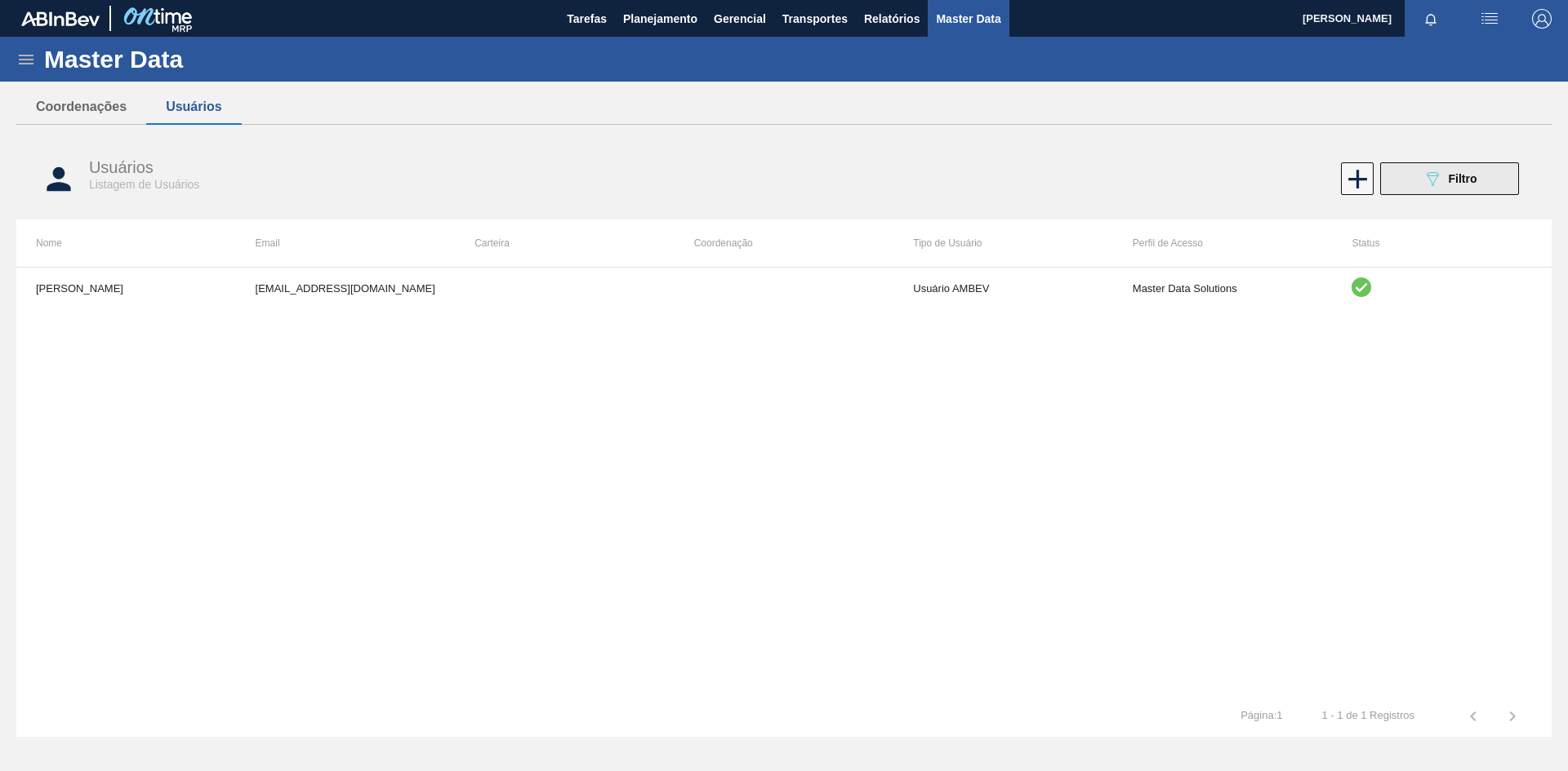
click at [1468, 183] on span "Filtro" at bounding box center [1462, 178] width 29 height 13
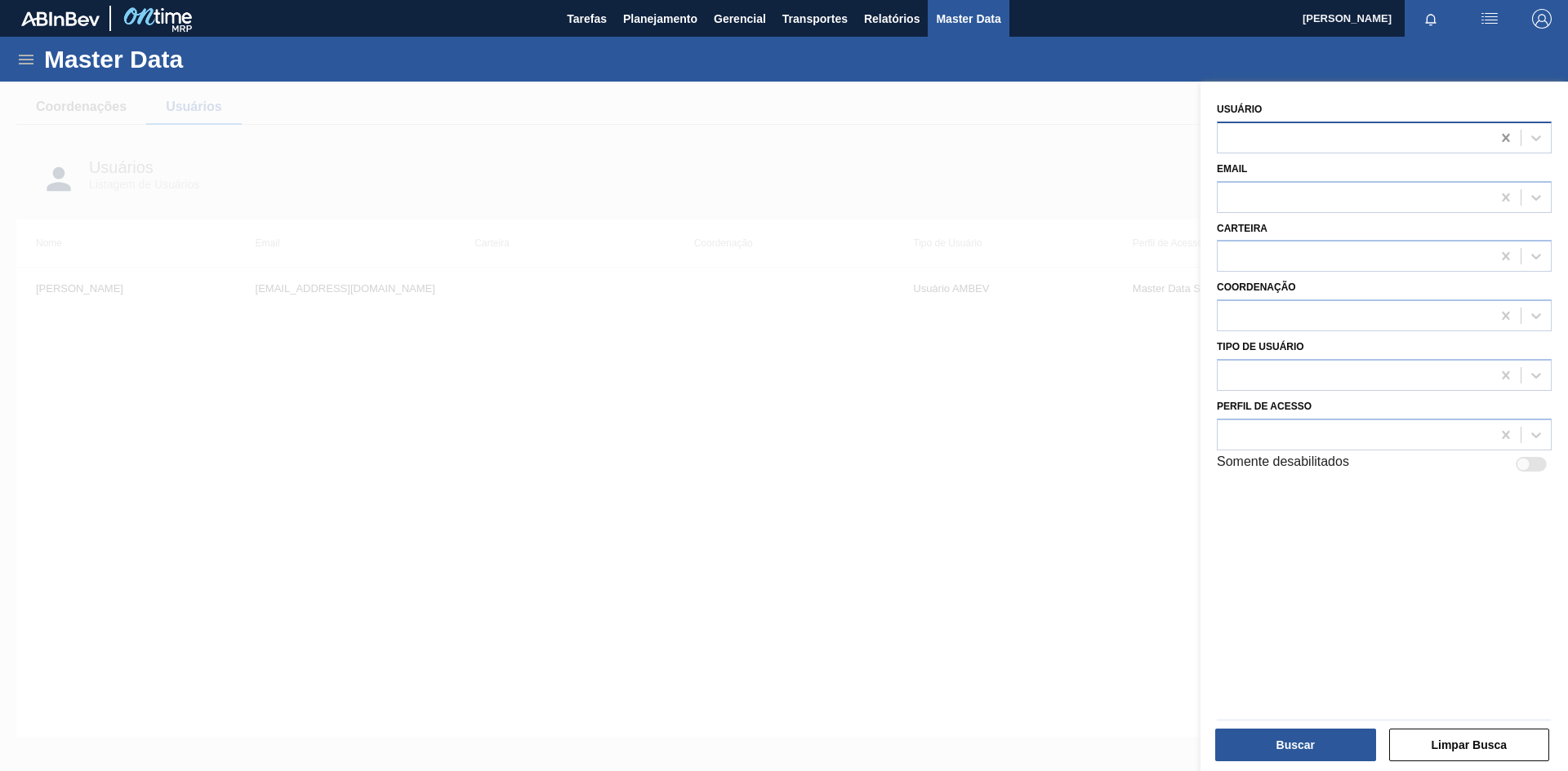
click at [1502, 142] on icon at bounding box center [1505, 138] width 17 height 17
paste input "Felipe Pereira"
type input "Felipe Pereira"
click at [1313, 223] on div "1911 - JAISON FELIPE PEREIRA MOREIRA 1923 - Felipe Pereira" at bounding box center [1384, 194] width 334 height 67
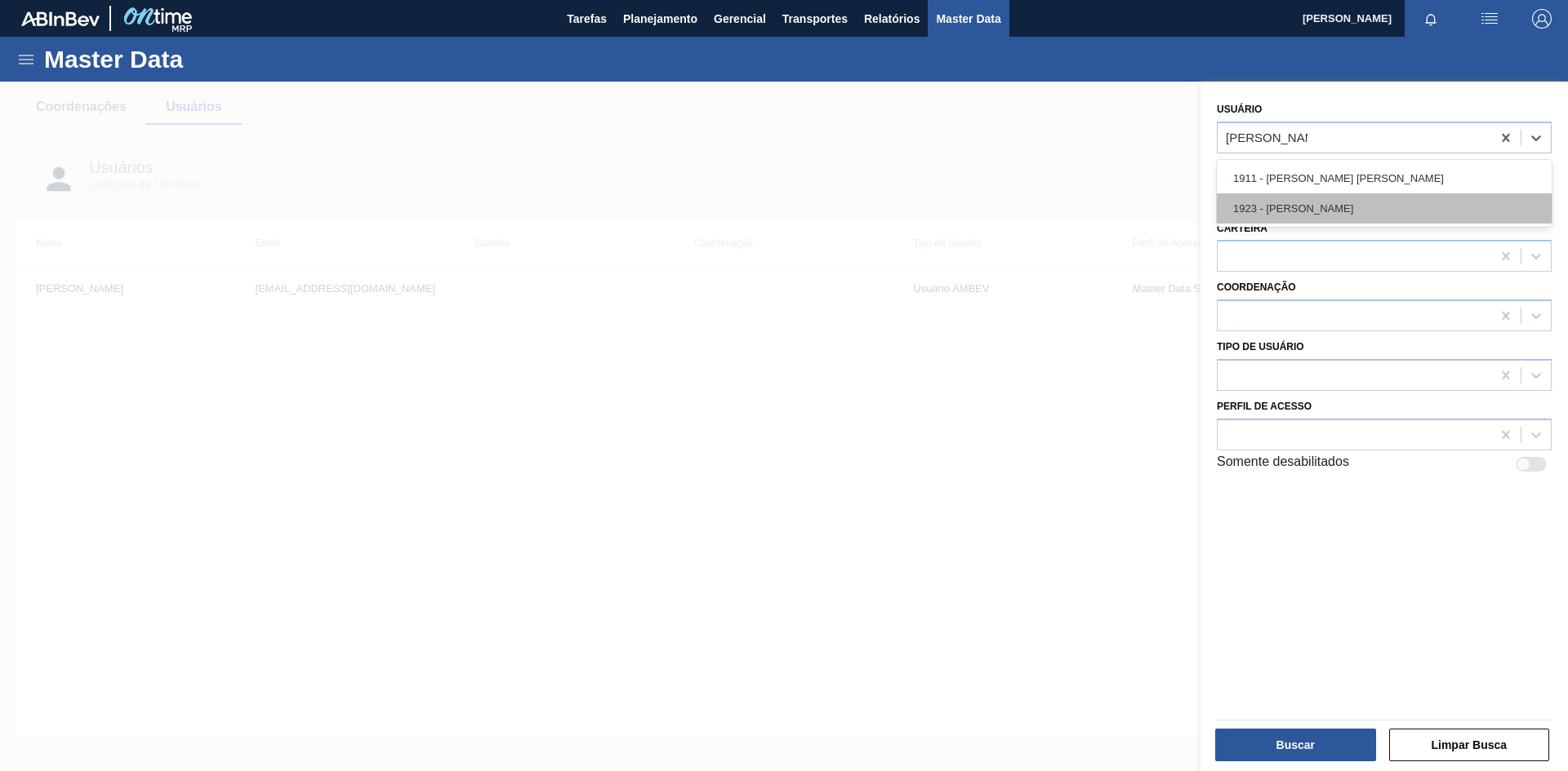
click at [1307, 213] on div "1923 - Felipe Pereira" at bounding box center [1384, 208] width 334 height 30
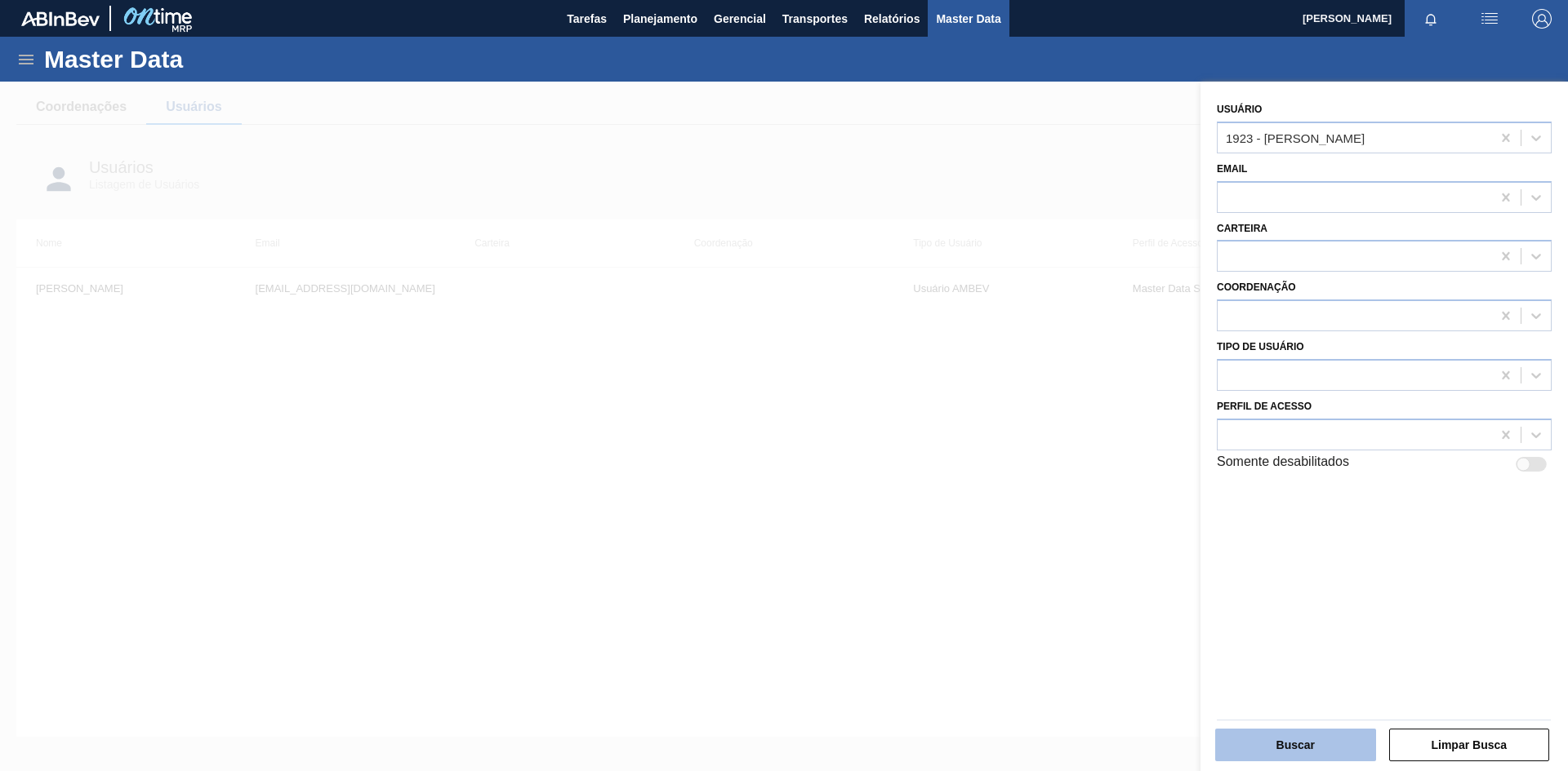
click at [1295, 738] on button "Buscar" at bounding box center [1296, 744] width 161 height 32
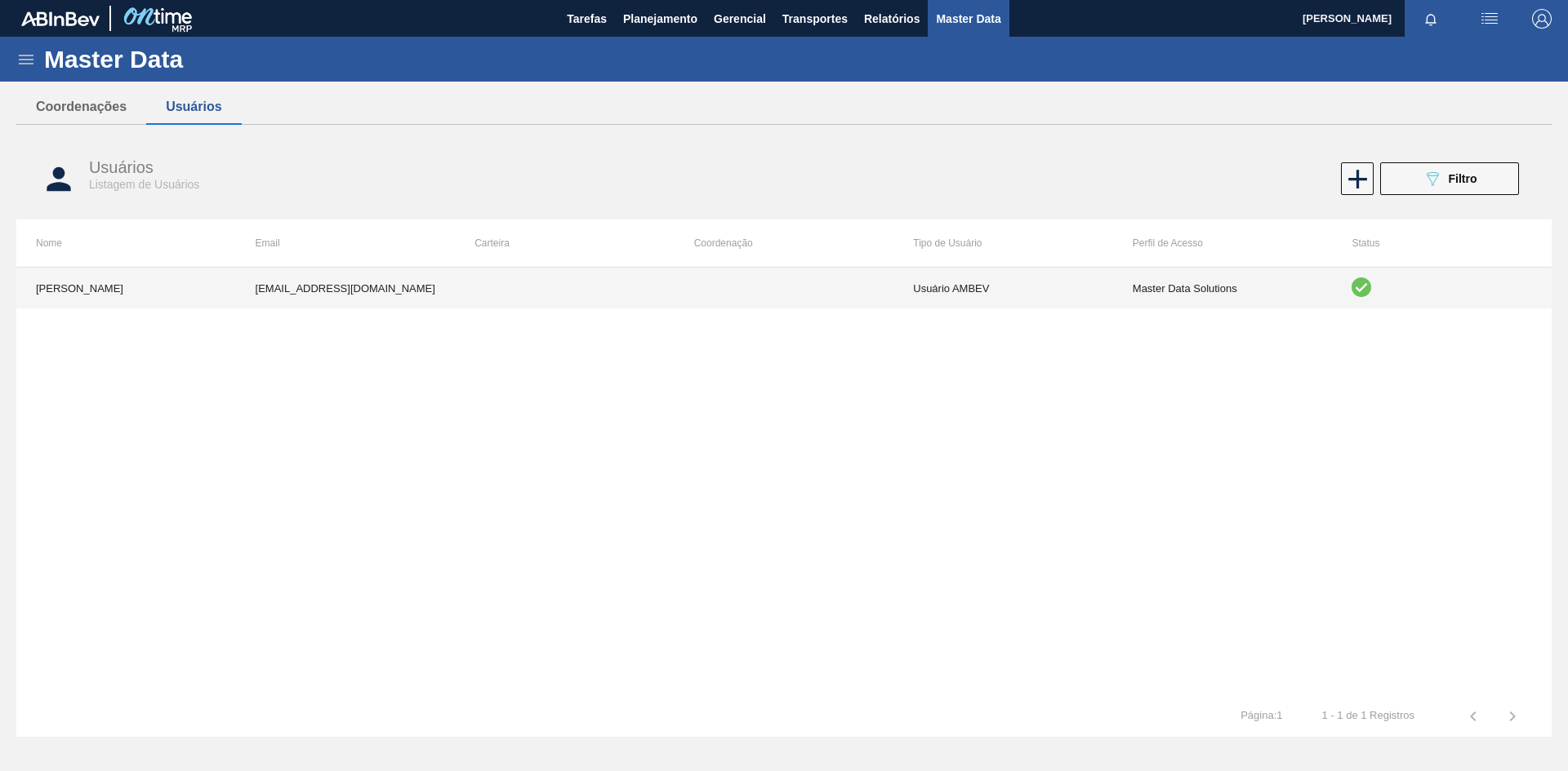
click at [453, 279] on td "BRMOU621834@ambev.com.br" at bounding box center [345, 287] width 219 height 40
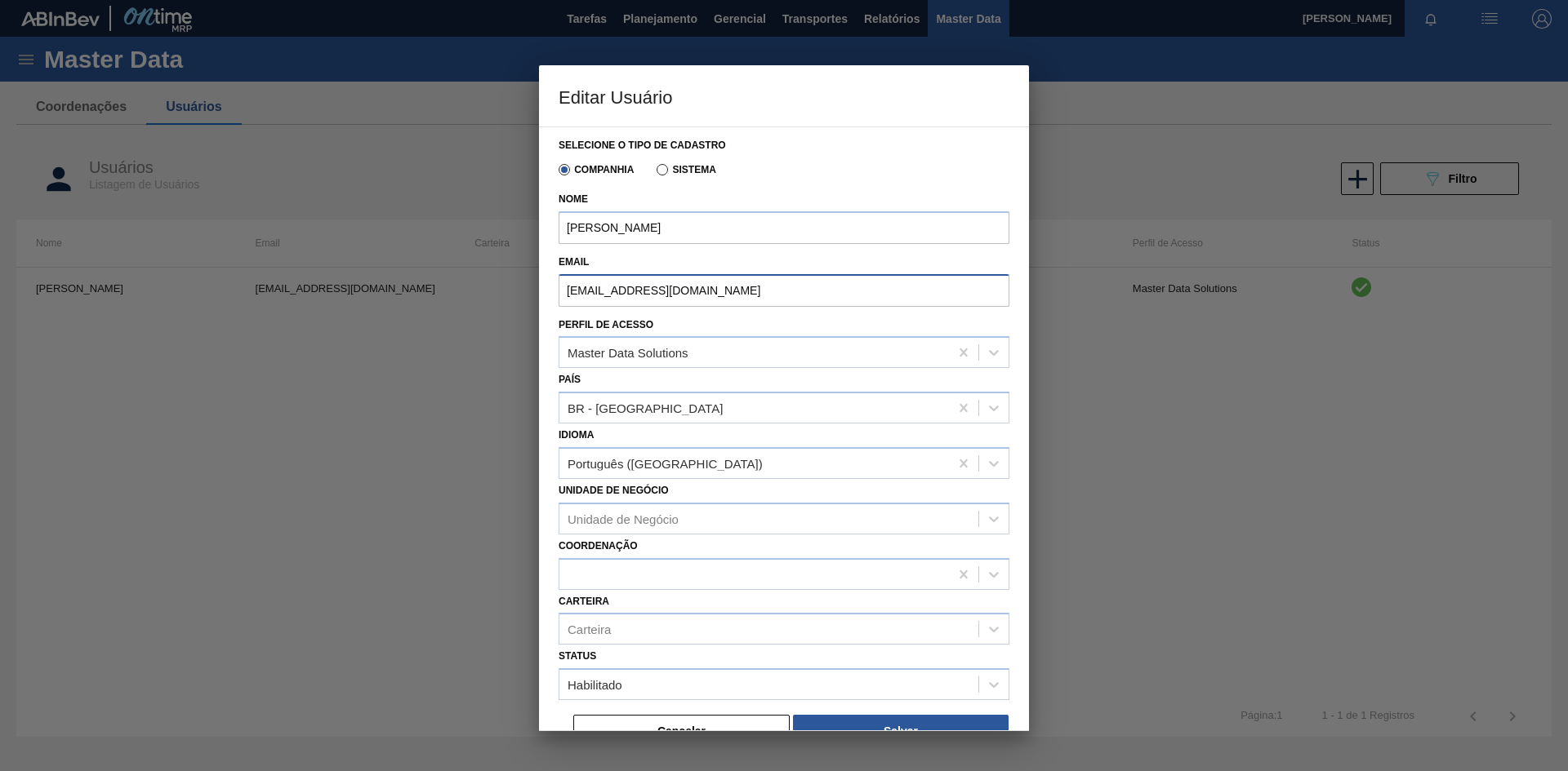
click at [764, 291] on input "BRMOU621834@ambev.com.br" at bounding box center [784, 290] width 451 height 32
paste input "b-inbev.com"
type input "[EMAIL_ADDRESS][DOMAIN_NAME]"
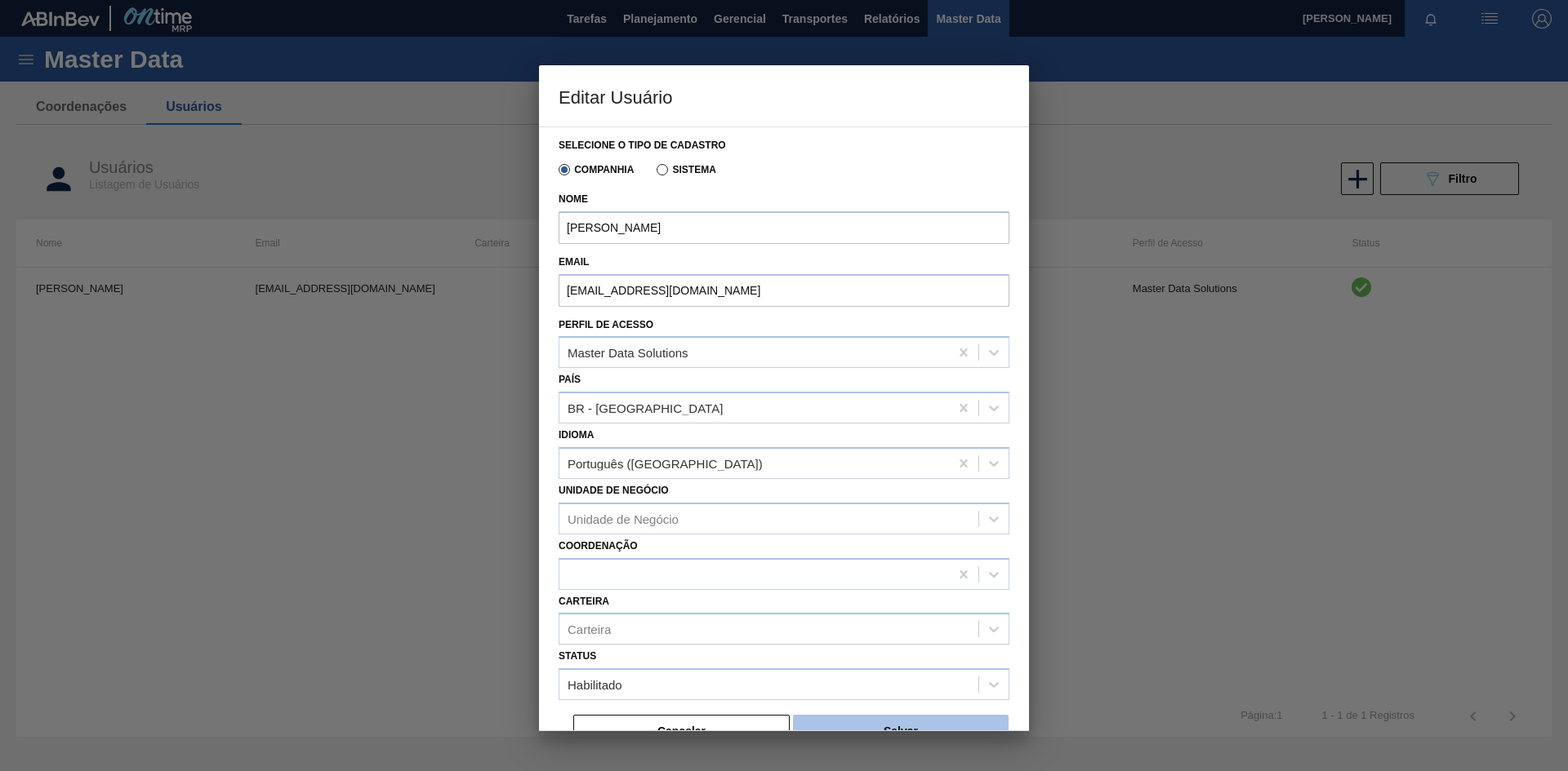
click at [892, 726] on button "Salvar" at bounding box center [900, 731] width 215 height 32
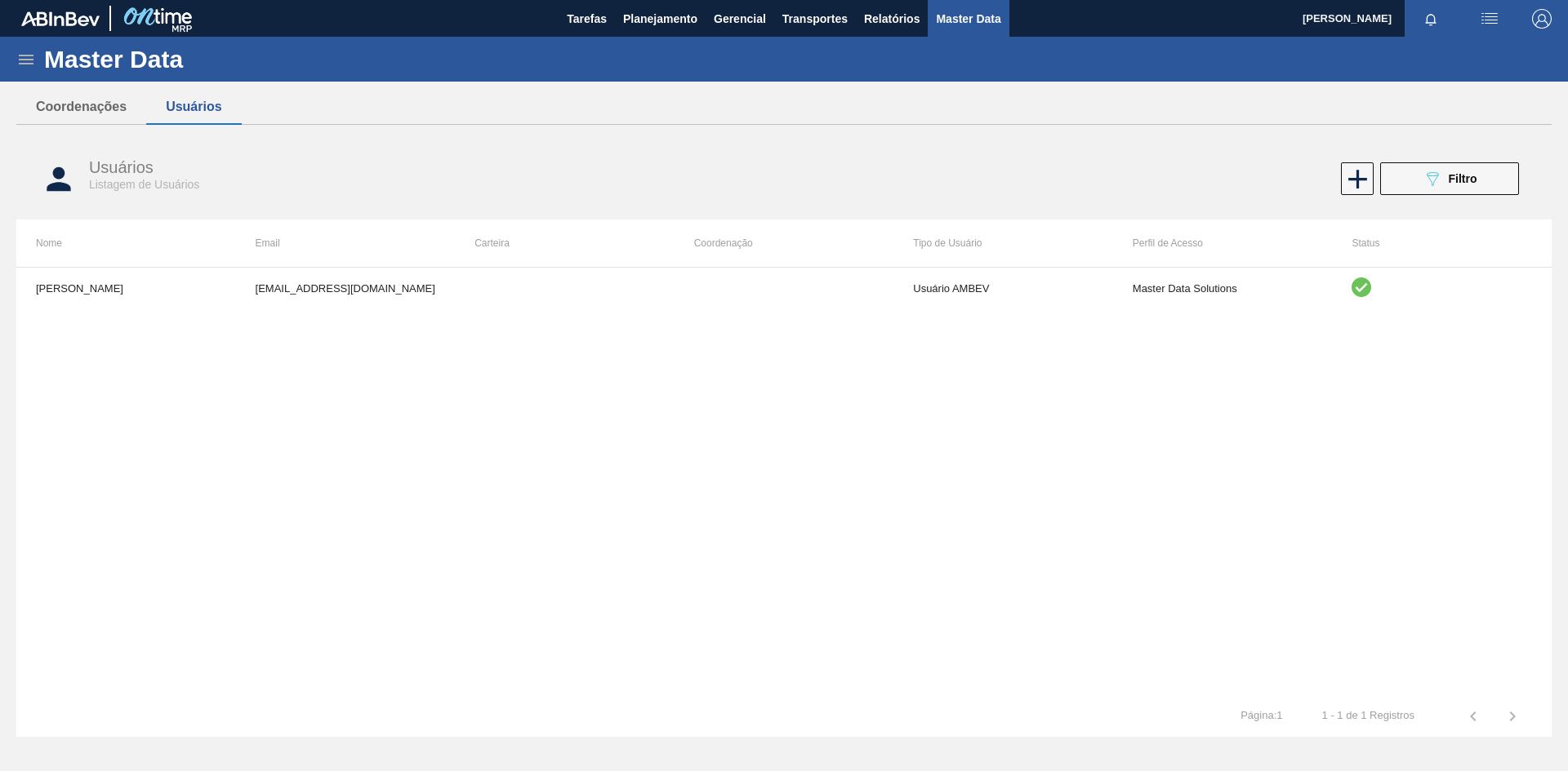
click at [316, 520] on div "[PERSON_NAME] [EMAIL_ADDRESS][DOMAIN_NAME] Usuário AMBEV Master Data Solutions" at bounding box center [784, 481] width 1535 height 430
click at [1446, 180] on div "089F7B8B-B2A5-4AFE-B5C0-19BA573D28AC Filtro" at bounding box center [1450, 179] width 55 height 20
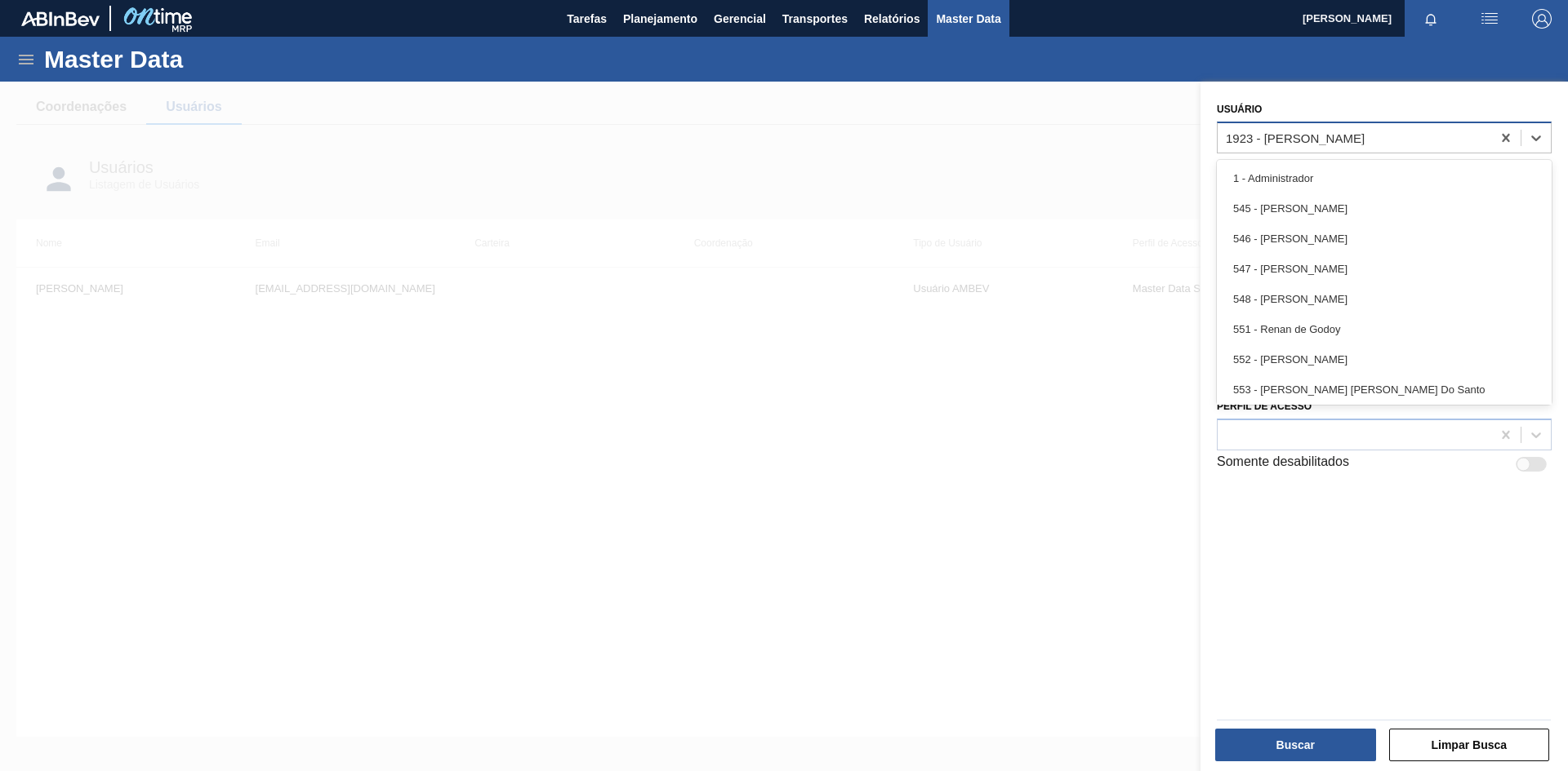
click at [1385, 144] on div "1923 - [PERSON_NAME]" at bounding box center [1355, 138] width 273 height 24
type input "[PERSON_NAME]"
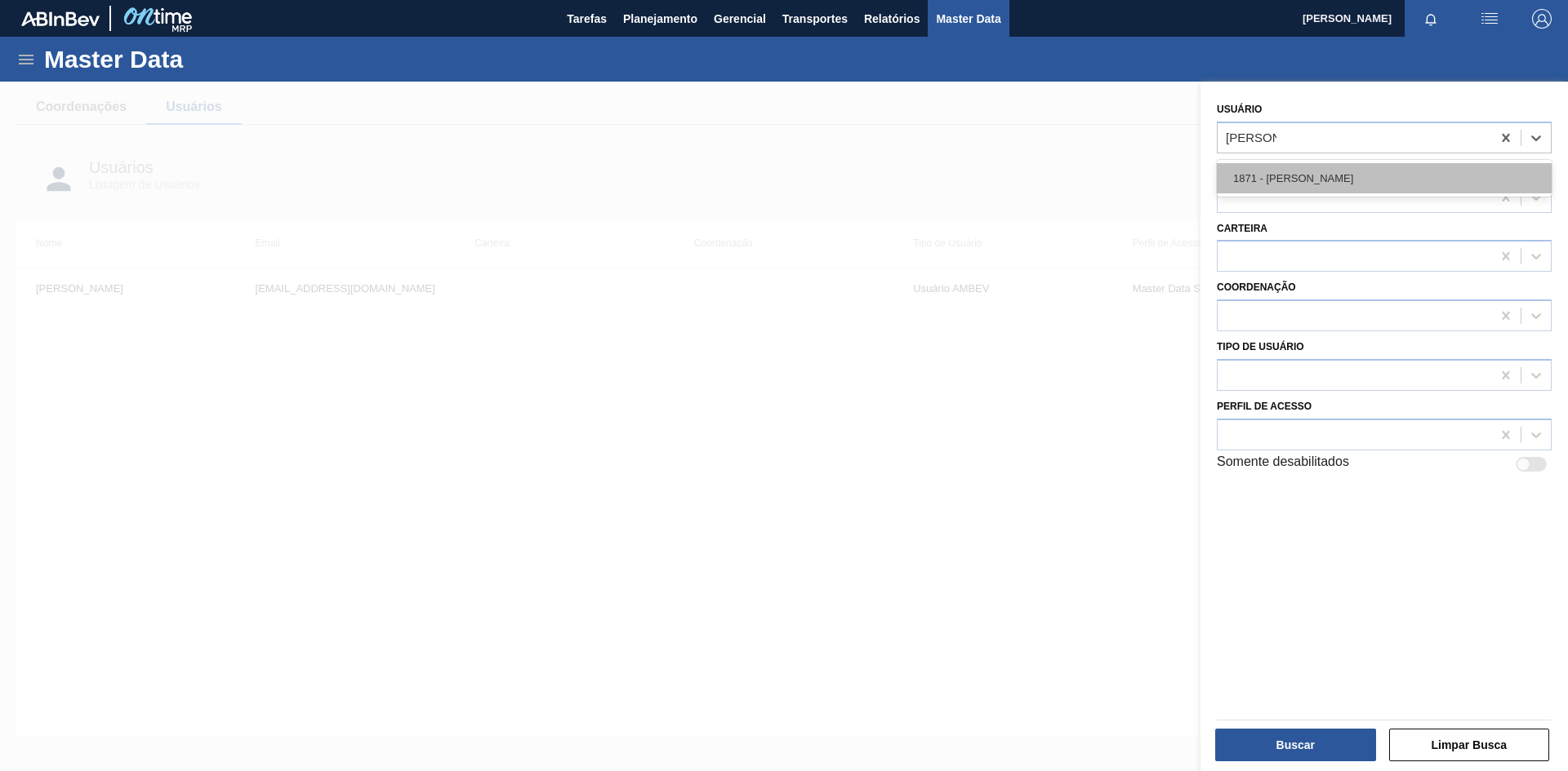
click at [1349, 168] on div "1871 - [PERSON_NAME]" at bounding box center [1384, 178] width 334 height 30
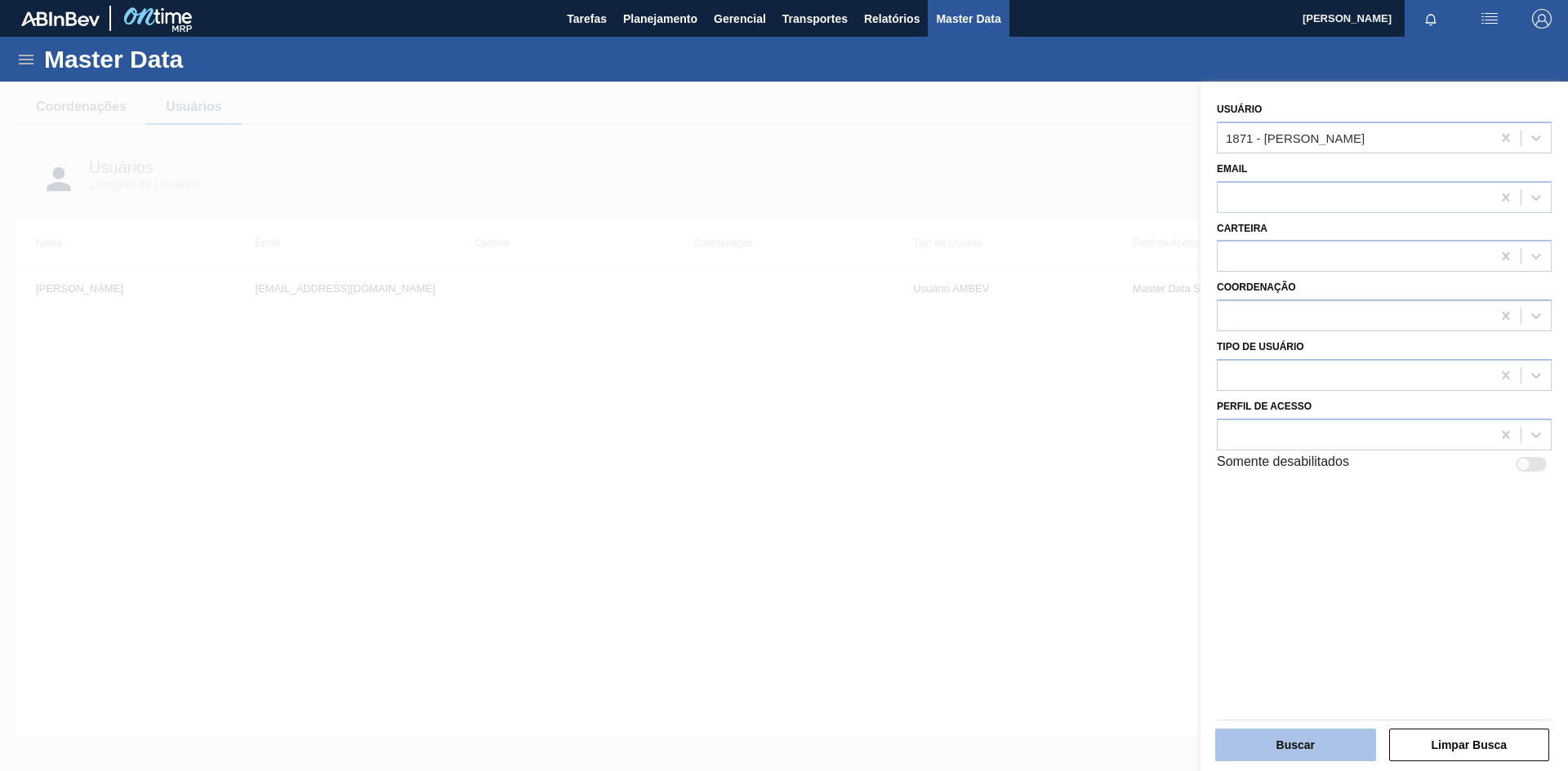
click at [1324, 736] on button "Buscar" at bounding box center [1296, 744] width 161 height 32
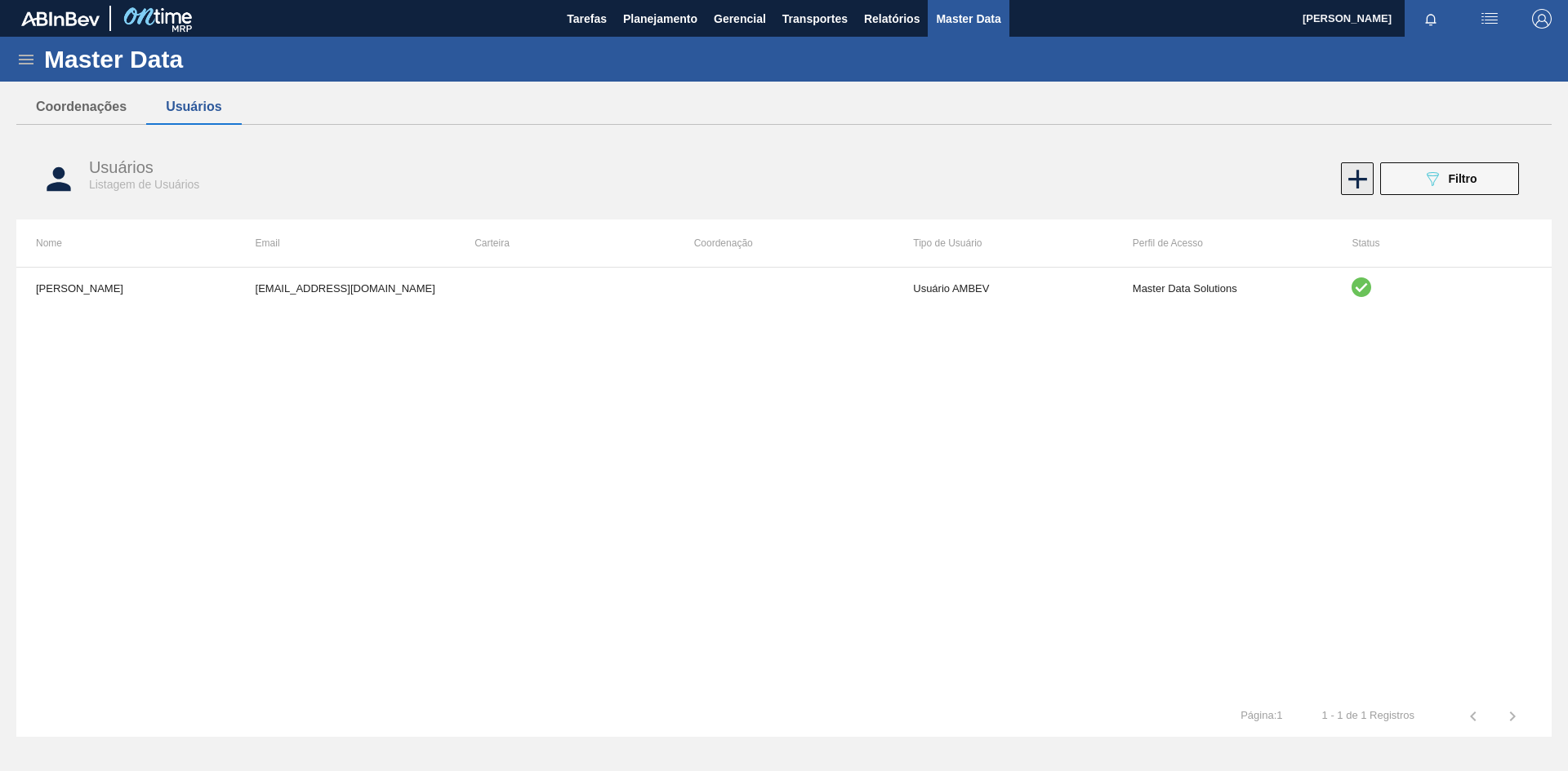
click at [1359, 185] on icon at bounding box center [1357, 179] width 31 height 31
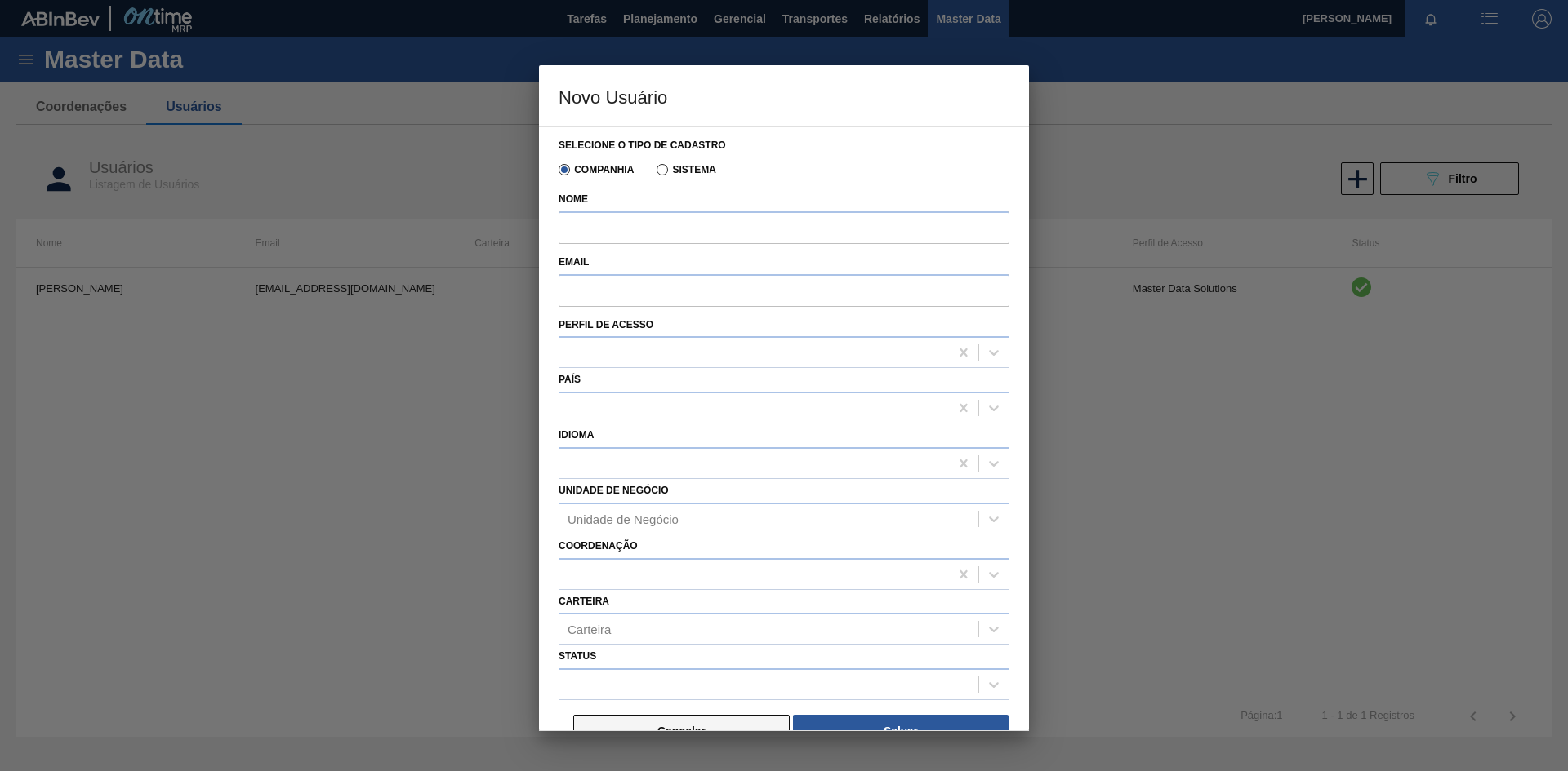
click at [667, 721] on button "Cancelar" at bounding box center [682, 731] width 216 height 32
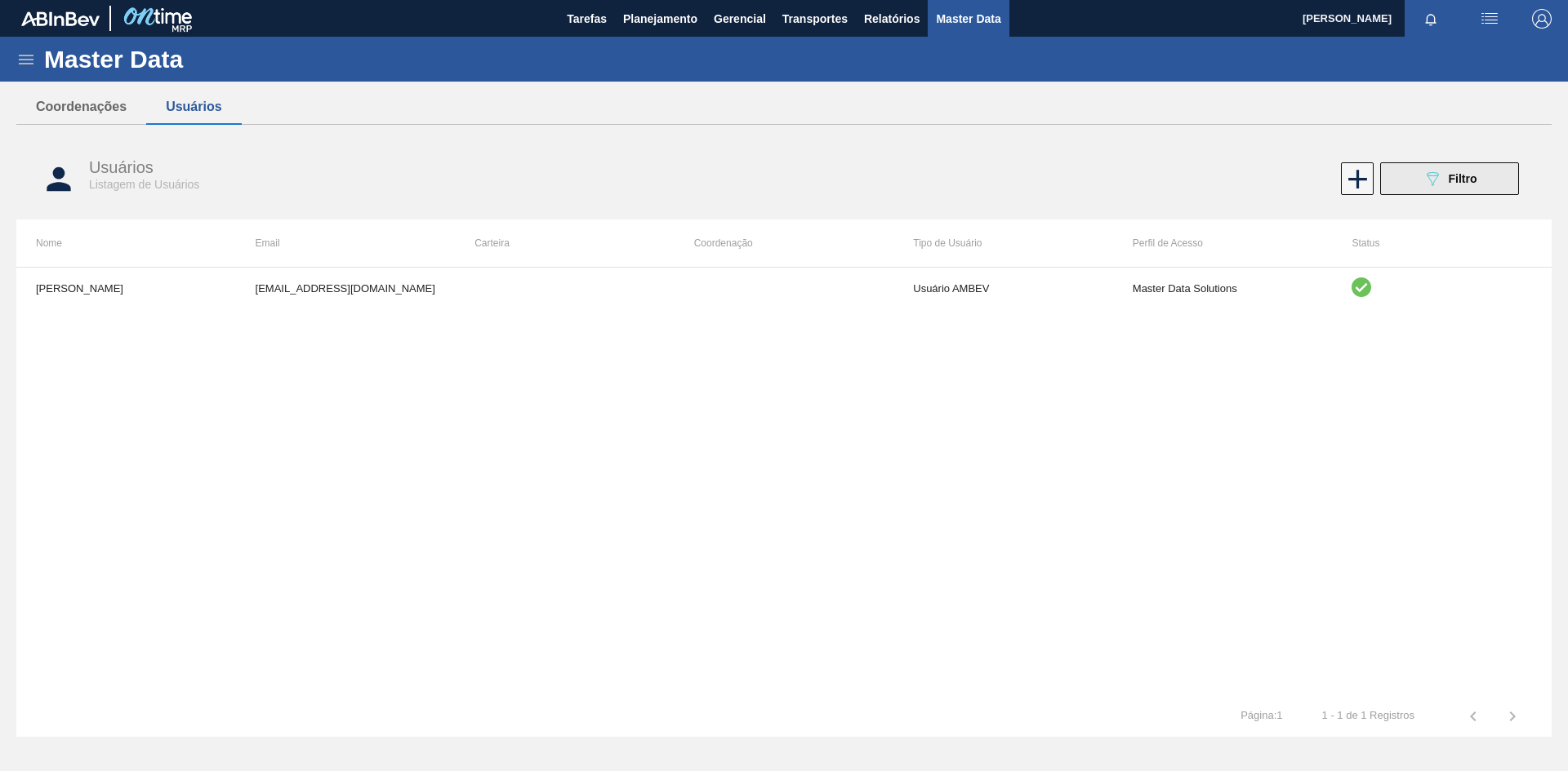
click at [1440, 174] on icon "089F7B8B-B2A5-4AFE-B5C0-19BA573D28AC" at bounding box center [1432, 179] width 20 height 20
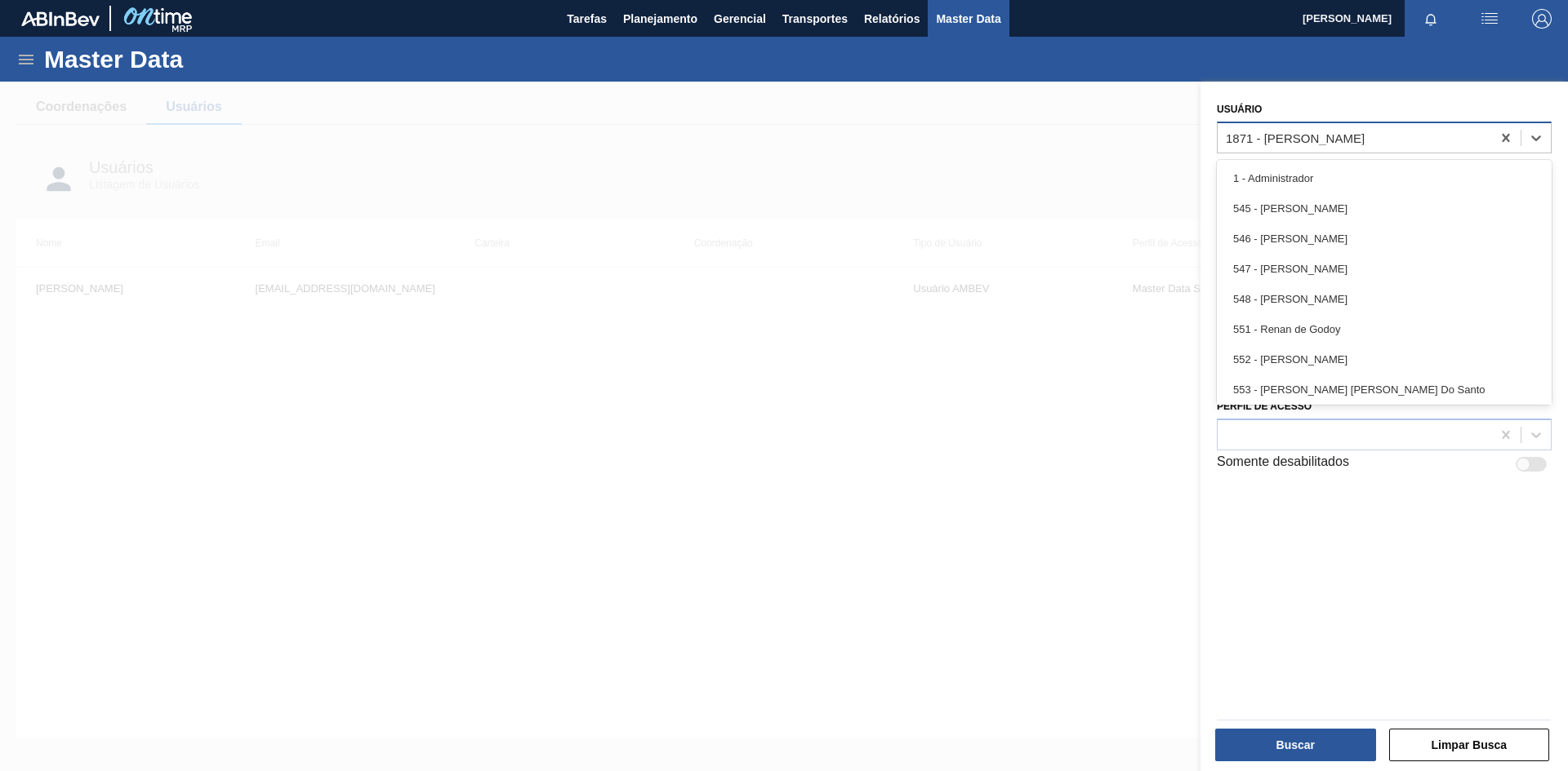
click at [1267, 147] on div "1871 - [PERSON_NAME]" at bounding box center [1355, 138] width 273 height 24
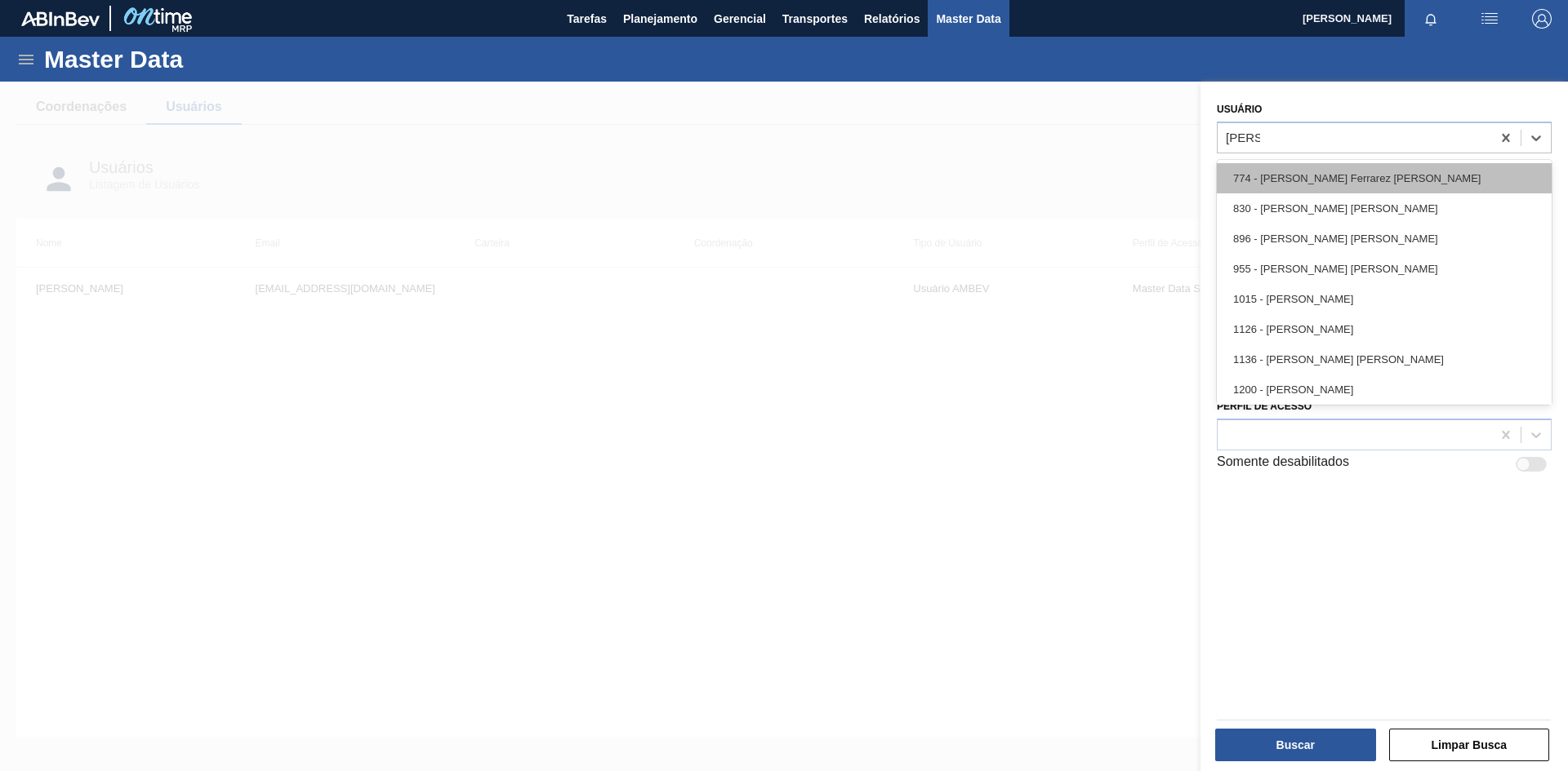
type input "[PERSON_NAME]"
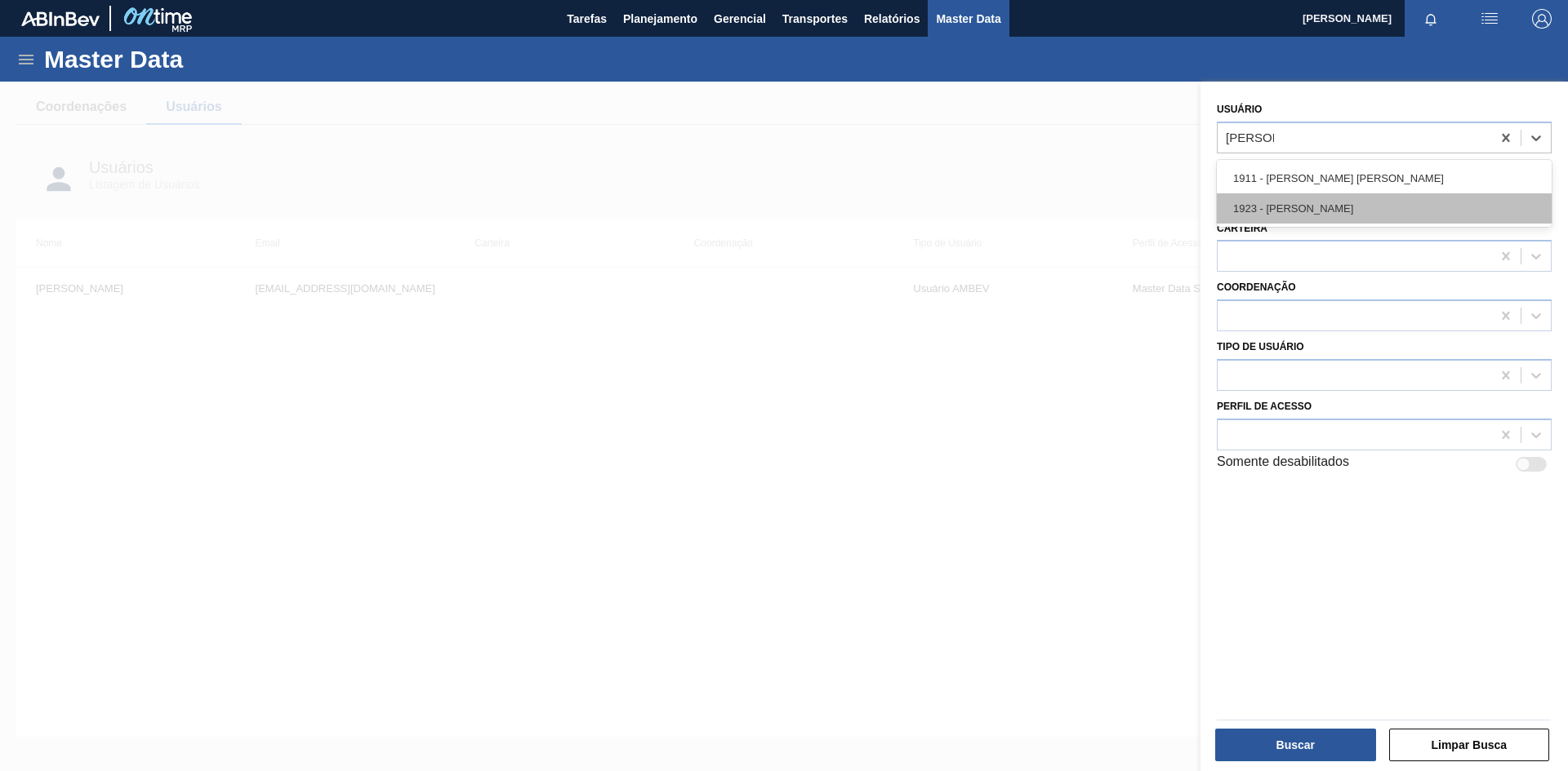
click at [1323, 212] on div "1923 - [PERSON_NAME]" at bounding box center [1384, 208] width 334 height 30
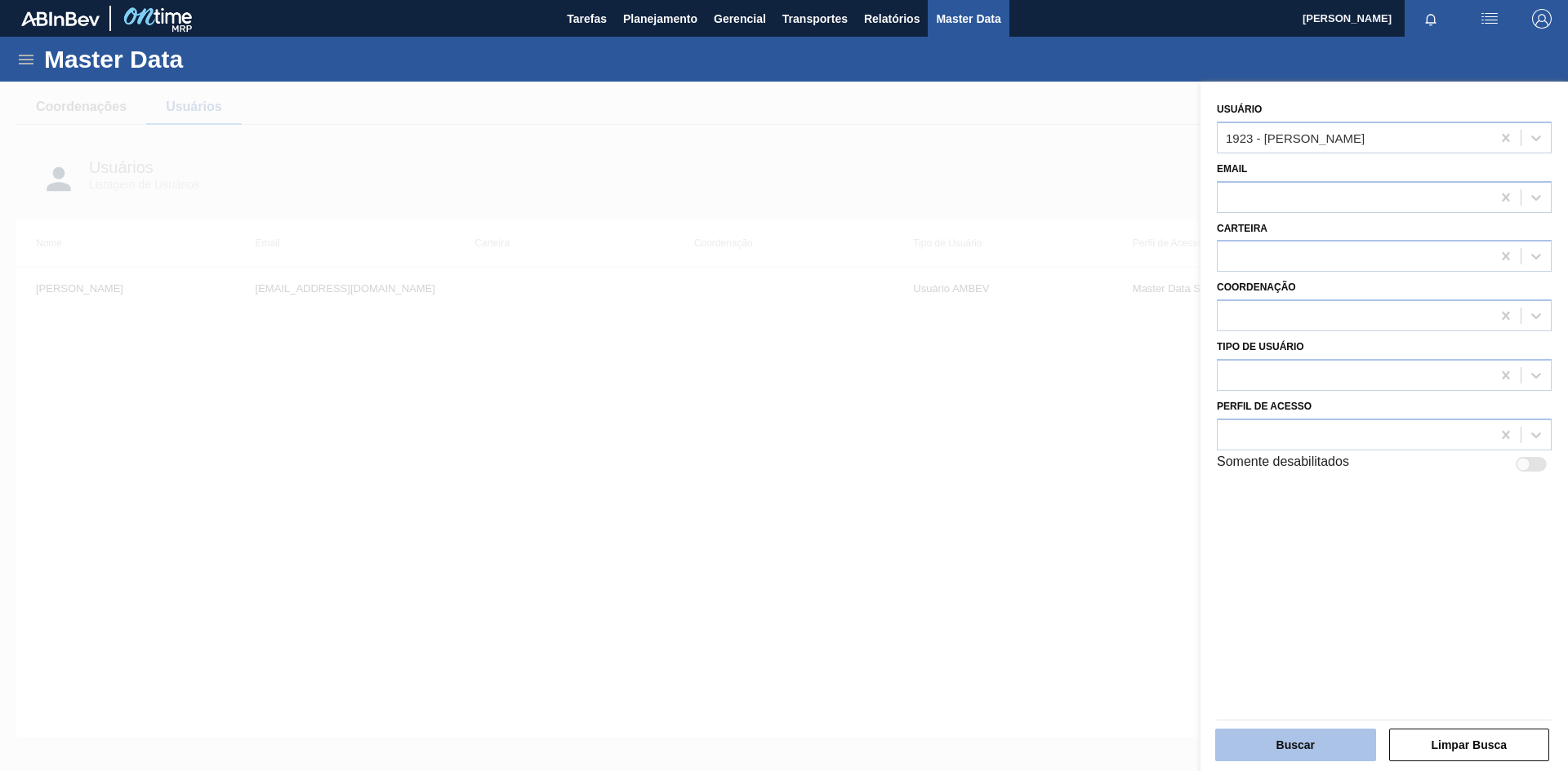
click at [1300, 741] on button "Buscar" at bounding box center [1296, 744] width 161 height 32
